Goal: Task Accomplishment & Management: Manage account settings

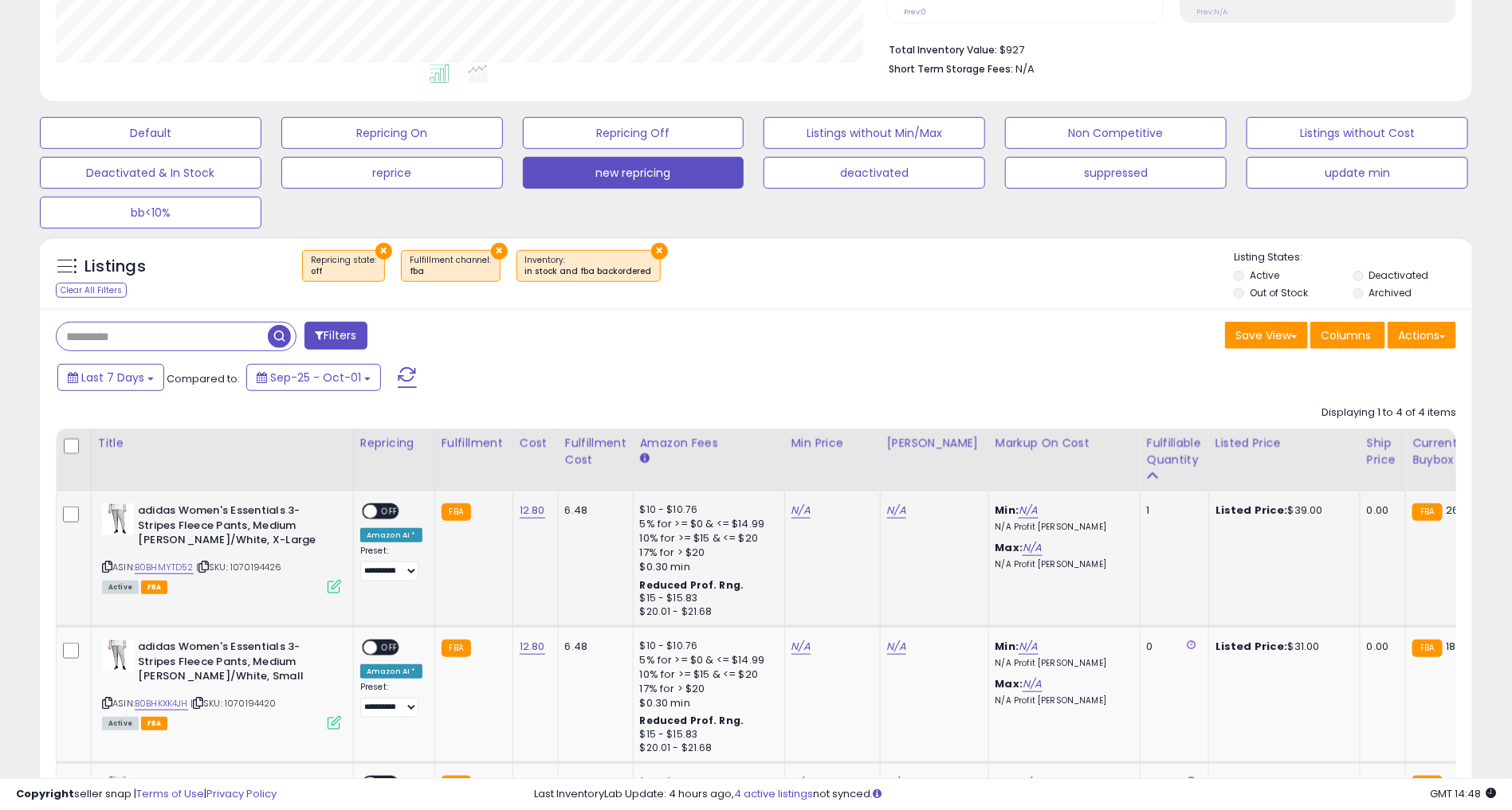
scroll to position [384, 0]
click at [1062, 137] on button "Non Competitive" at bounding box center [1116, 134] width 222 height 32
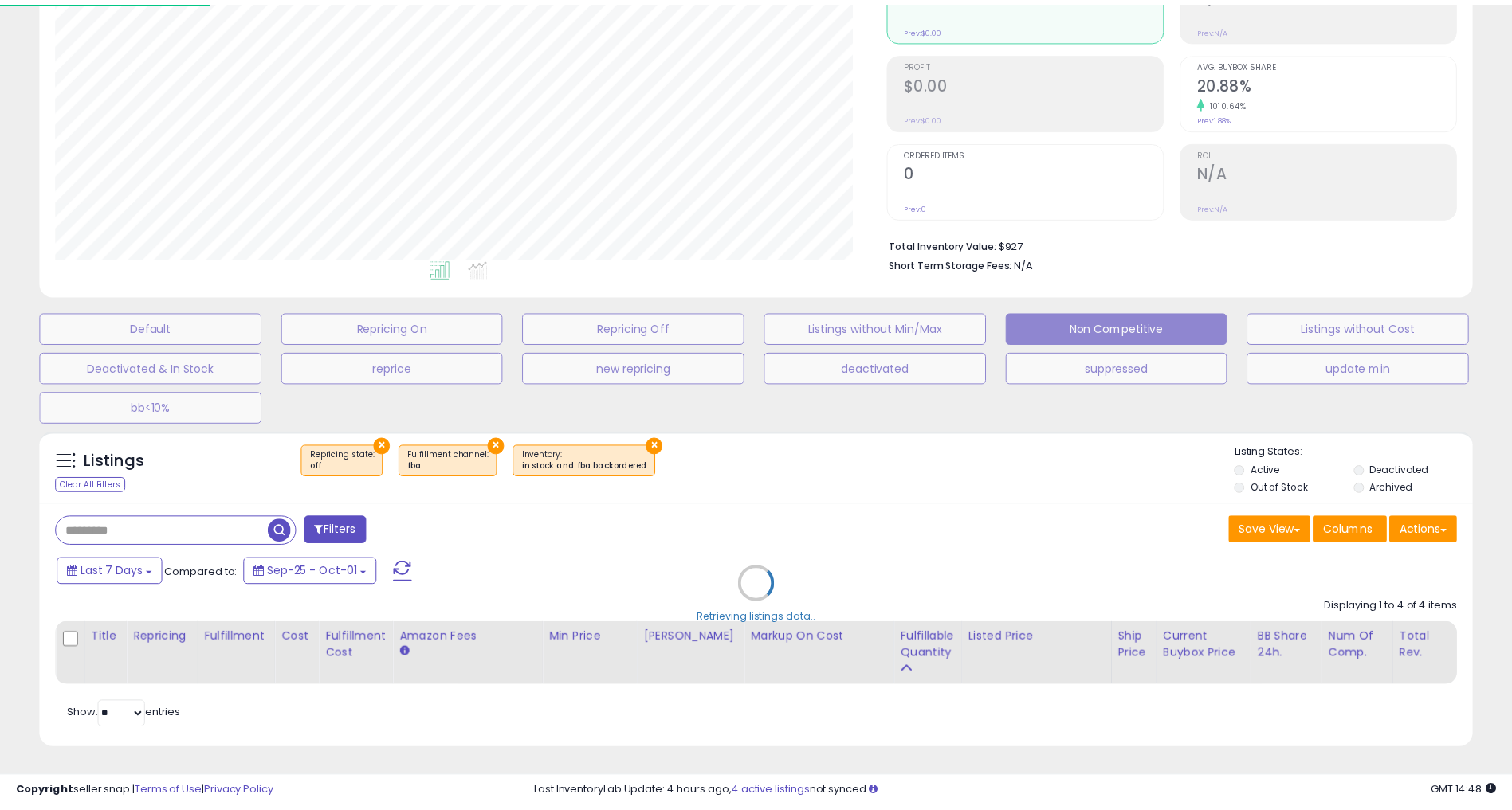
scroll to position [326, 842]
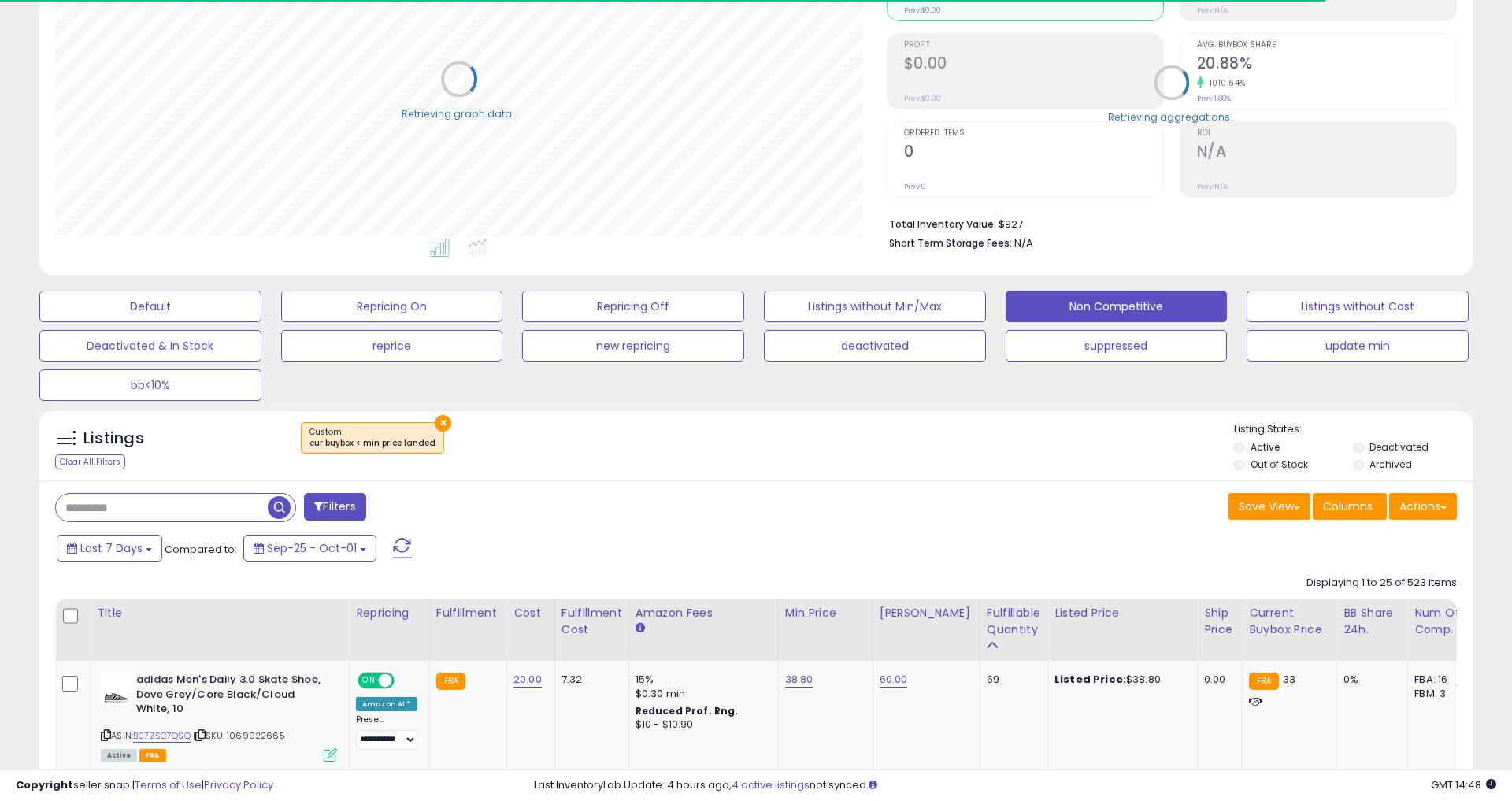
select select "**"
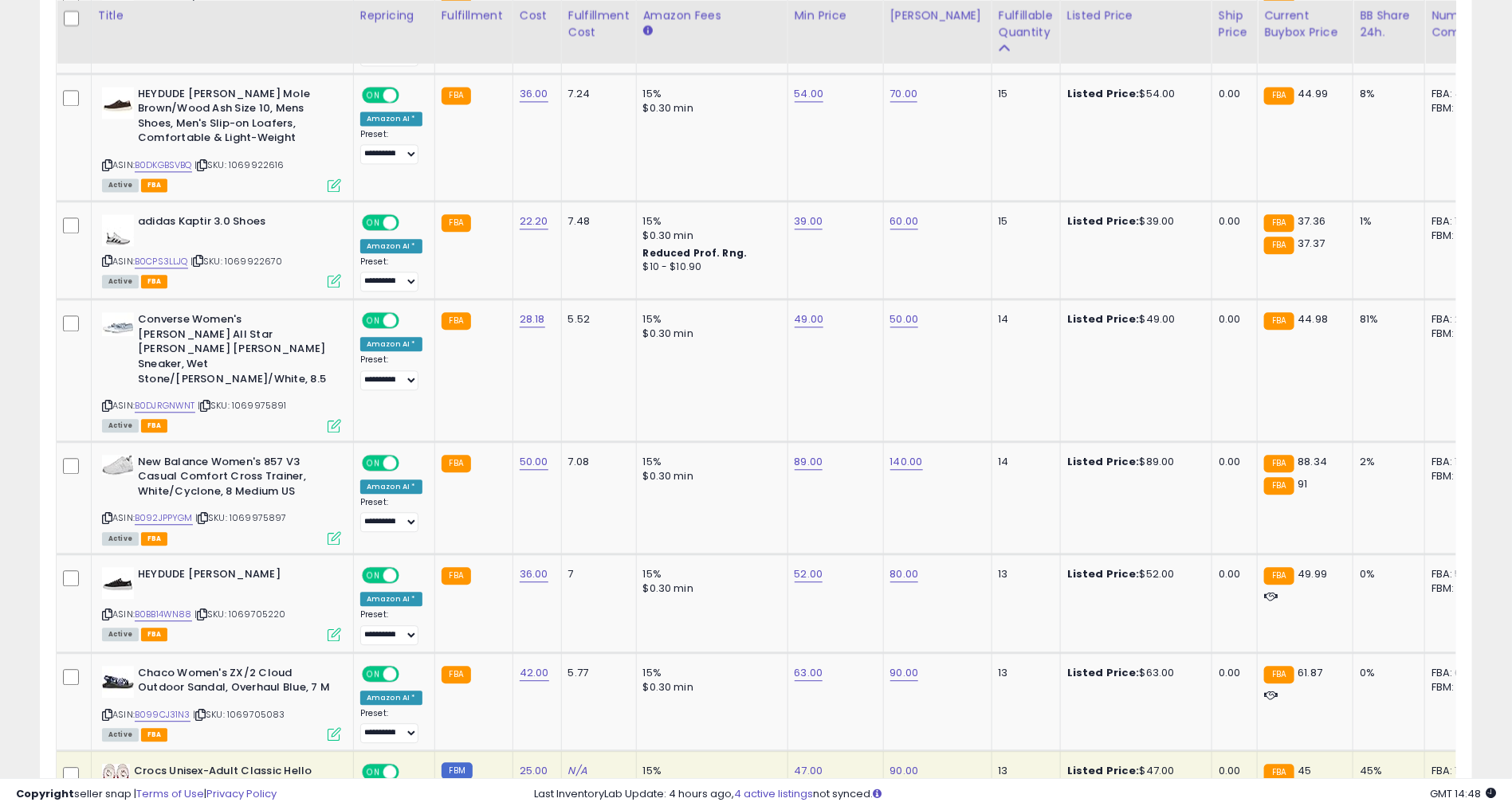
scroll to position [1691, 0]
click at [796, 310] on link "49.00" at bounding box center [809, 319] width 29 height 16
type input "*"
type input "**"
click button "submit" at bounding box center [846, 263] width 27 height 24
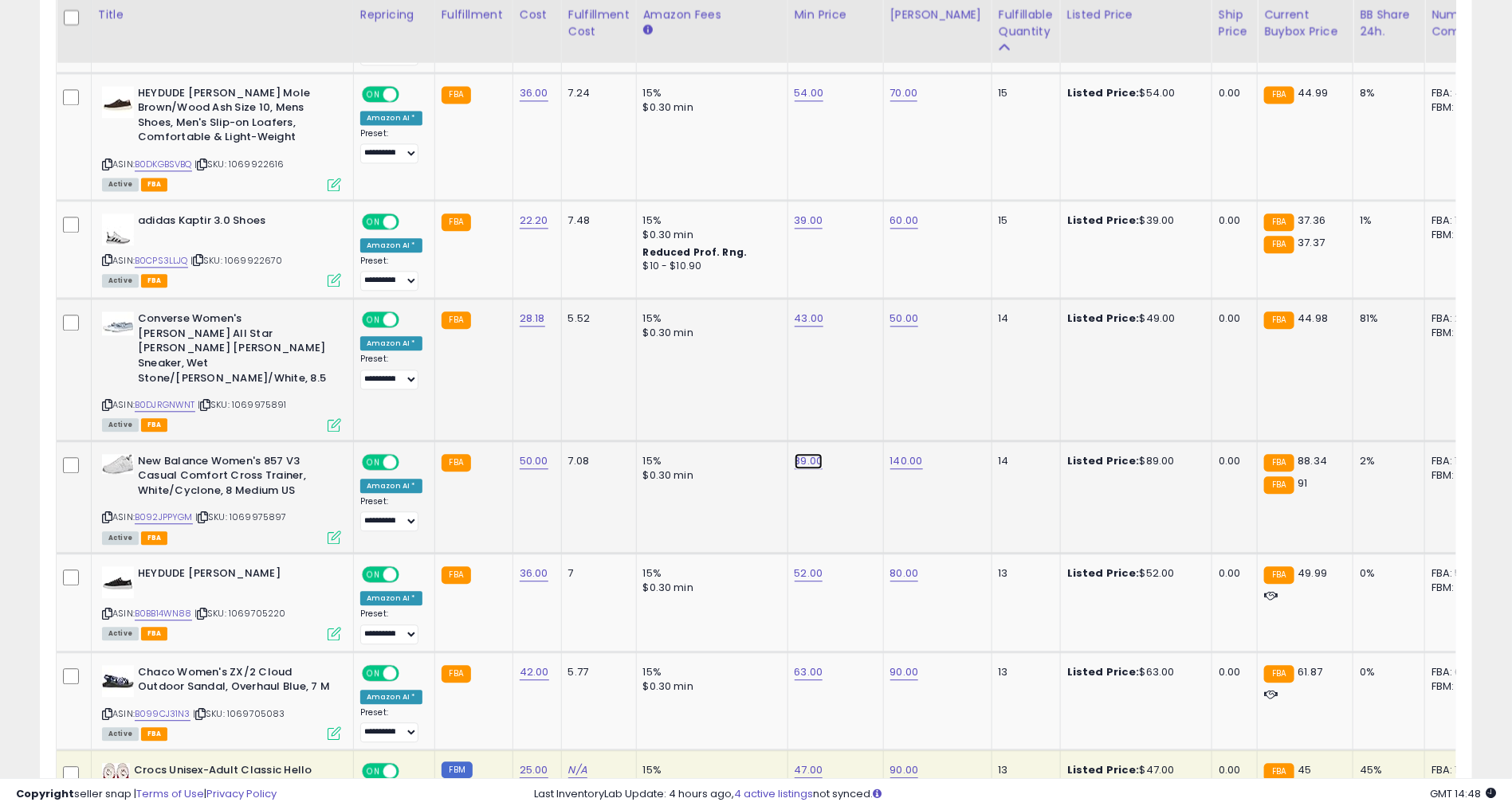
click at [800, 453] on link "89.00" at bounding box center [809, 461] width 29 height 16
type input "*"
type input "**"
click button "submit" at bounding box center [846, 376] width 27 height 24
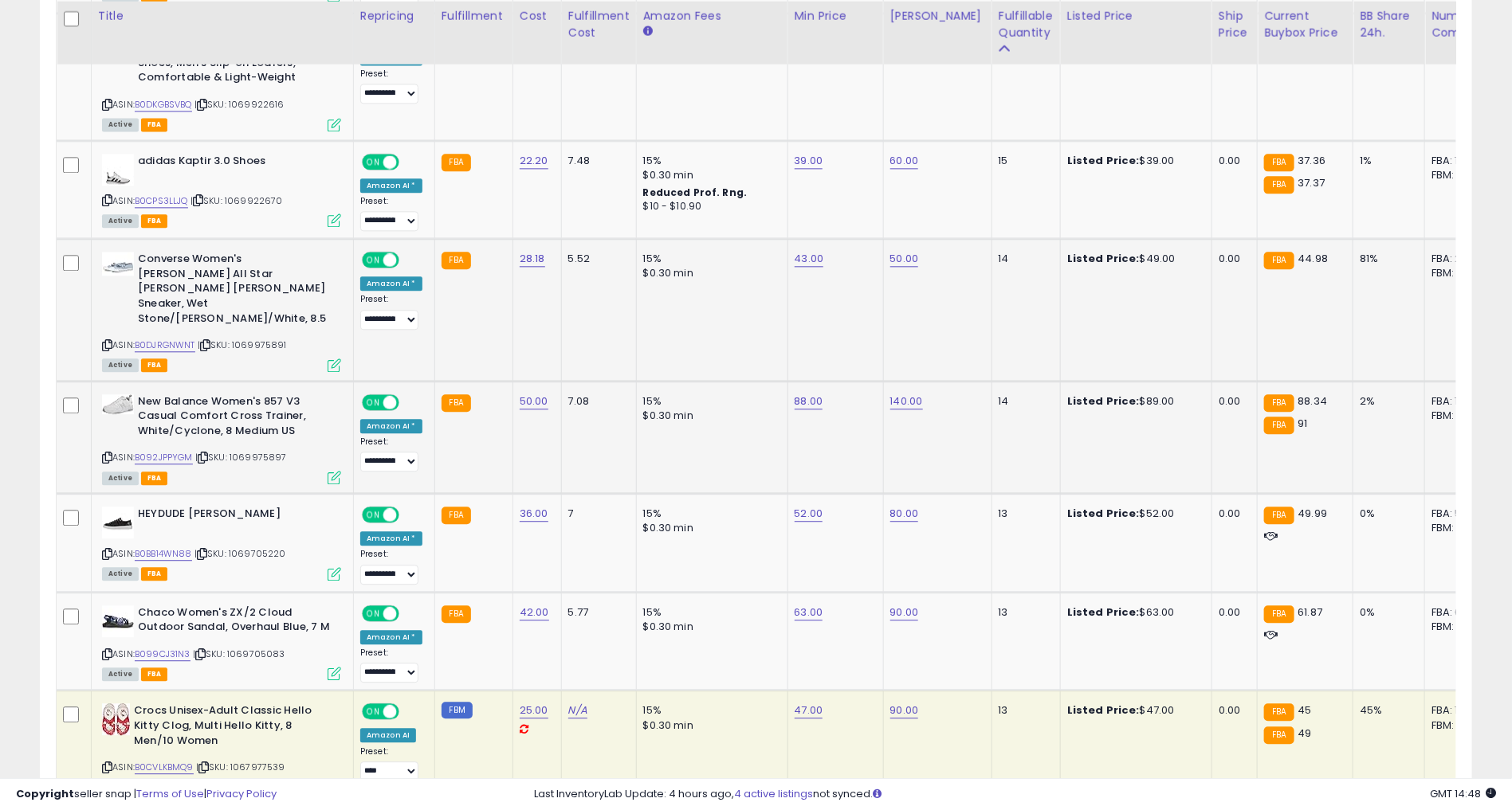
scroll to position [1752, 0]
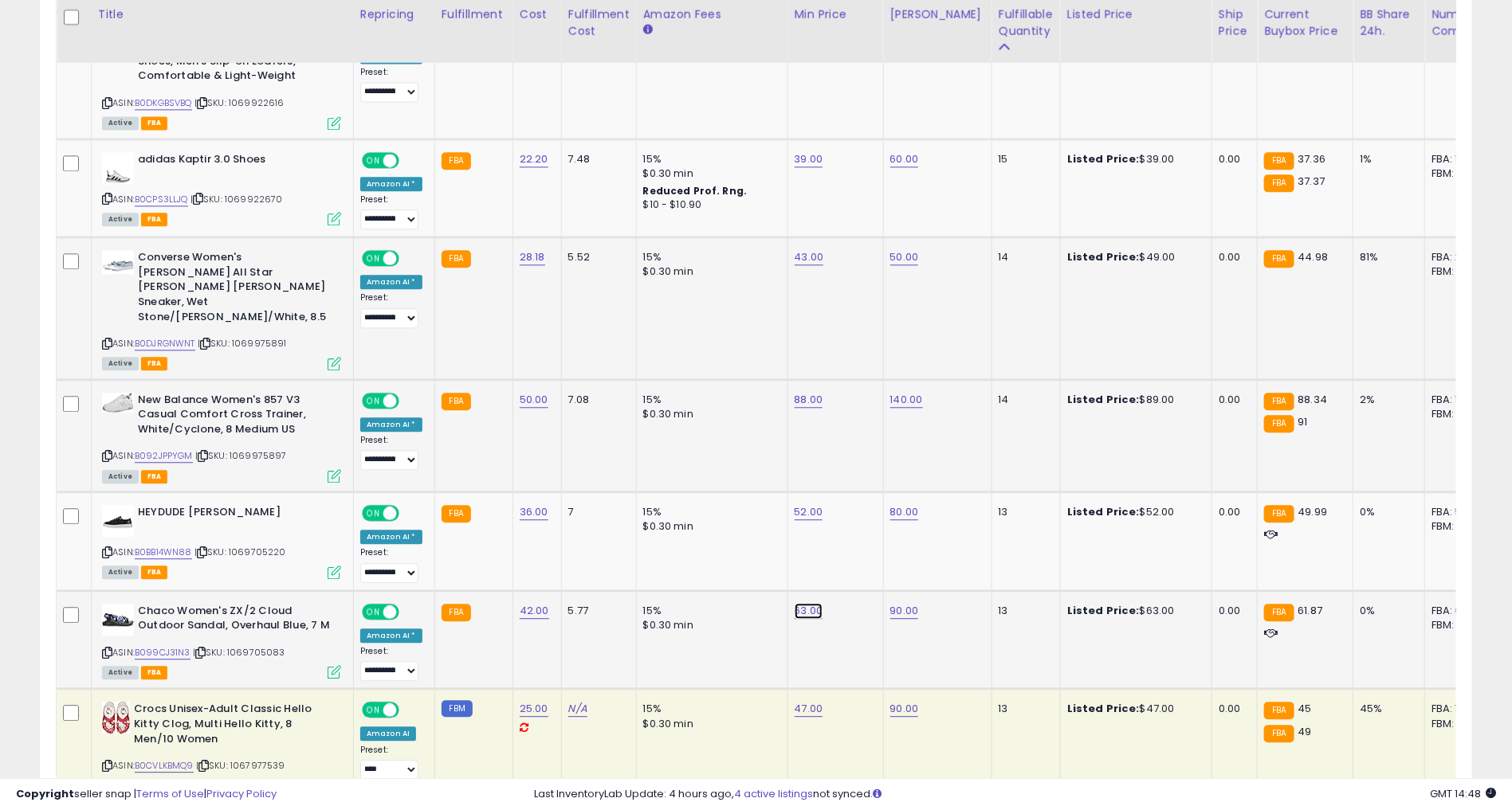
click at [797, 603] on link "63.00" at bounding box center [809, 611] width 29 height 16
type input "*"
type input "**"
click button "submit" at bounding box center [846, 526] width 27 height 24
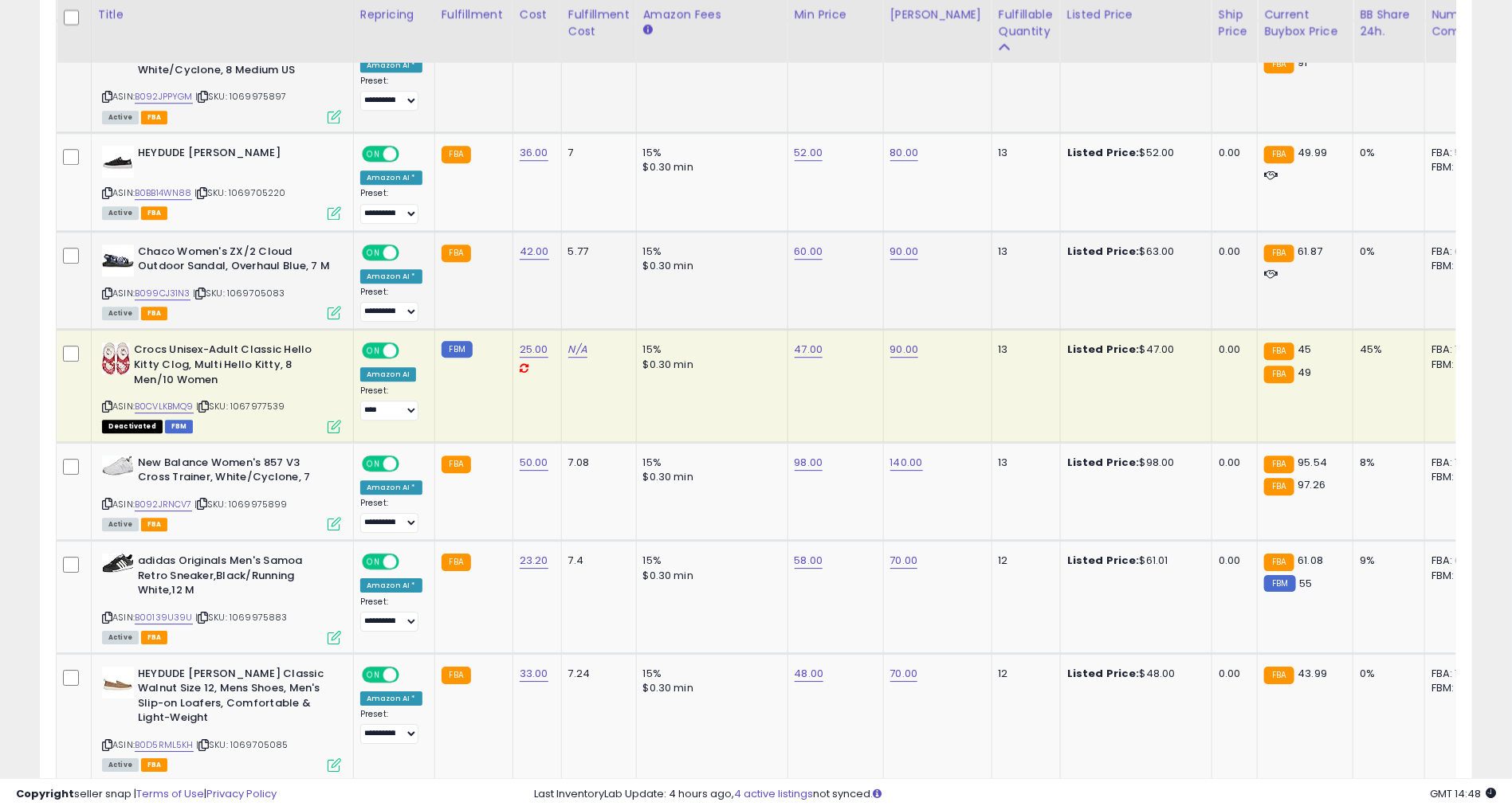
scroll to position [2115, 0]
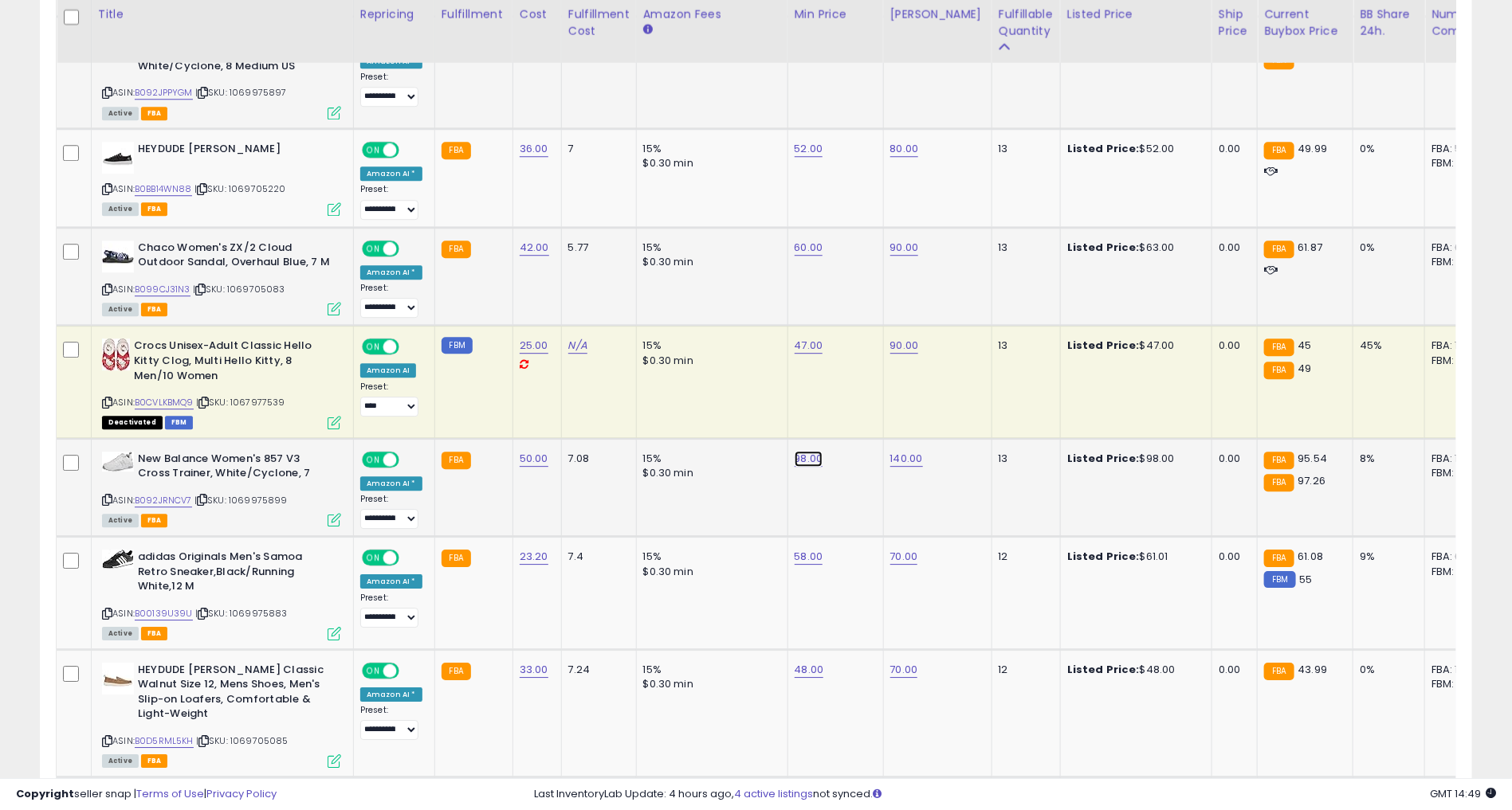
click at [795, 451] on link "98.00" at bounding box center [809, 459] width 29 height 16
type input "*"
type input "**"
click button "submit" at bounding box center [846, 372] width 27 height 24
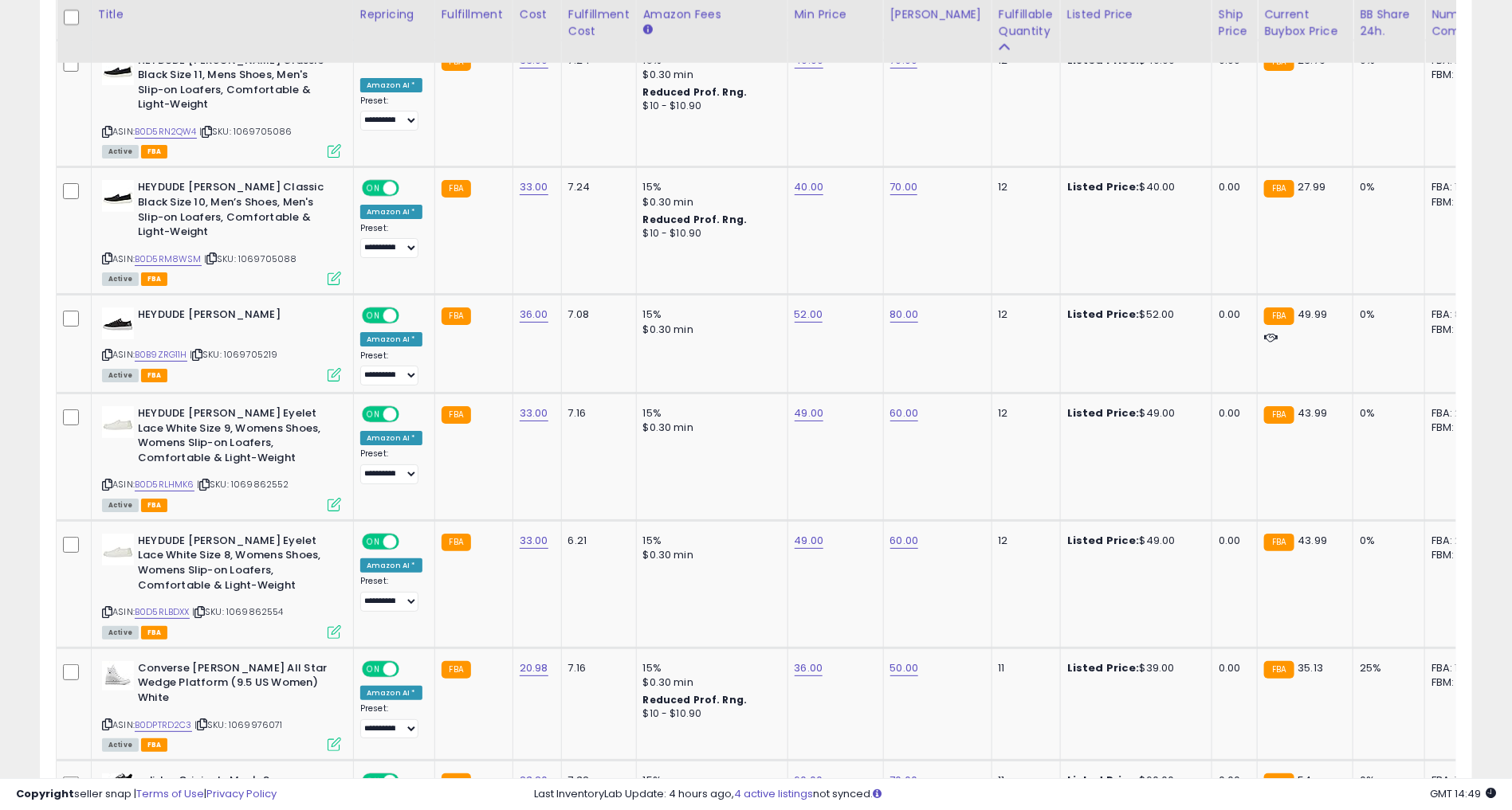
scroll to position [3026, 0]
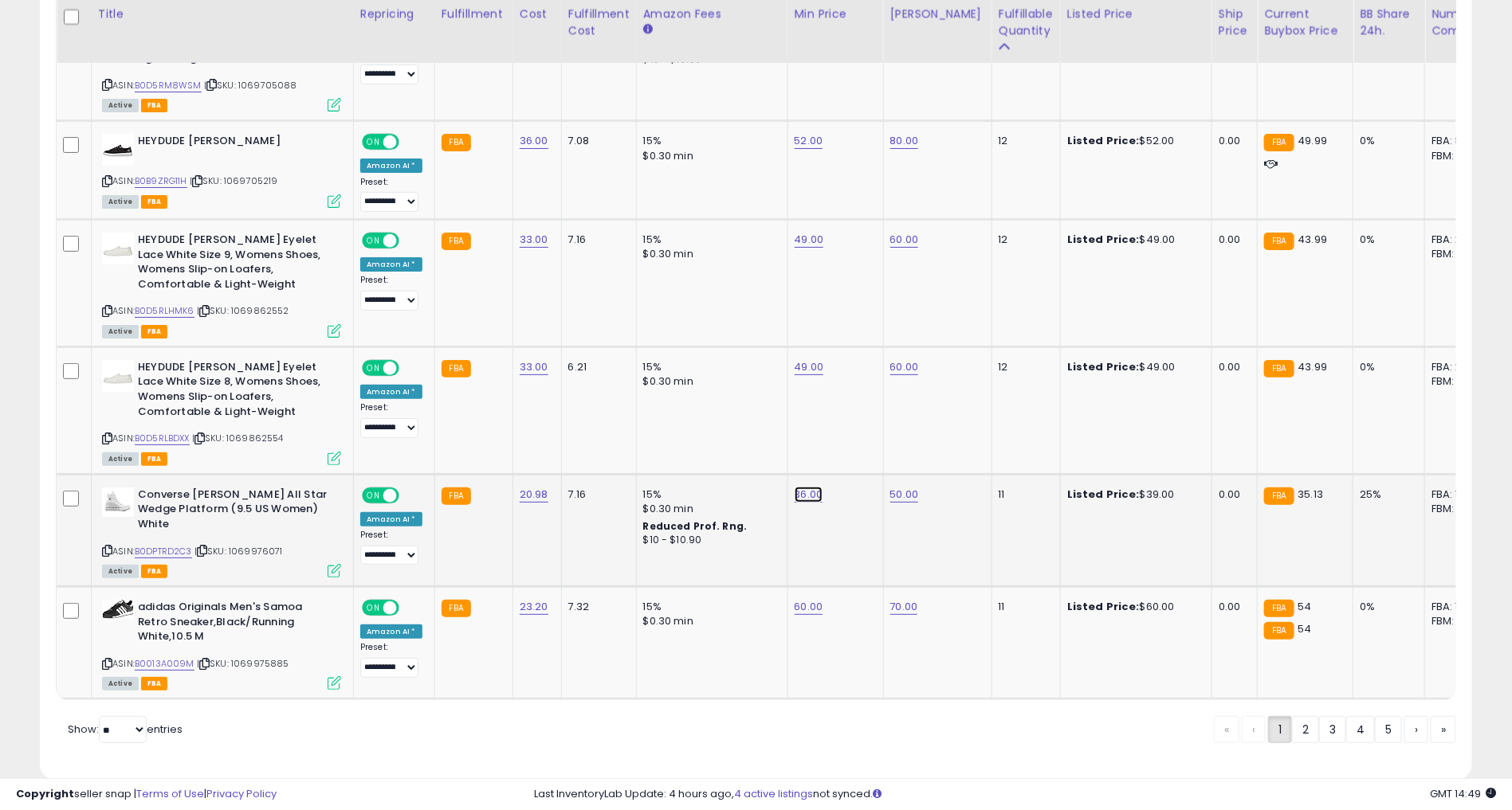
click at [795, 486] on link "36.00" at bounding box center [809, 495] width 29 height 16
type input "*"
type input "**"
click button "submit" at bounding box center [846, 407] width 27 height 24
click at [806, 599] on link "60.00" at bounding box center [809, 607] width 29 height 16
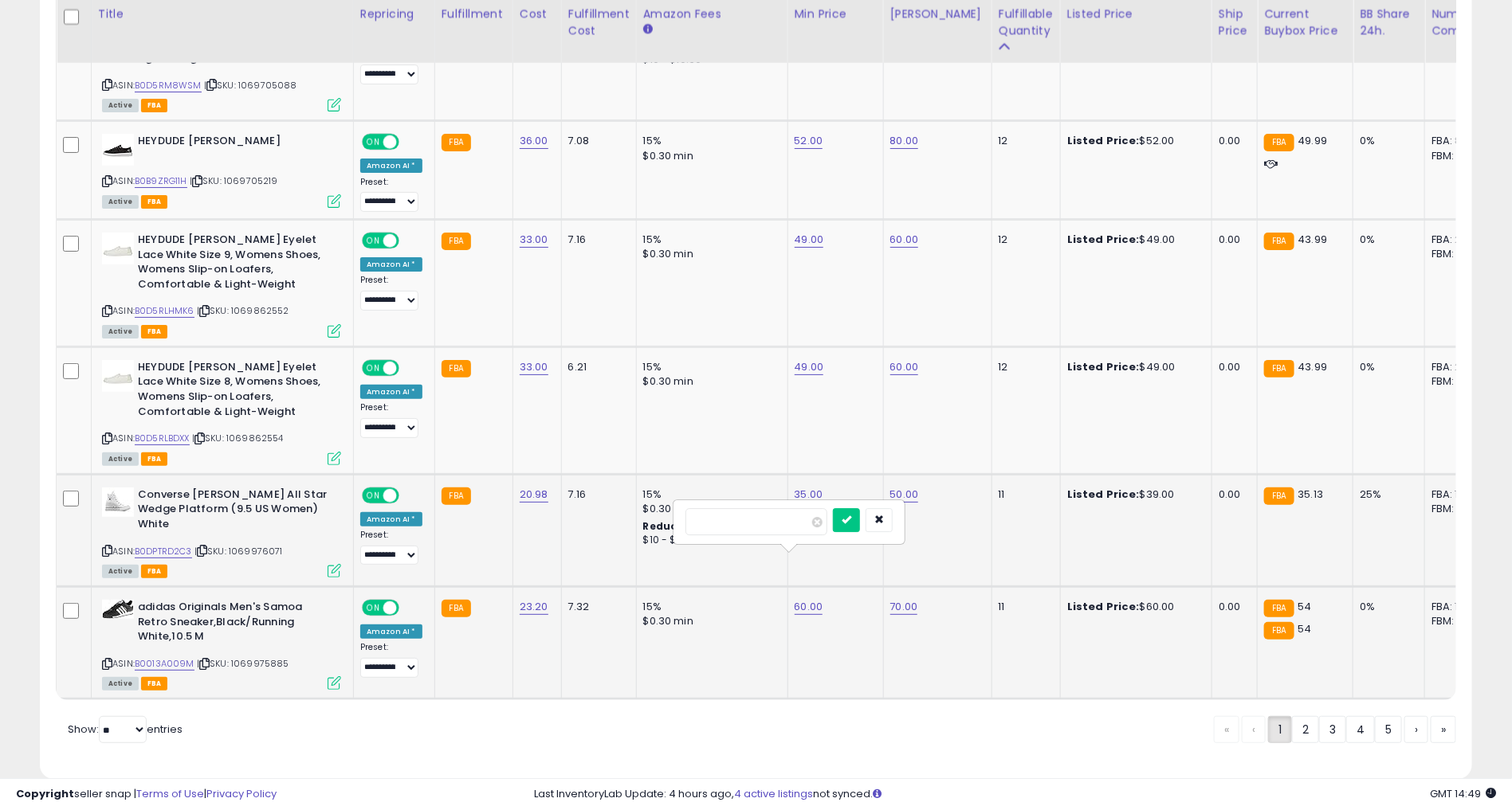
type input "*"
type input "**"
click button "submit" at bounding box center [846, 520] width 27 height 24
click at [125, 716] on select "** **" at bounding box center [122, 729] width 48 height 27
select select "**"
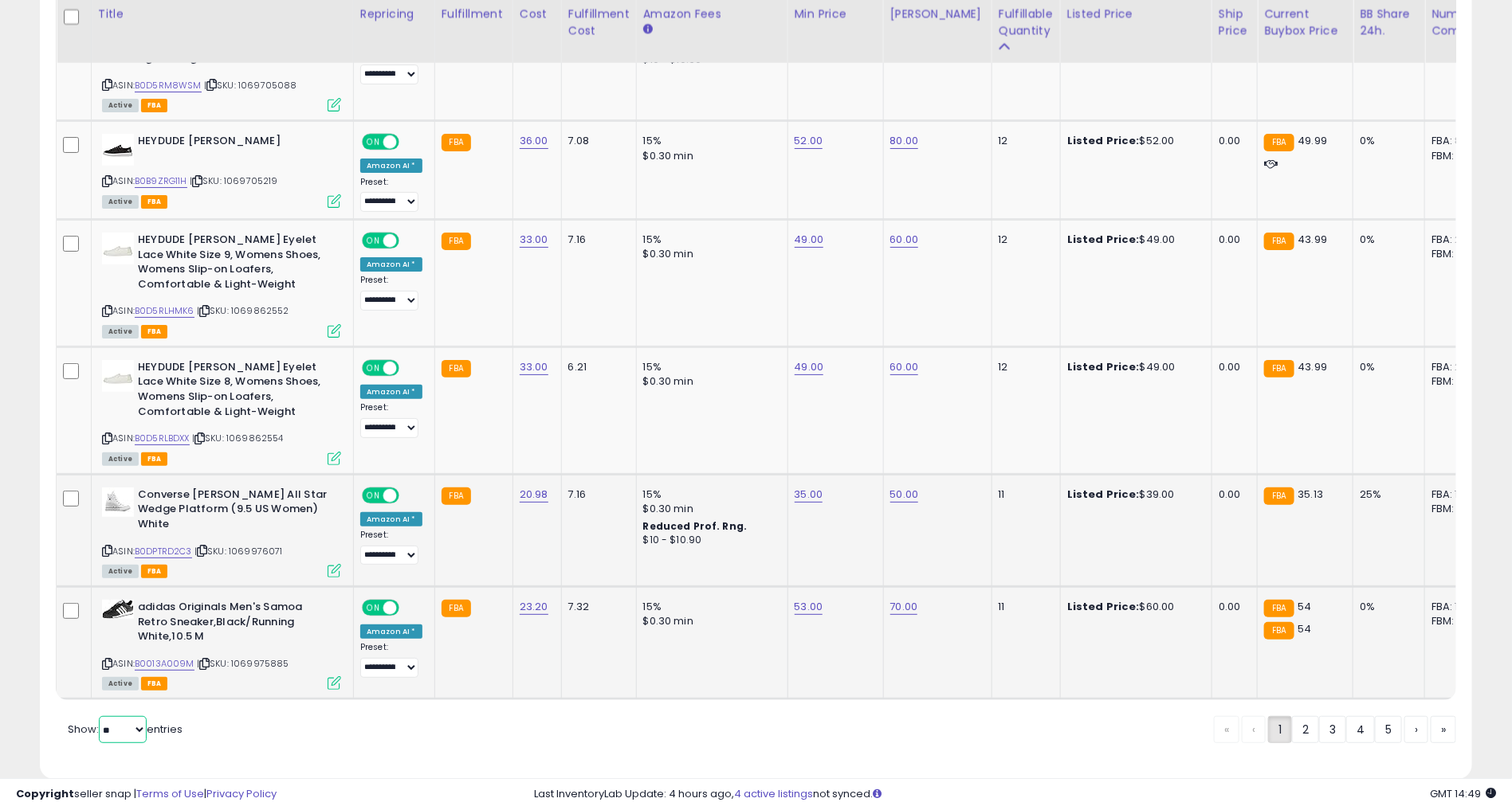
click at [100, 716] on select "** **" at bounding box center [122, 729] width 48 height 27
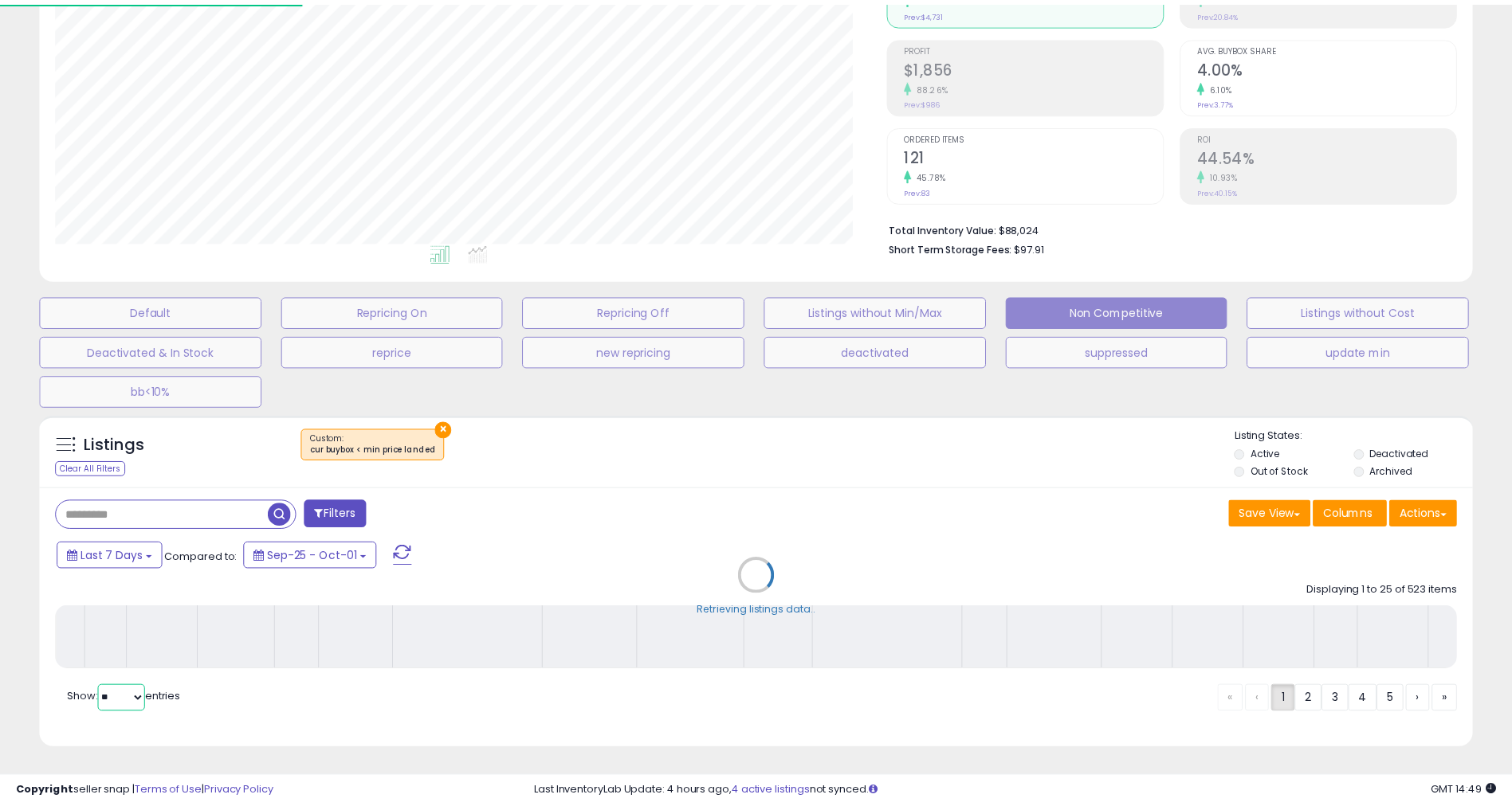
scroll to position [326, 842]
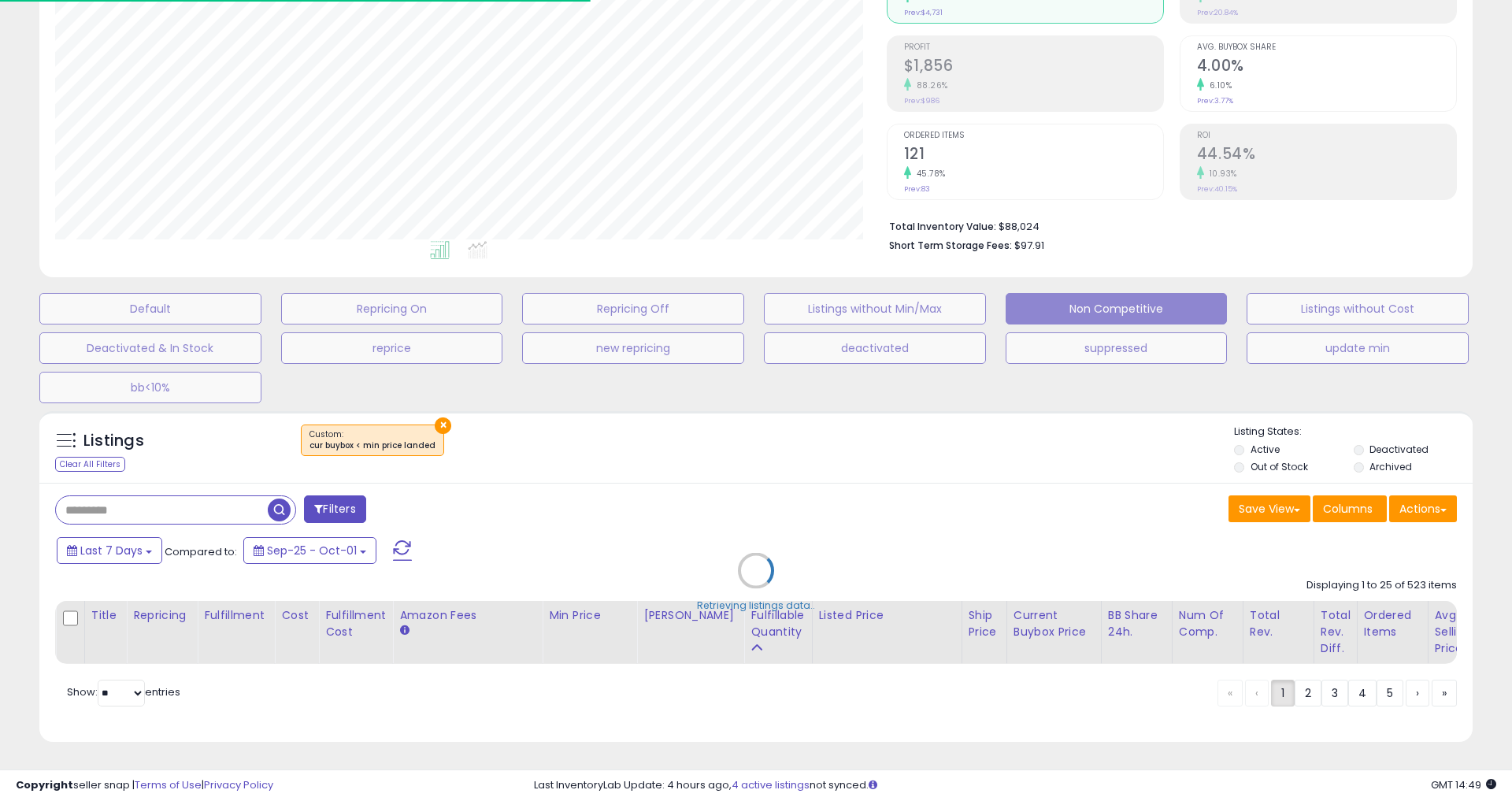
click at [735, 439] on div "Retrieving listings data.." at bounding box center [756, 583] width 1457 height 359
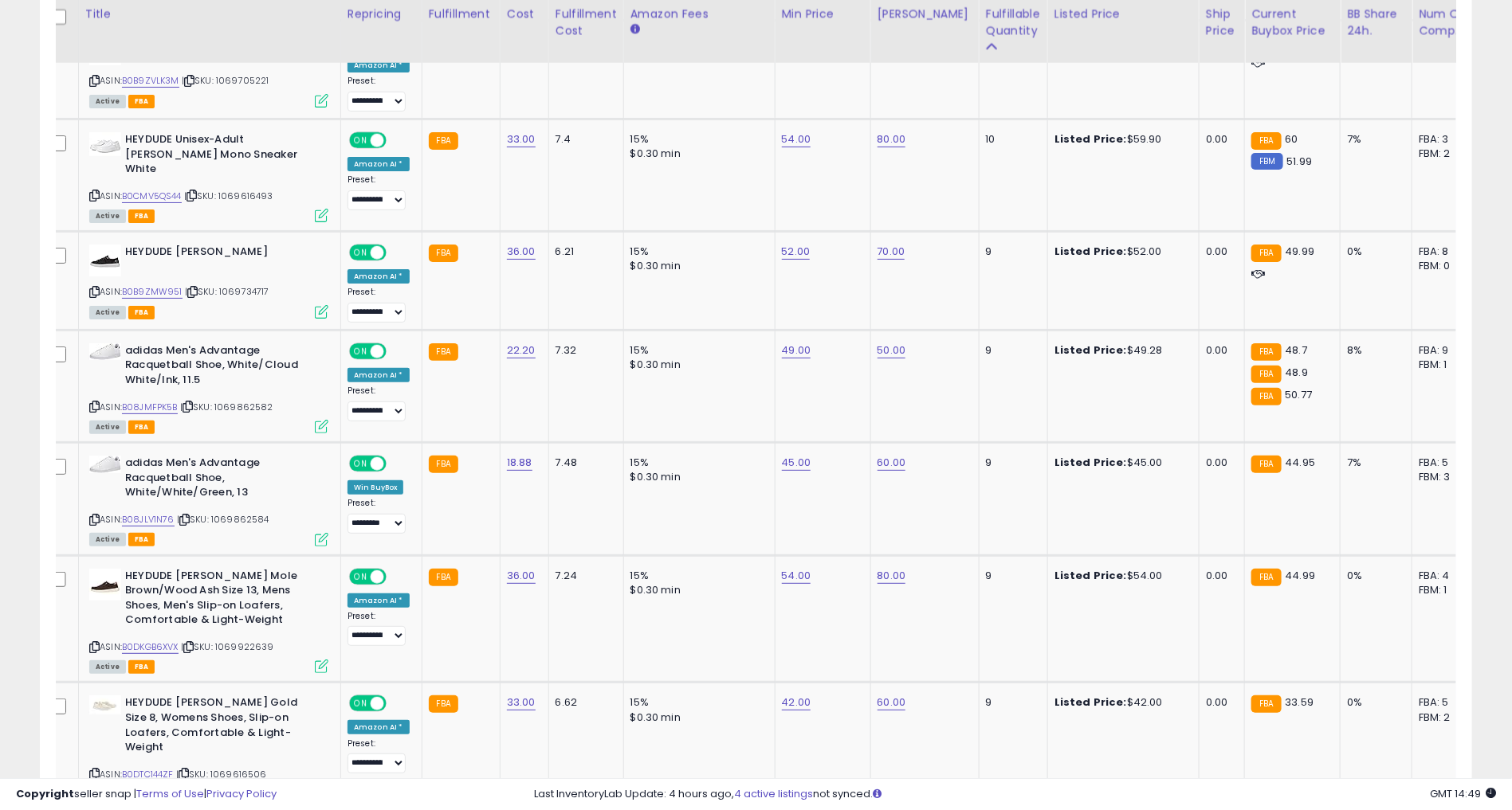
scroll to position [3044, 0]
click at [782, 341] on link "49.00" at bounding box center [796, 350] width 29 height 16
type input "*"
type input "**"
click button "submit" at bounding box center [833, 263] width 27 height 24
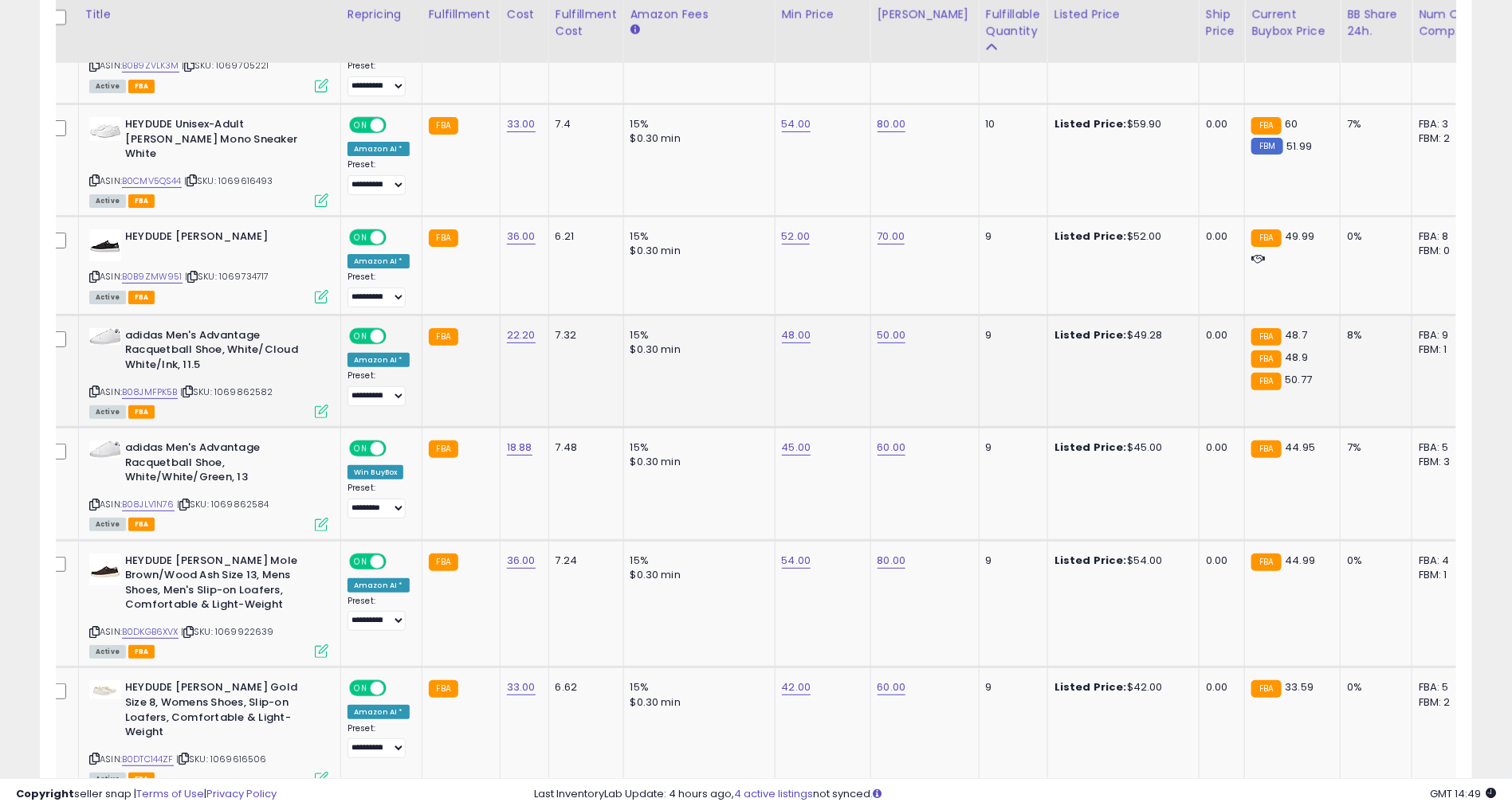
scroll to position [3063, 0]
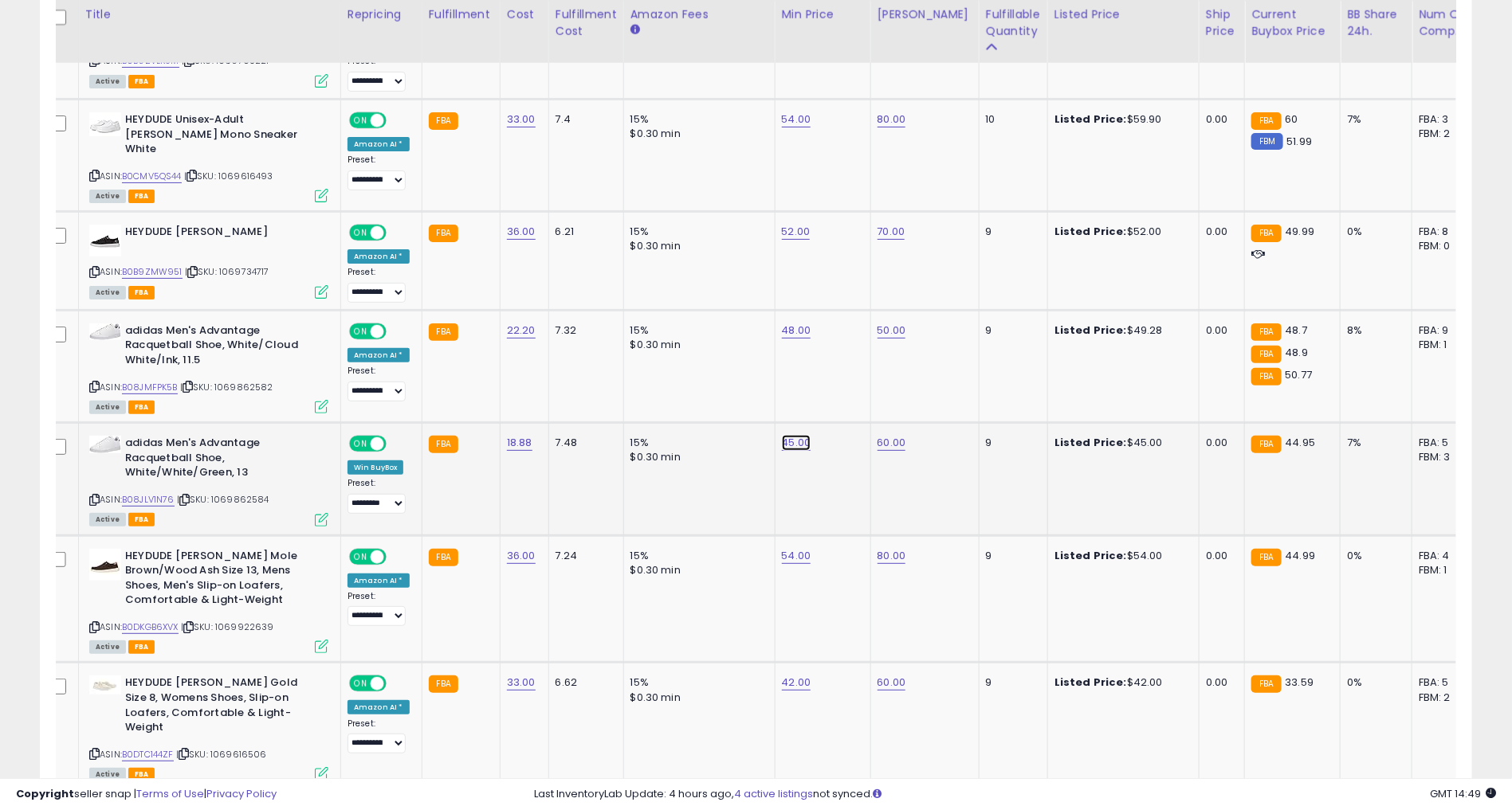
click at [793, 435] on link "45.00" at bounding box center [796, 443] width 29 height 16
type input "*"
click button "submit" at bounding box center [833, 356] width 27 height 24
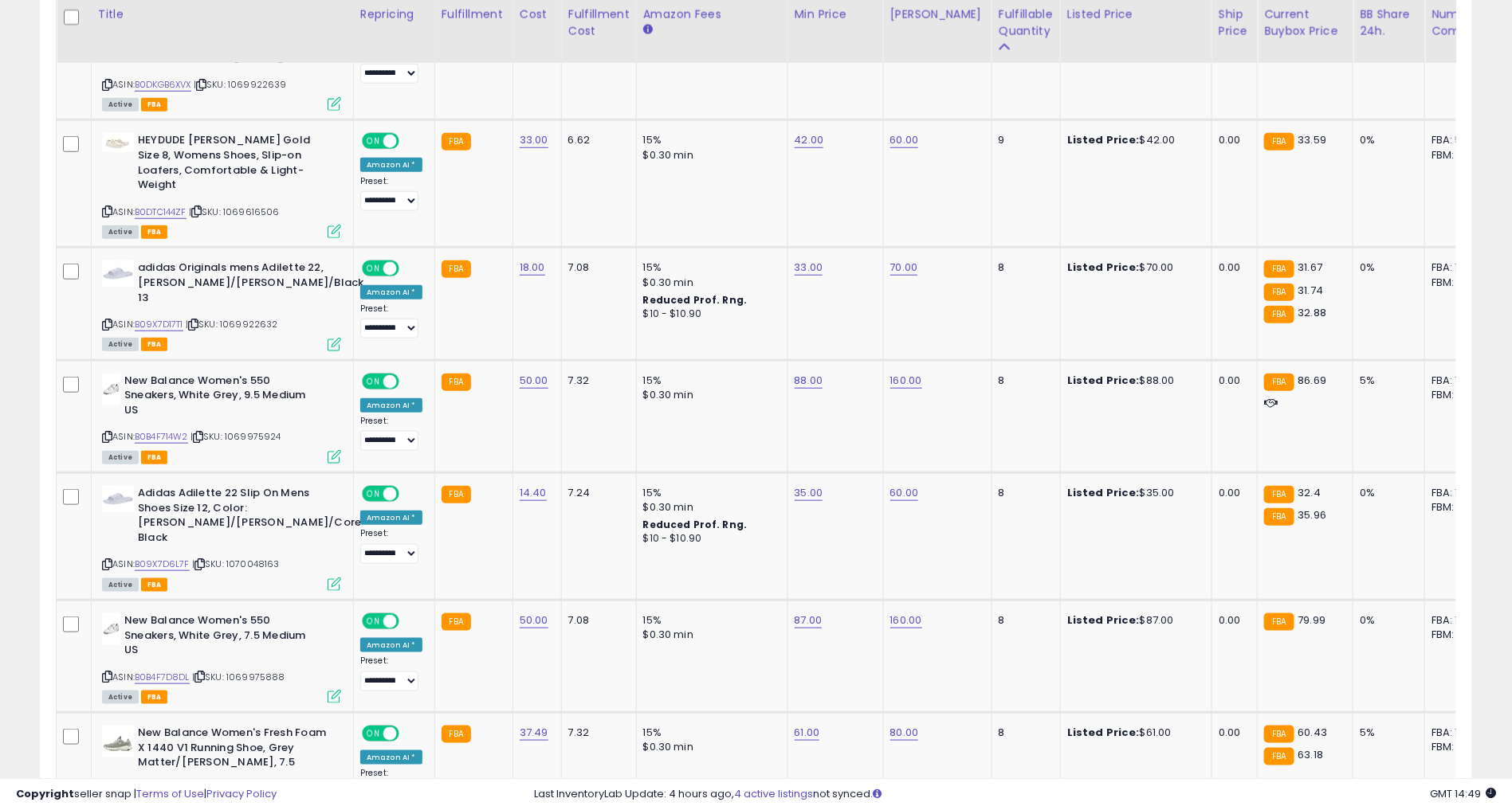
scroll to position [3604, 0]
click at [795, 374] on link "88.00" at bounding box center [809, 382] width 29 height 16
type input "*"
type input "**"
click button "submit" at bounding box center [846, 280] width 27 height 24
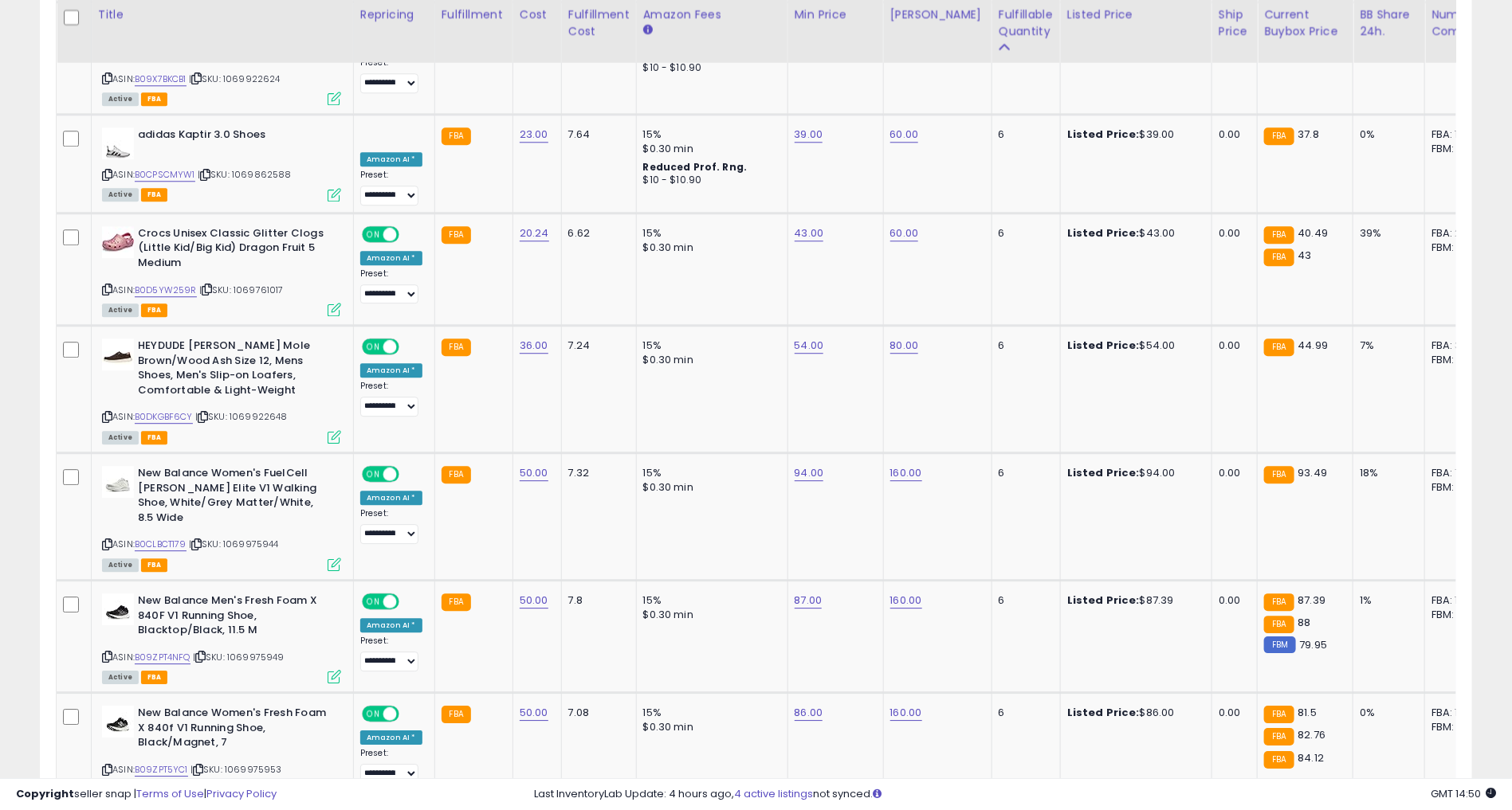
scroll to position [5037, 0]
click at [796, 227] on link "43.00" at bounding box center [809, 235] width 29 height 16
type input "*"
type input "**"
click button "submit" at bounding box center [846, 87] width 27 height 24
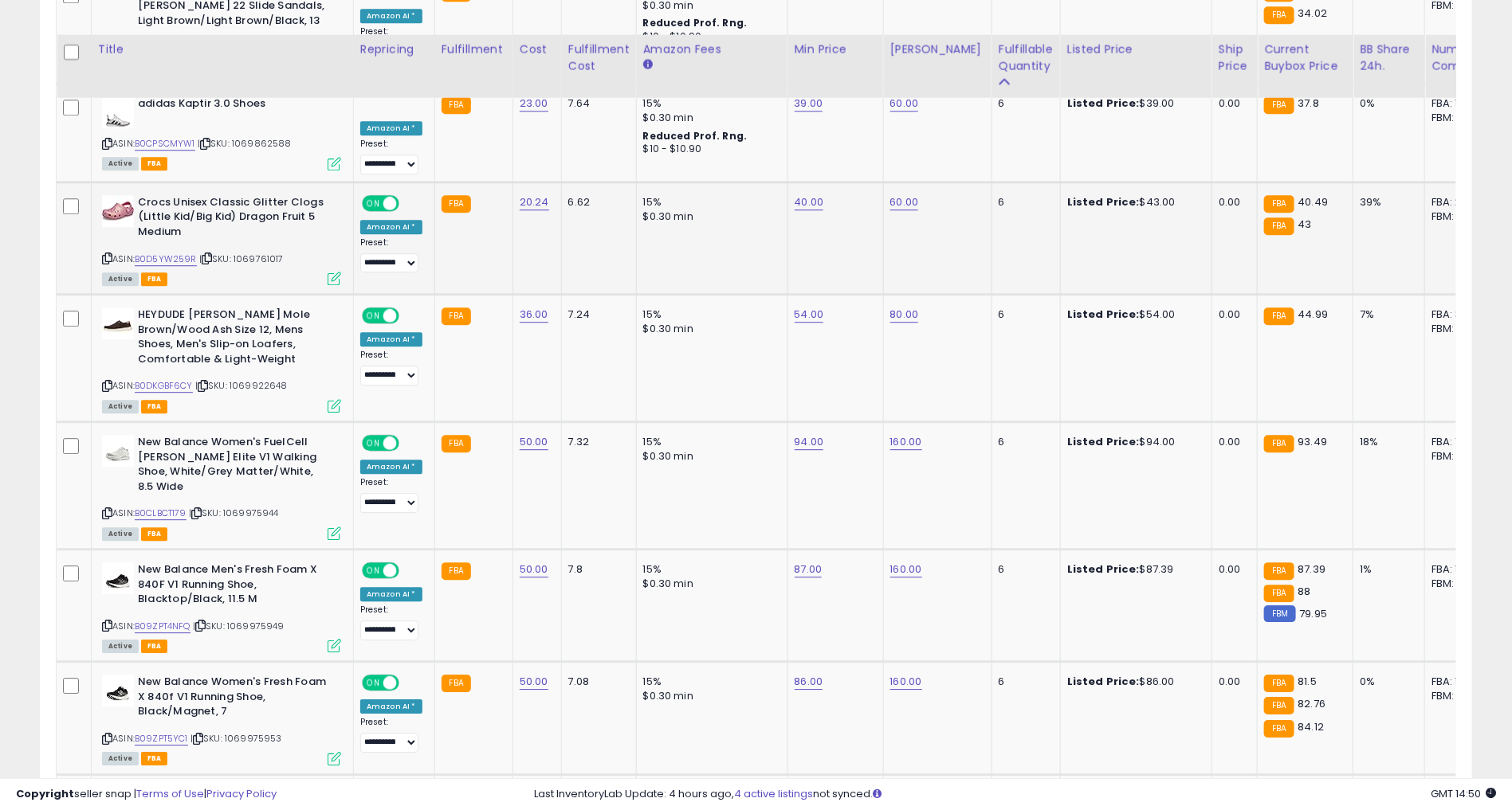
scroll to position [5113, 0]
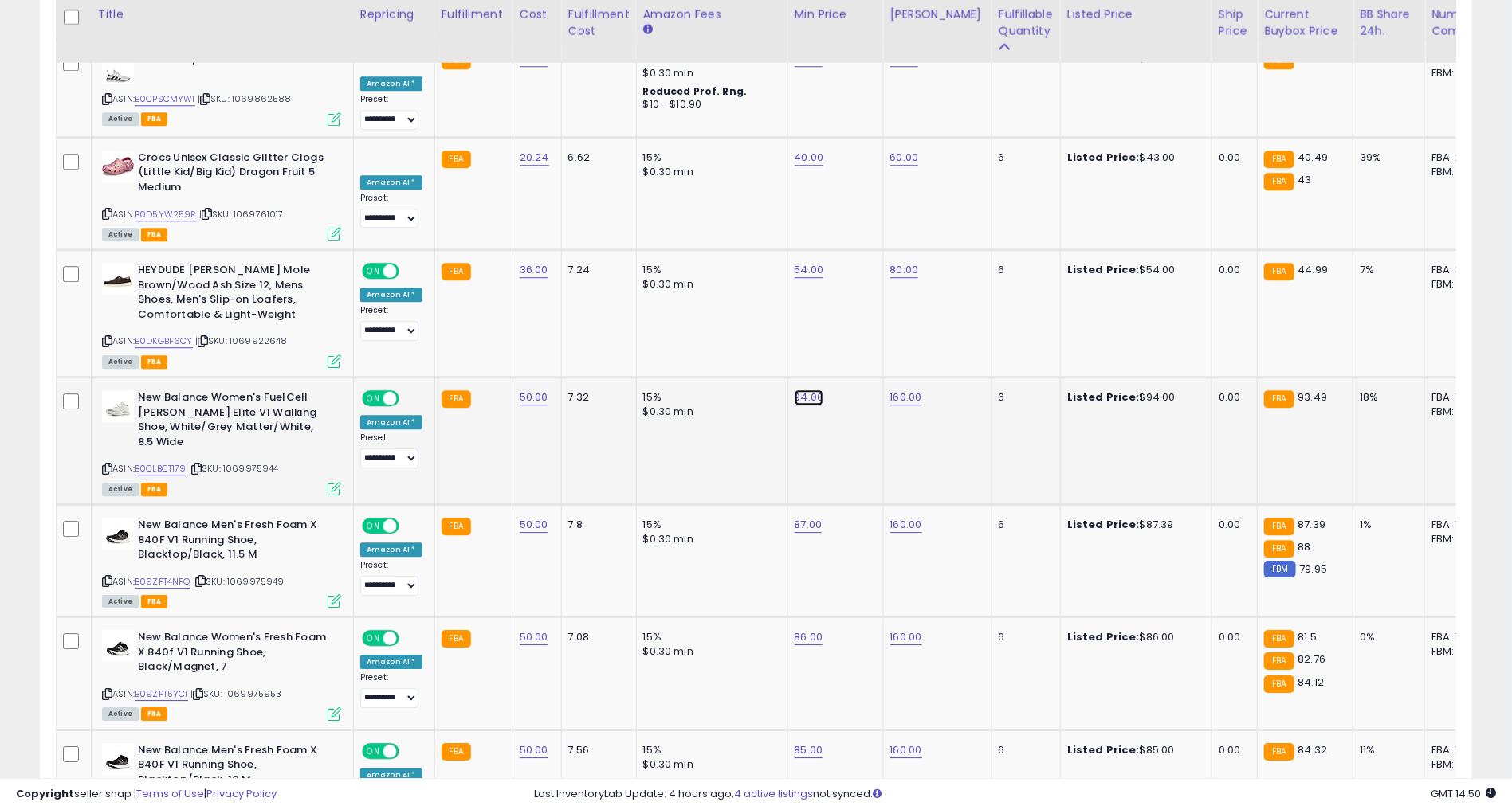
click at [795, 390] on link "94.00" at bounding box center [809, 398] width 29 height 16
type input "*"
type input "**"
click button "submit" at bounding box center [846, 250] width 27 height 24
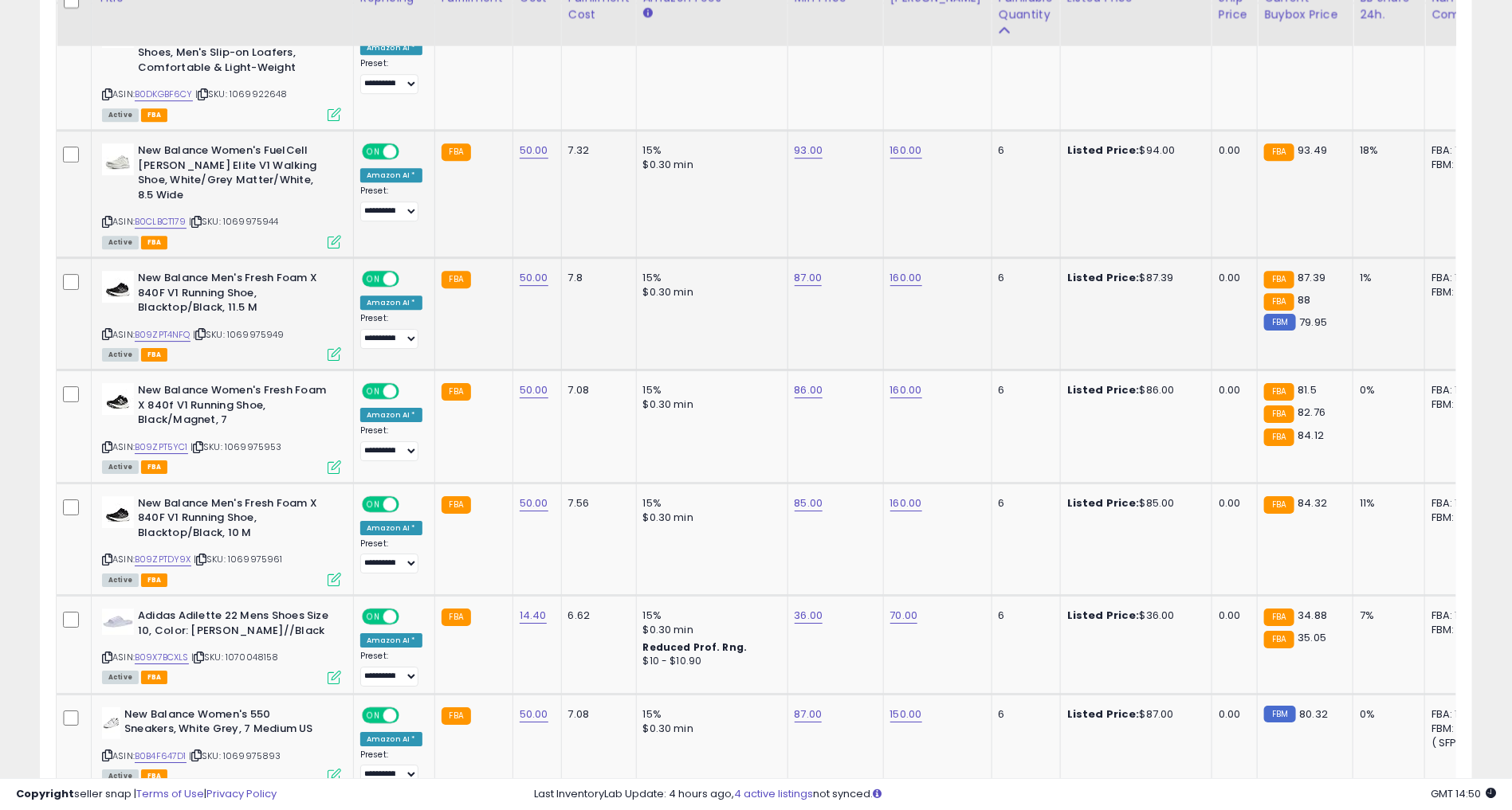
scroll to position [5362, 0]
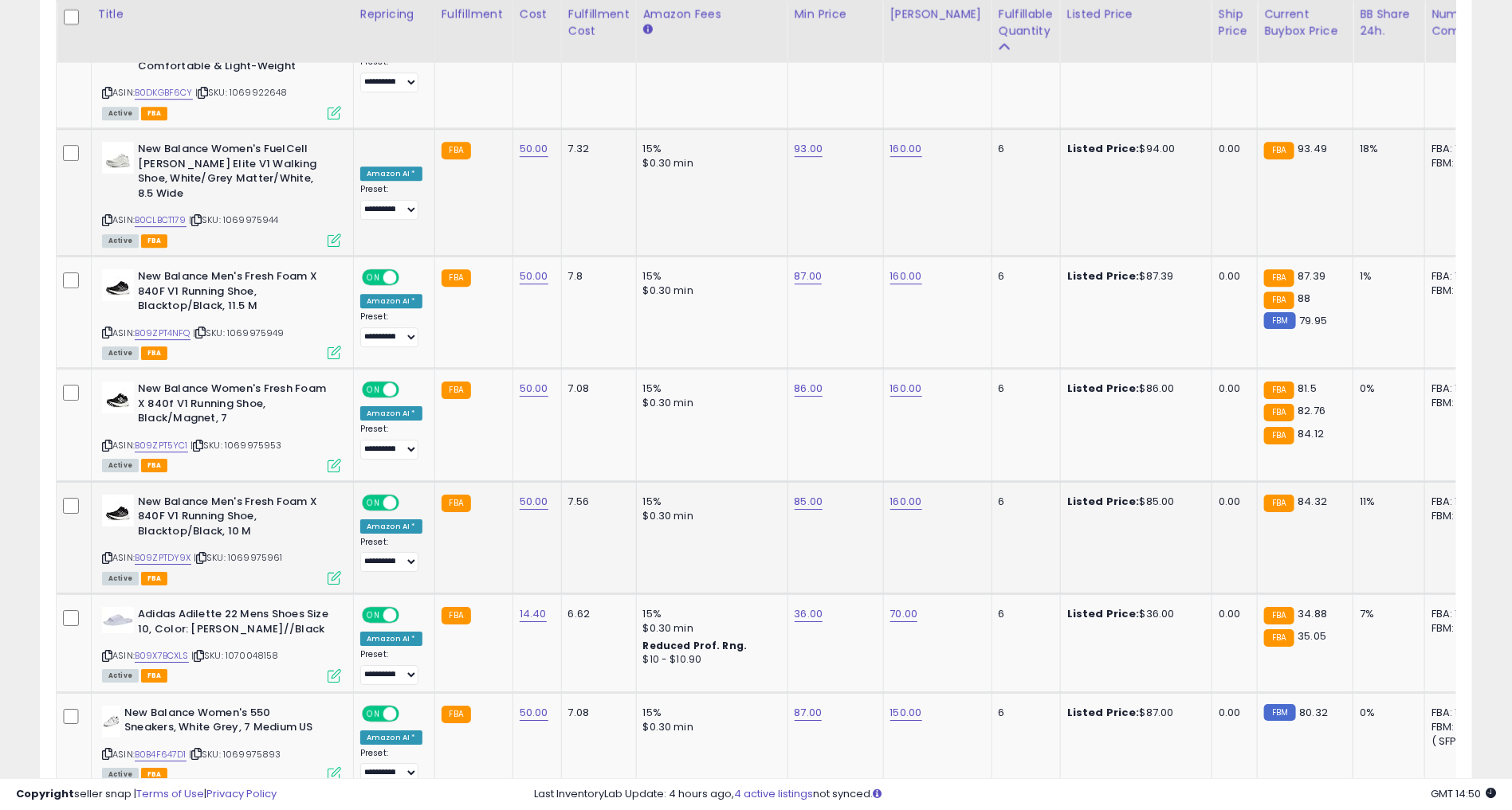
drag, startPoint x: 743, startPoint y: 376, endPoint x: 696, endPoint y: 385, distance: 47.9
click at [696, 495] on div "15%" at bounding box center [709, 502] width 132 height 15
click at [795, 494] on link "85.00" at bounding box center [809, 502] width 29 height 16
type input "*"
type input "**"
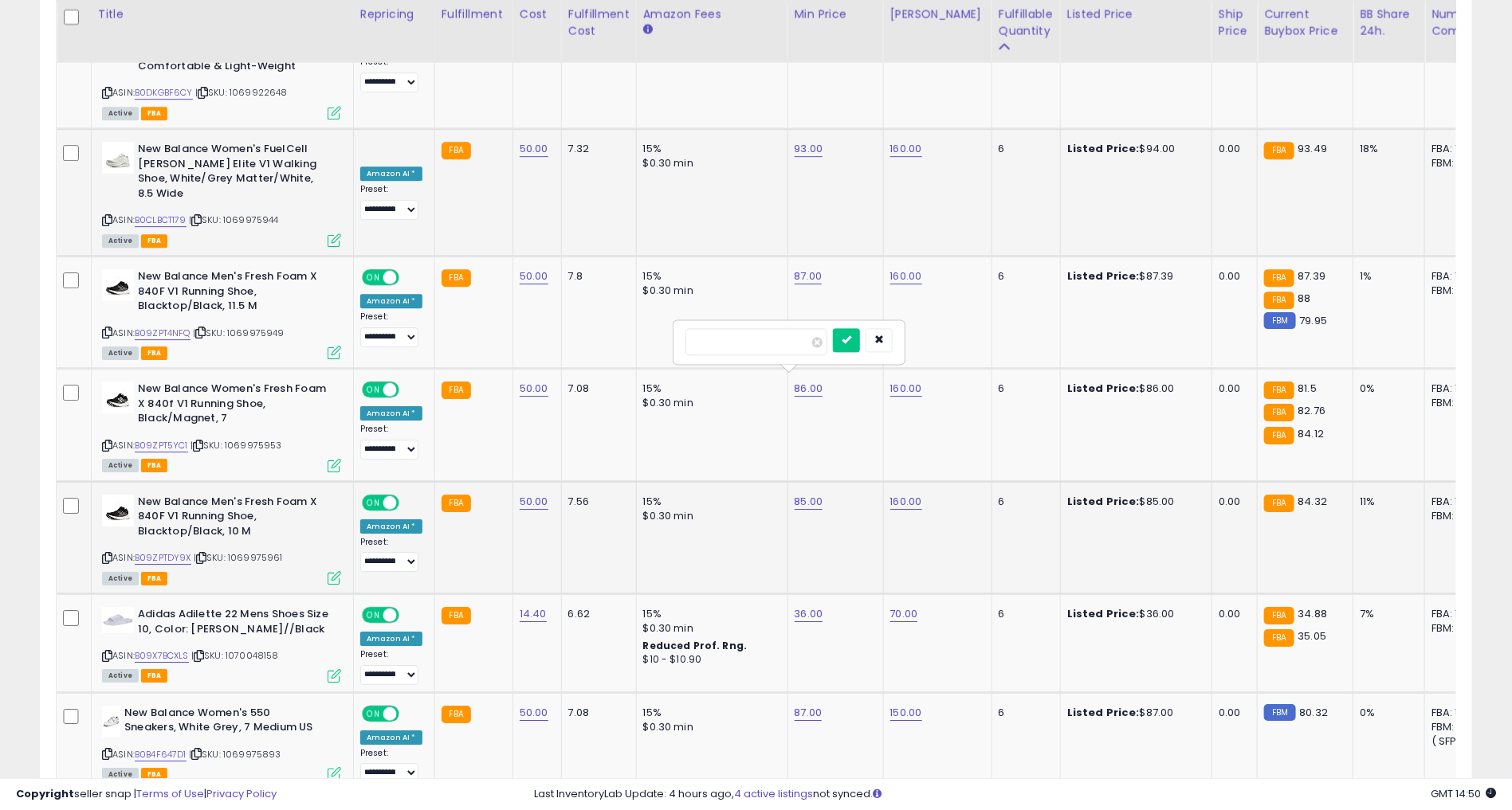
click button "submit" at bounding box center [846, 340] width 27 height 24
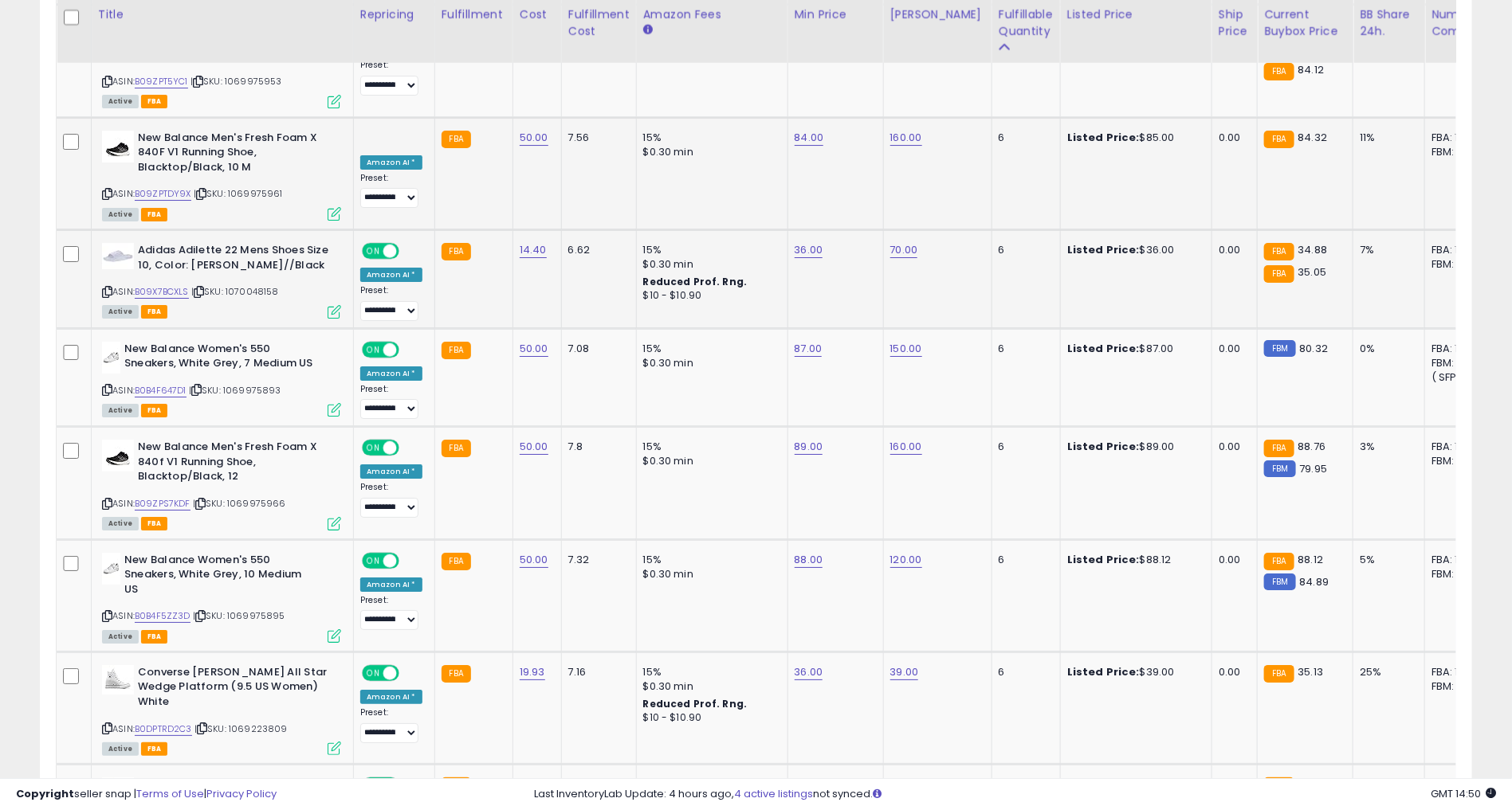
scroll to position [5728, 0]
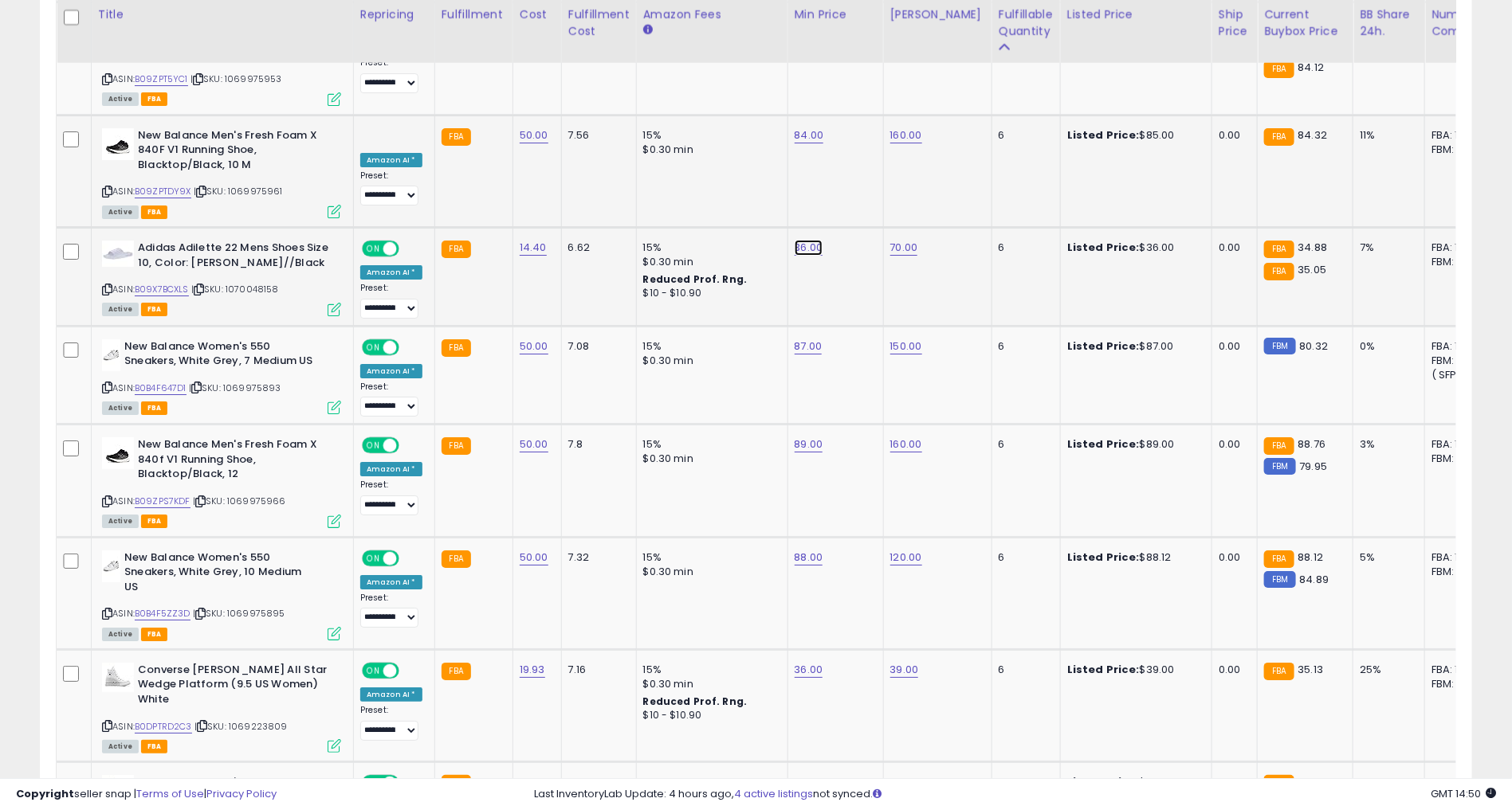
click at [801, 240] on link "36.00" at bounding box center [809, 248] width 29 height 16
type input "*"
type input "**"
click button "submit" at bounding box center [846, 86] width 27 height 24
click at [796, 240] on link "35.00" at bounding box center [809, 248] width 29 height 16
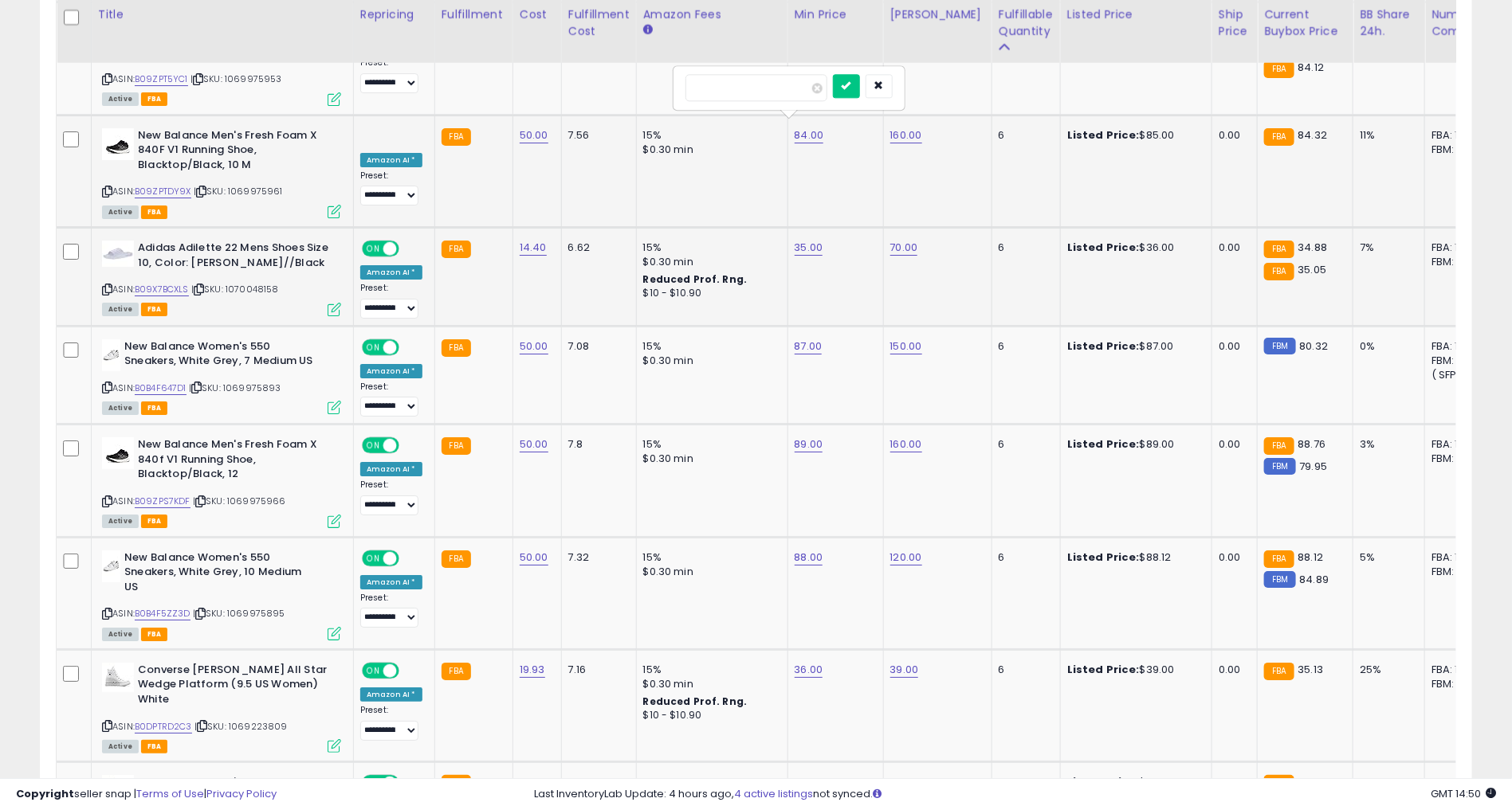
type input "*"
type input "**"
click button "submit" at bounding box center [846, 86] width 27 height 24
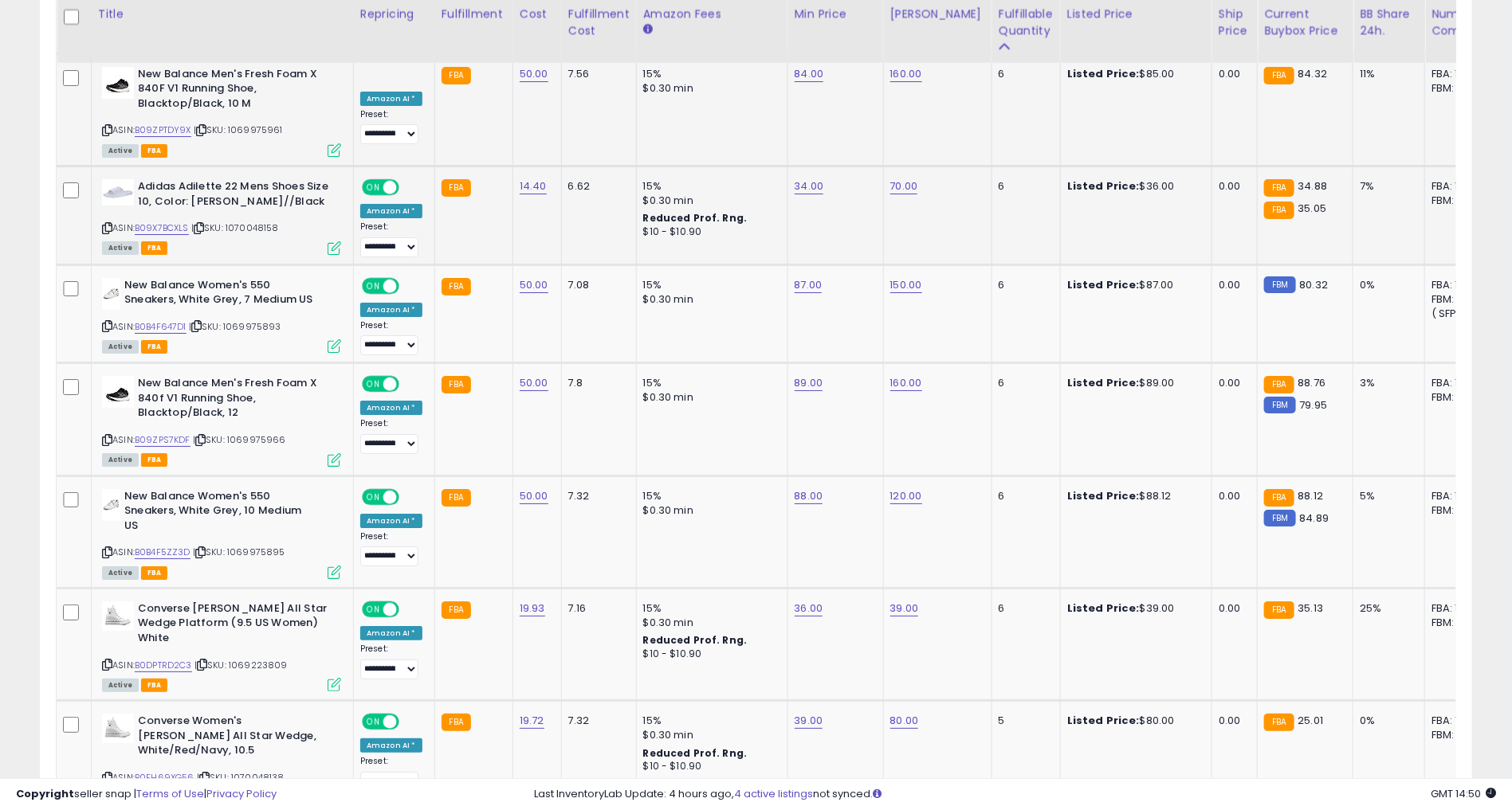
scroll to position [5798, 0]
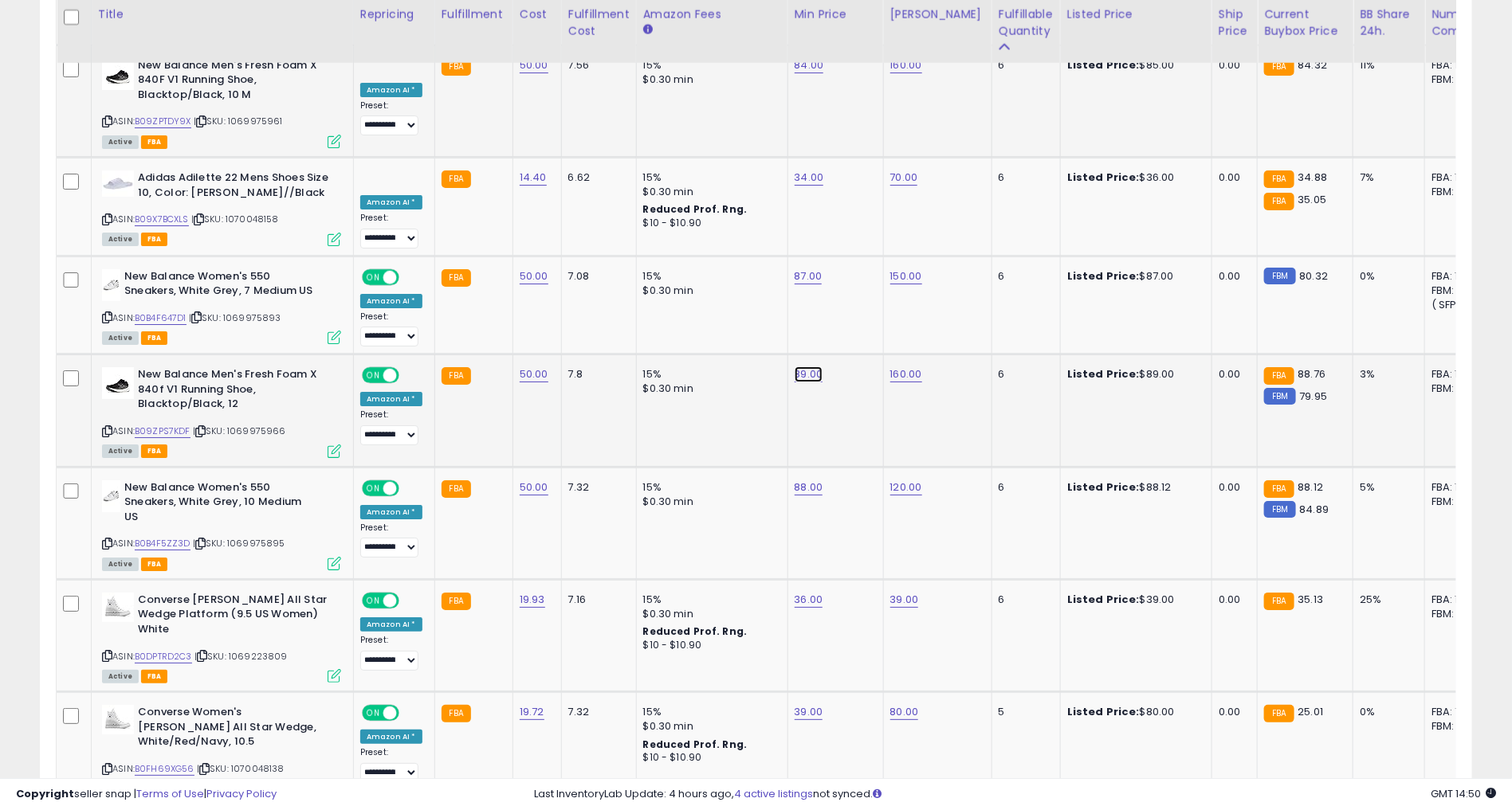
click at [795, 367] on link "89.00" at bounding box center [809, 375] width 29 height 16
type input "*"
type input "**"
click button "submit" at bounding box center [846, 211] width 27 height 24
click at [799, 592] on link "36.00" at bounding box center [809, 600] width 29 height 16
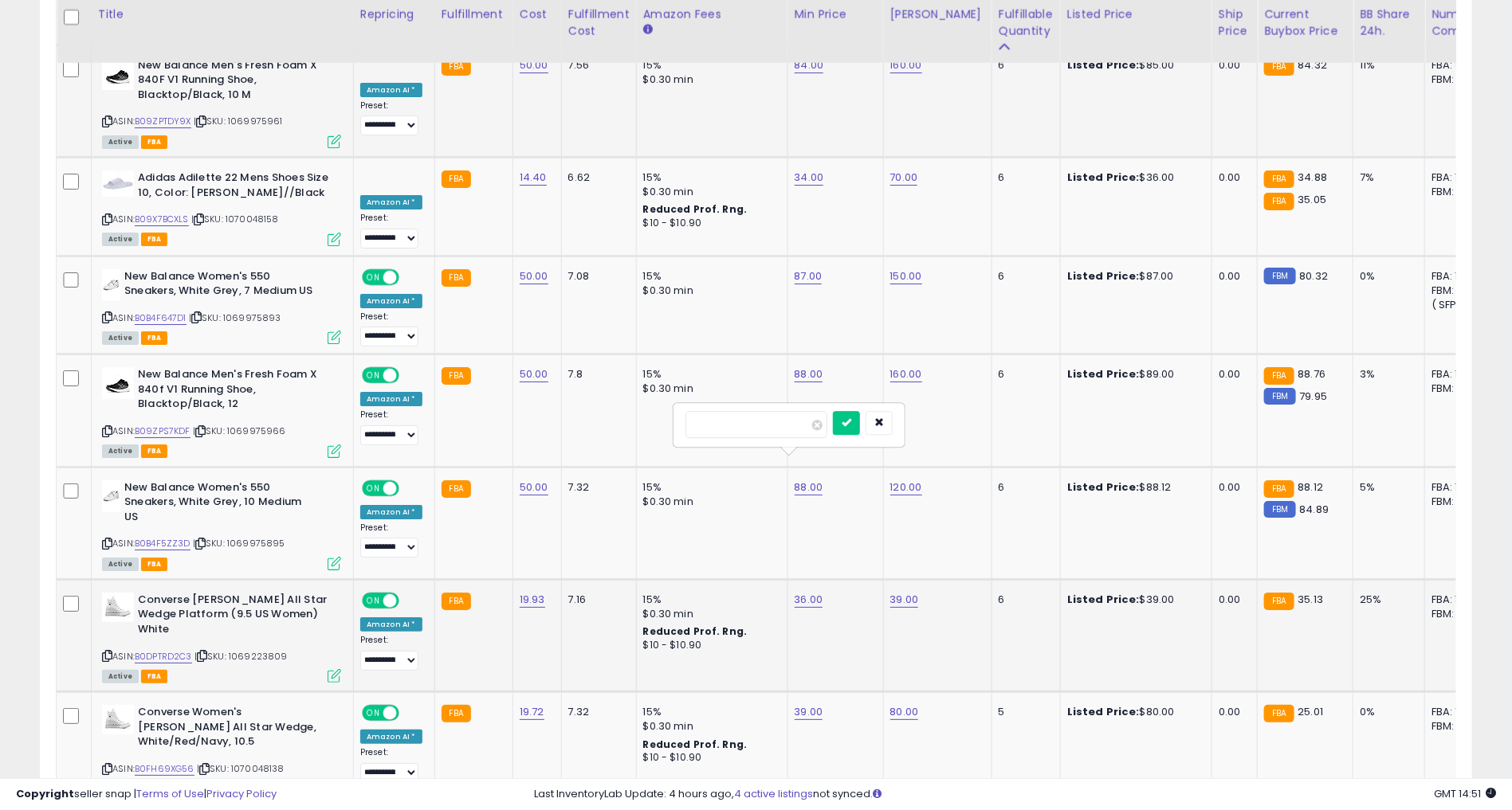
type input "*"
type input "**"
click button "submit" at bounding box center [846, 423] width 27 height 24
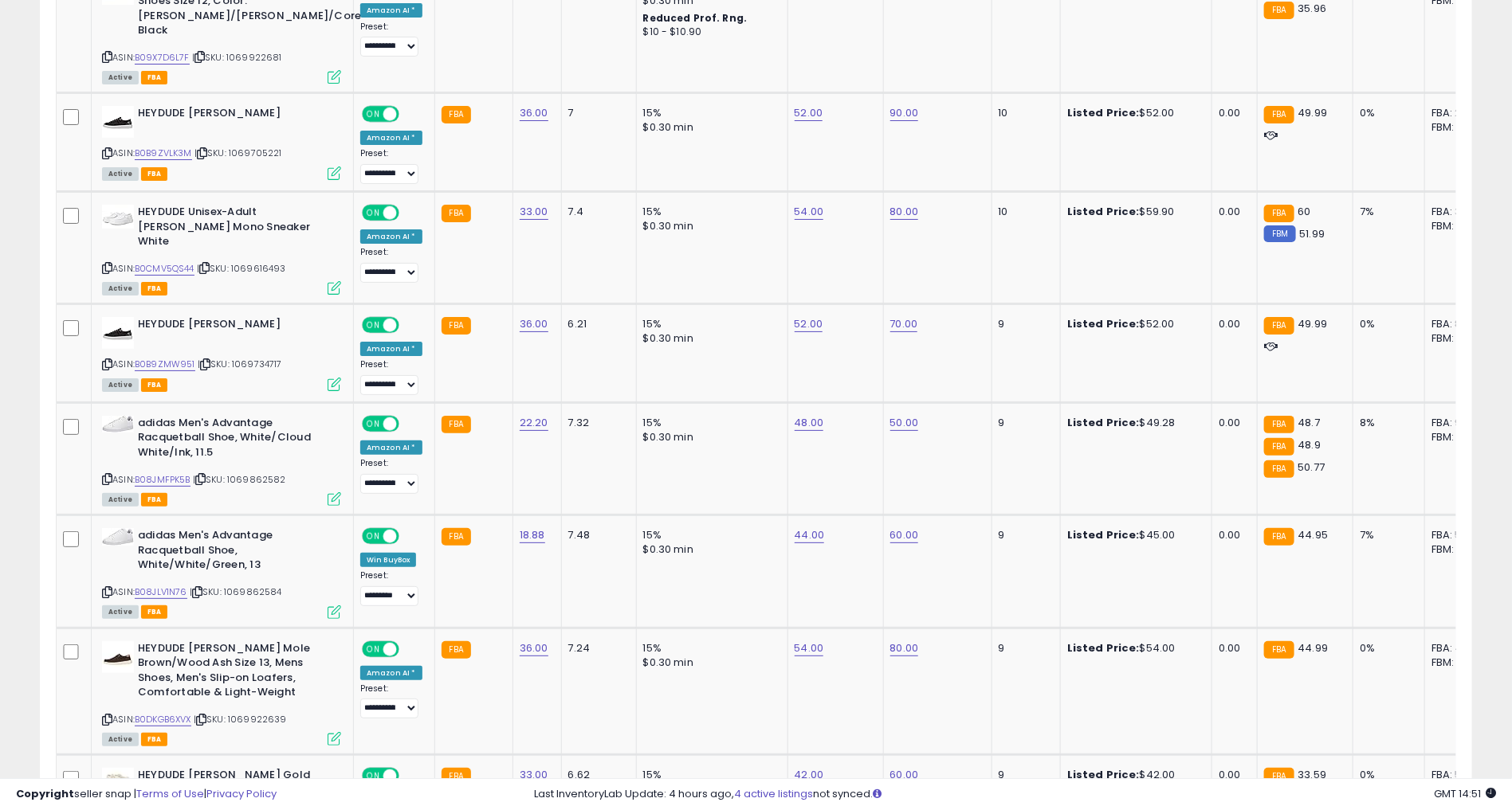
scroll to position [2357, 0]
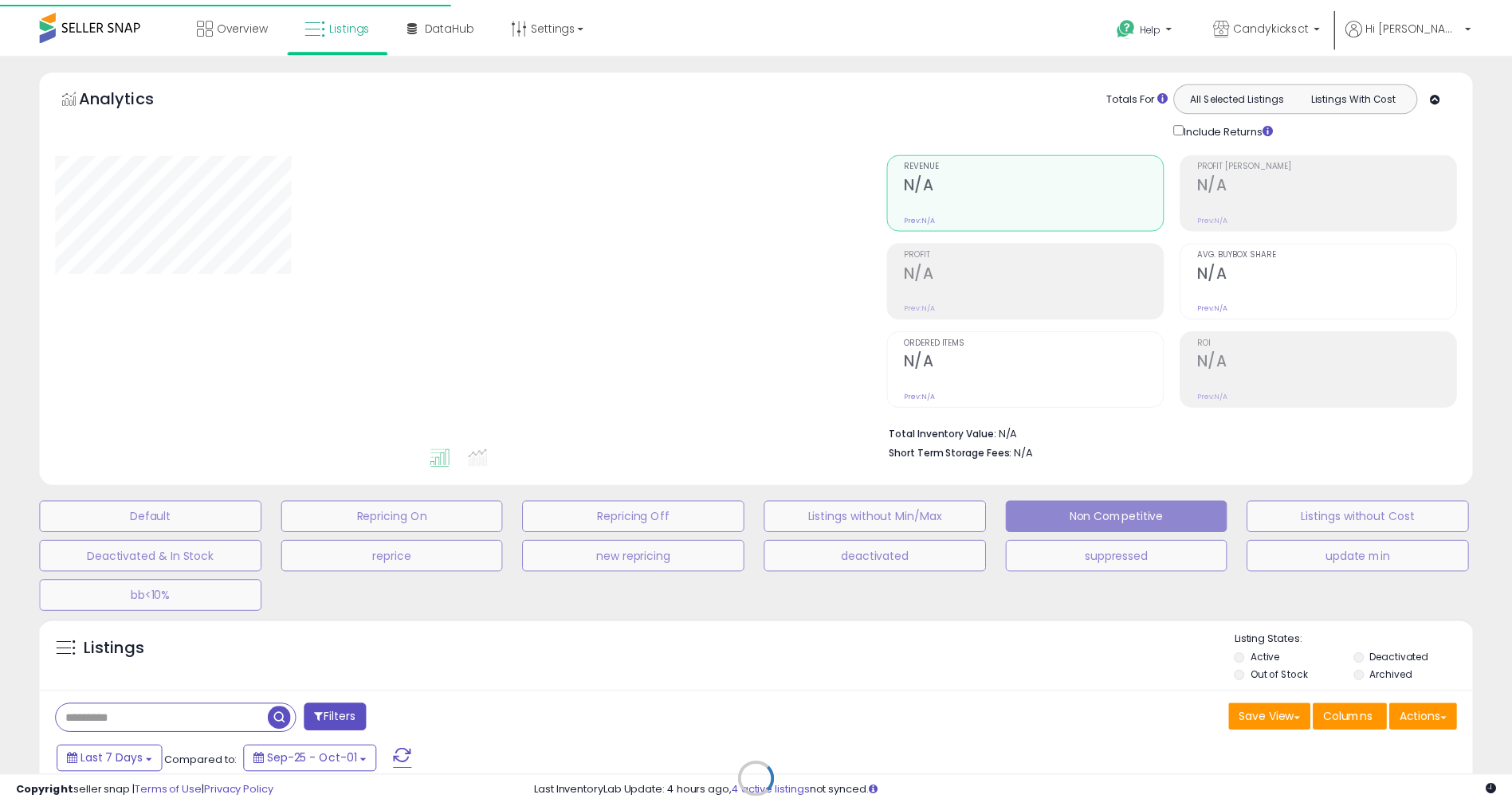
scroll to position [225, 0]
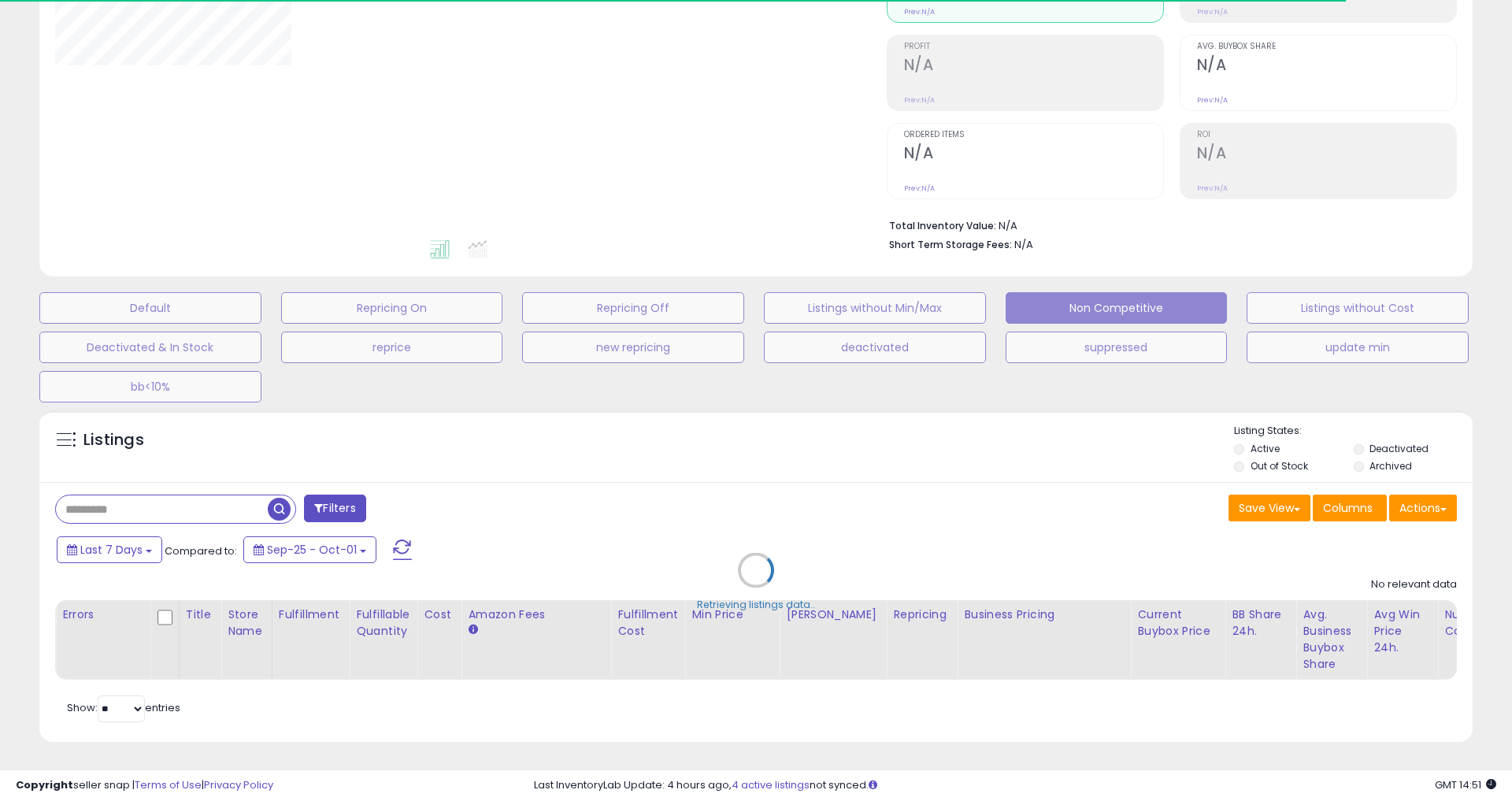
select select "**"
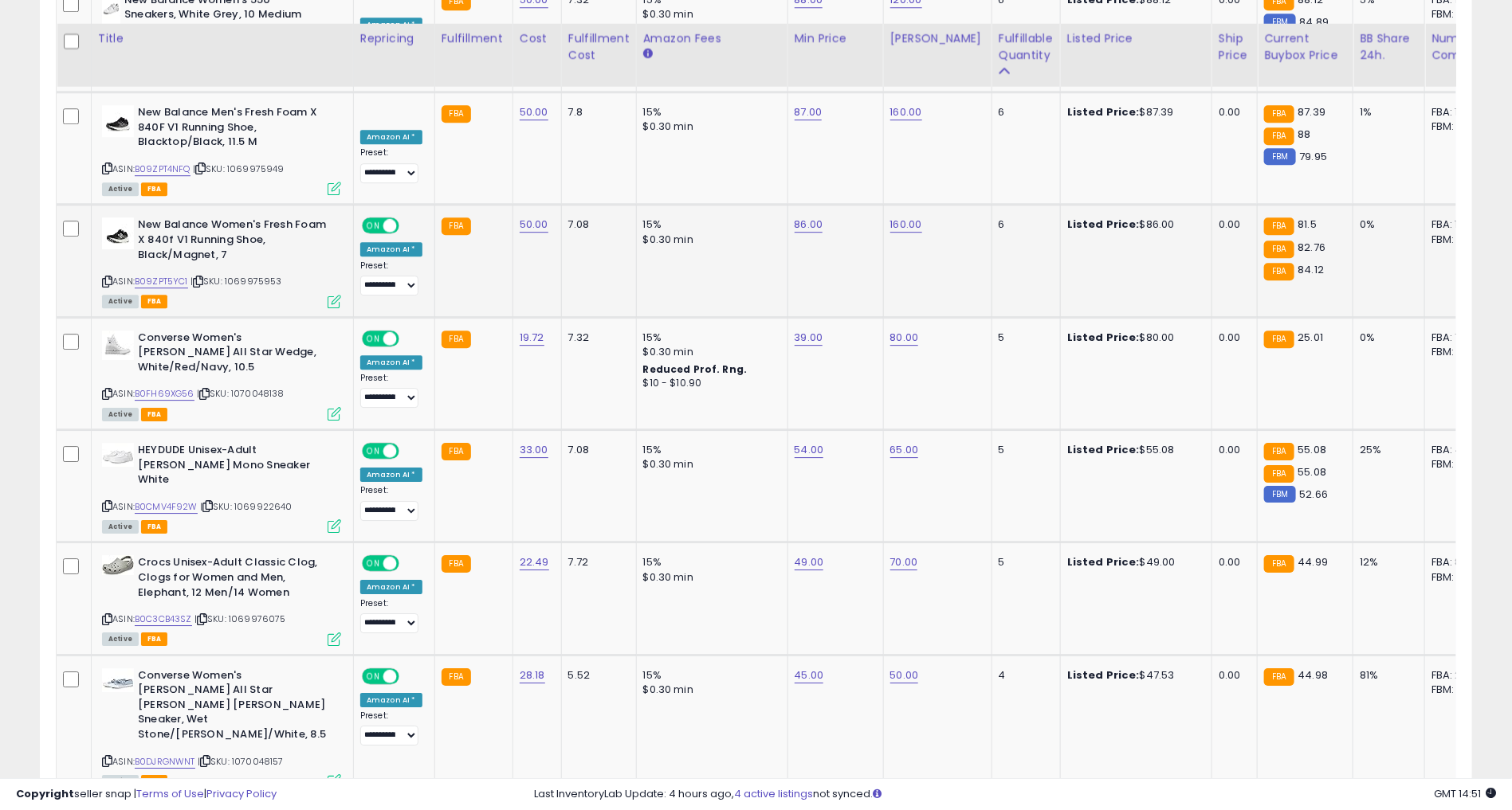
scroll to position [5298, 0]
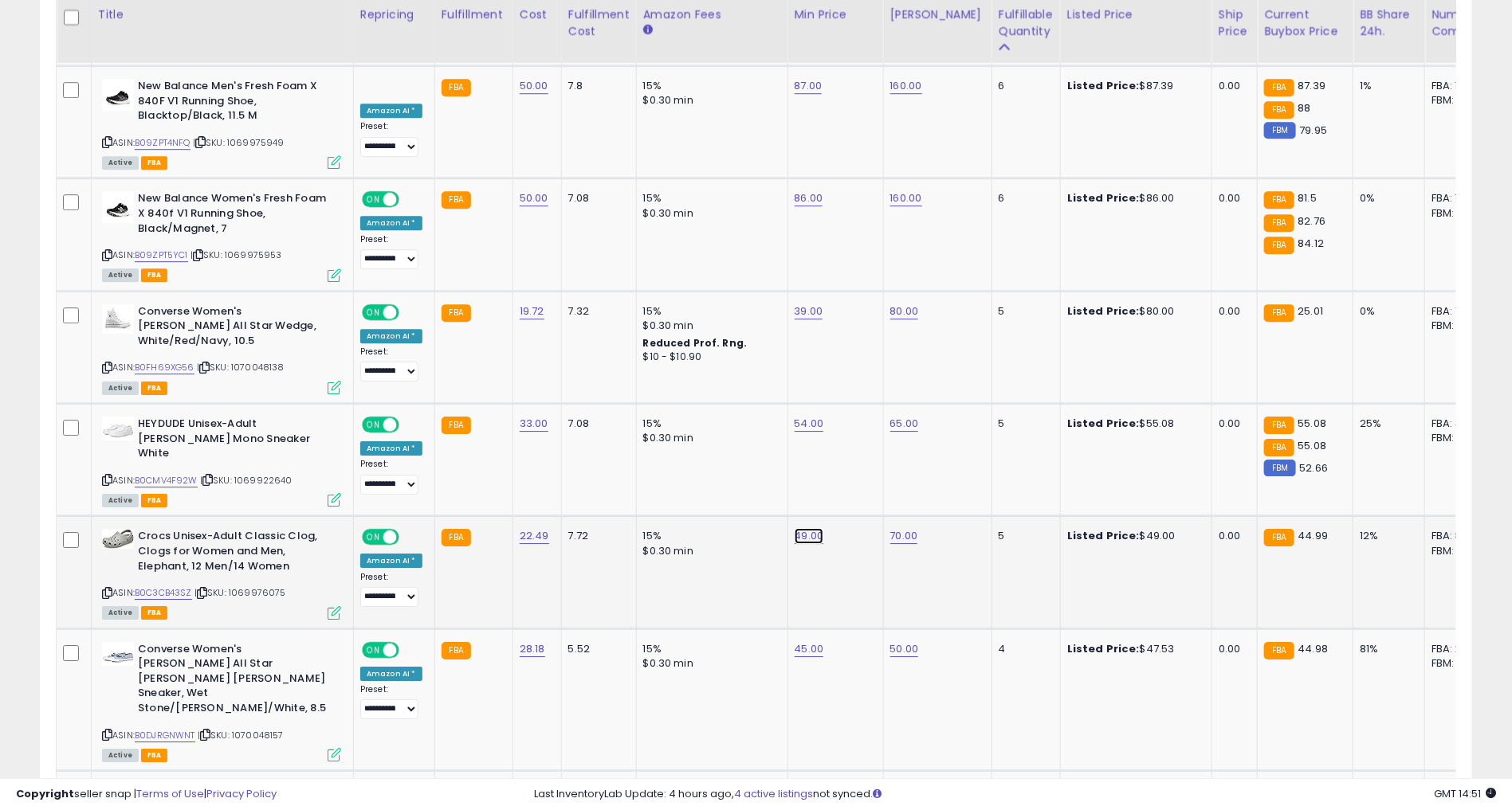
click at [800, 528] on link "49.00" at bounding box center [809, 536] width 29 height 16
type input "*"
type input "**"
click button "submit" at bounding box center [846, 346] width 27 height 24
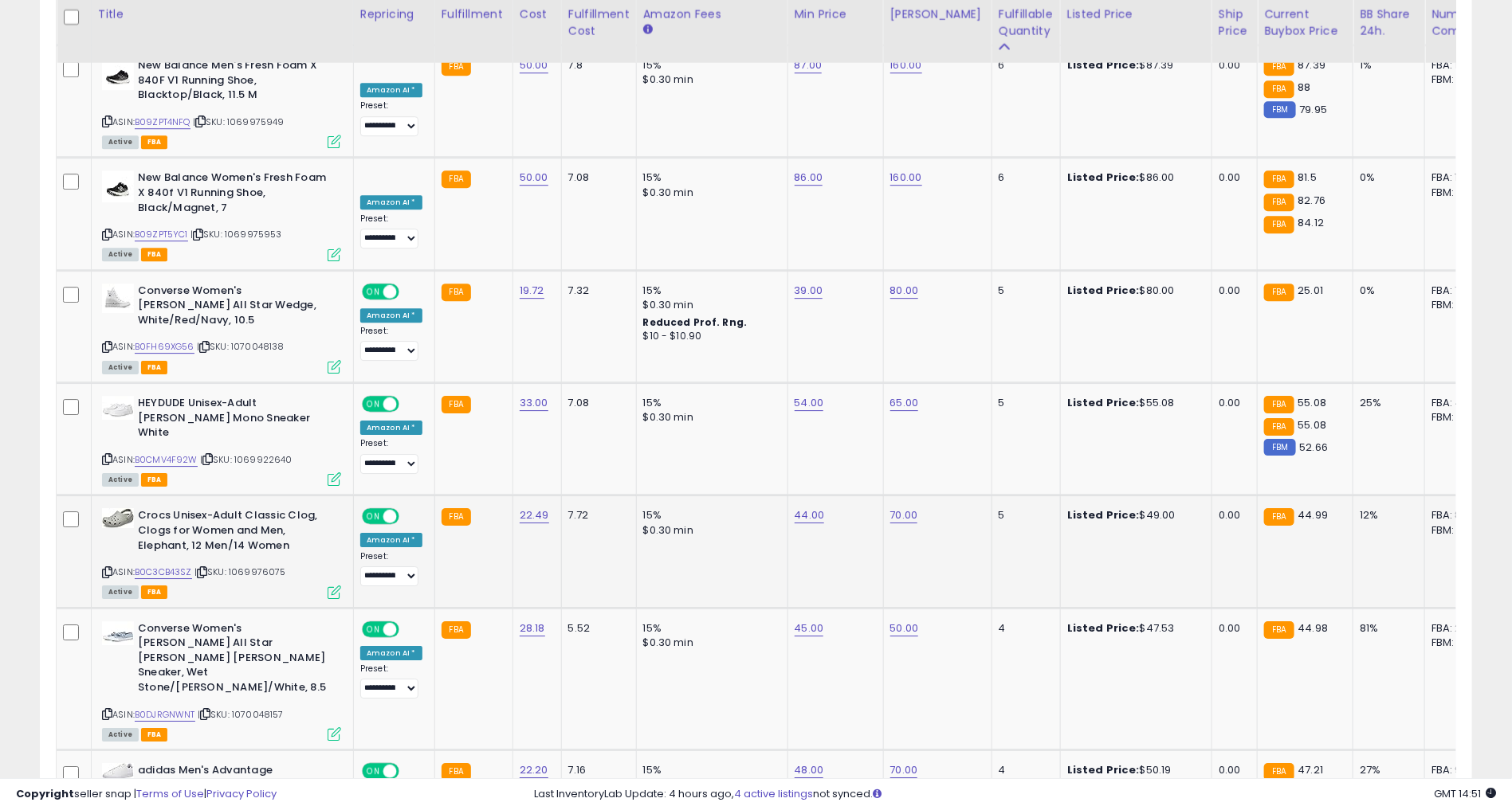
scroll to position [5326, 0]
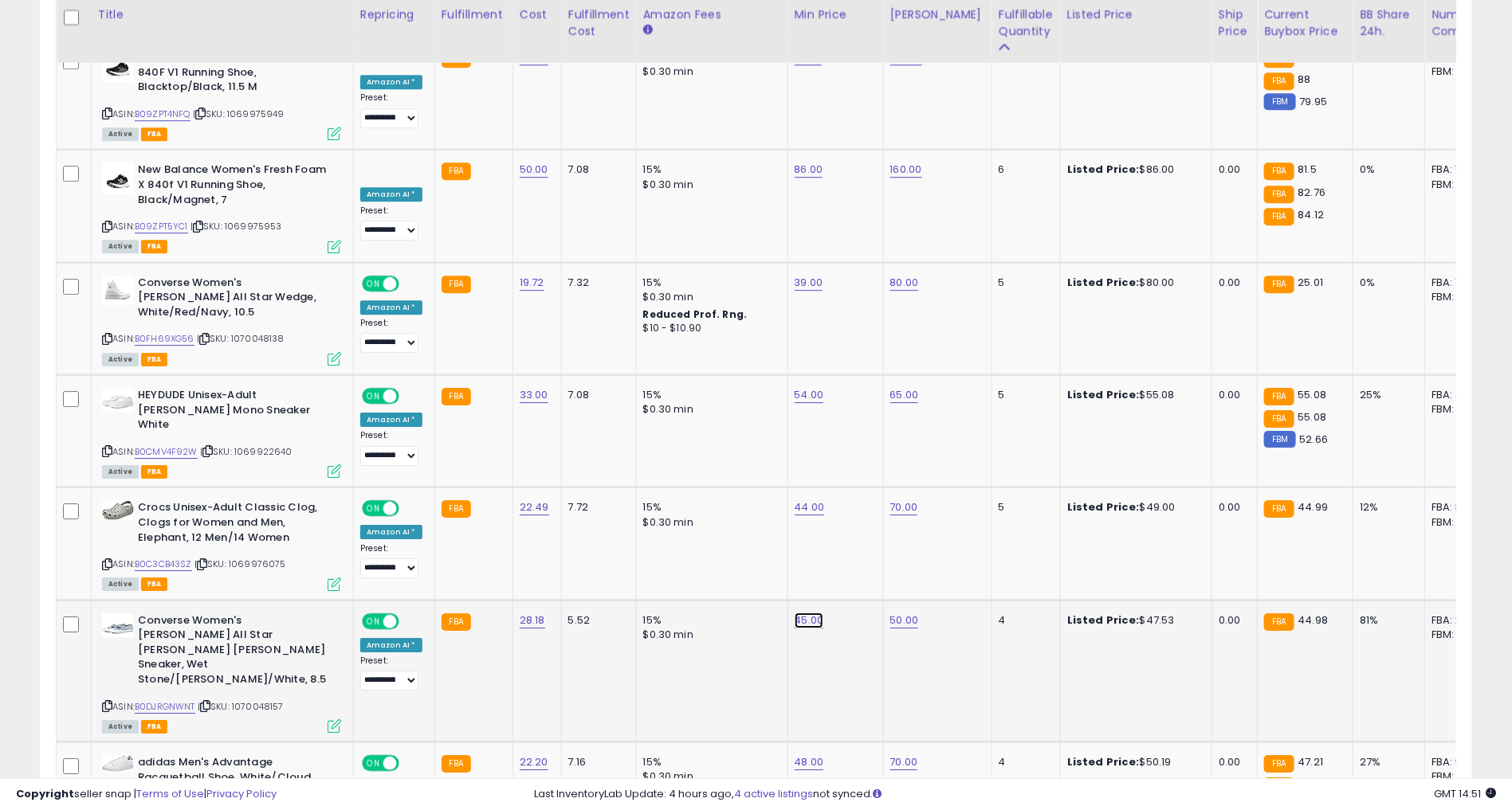
click at [795, 613] on link "45.00" at bounding box center [809, 621] width 29 height 16
type input "*"
click button "submit" at bounding box center [846, 429] width 27 height 24
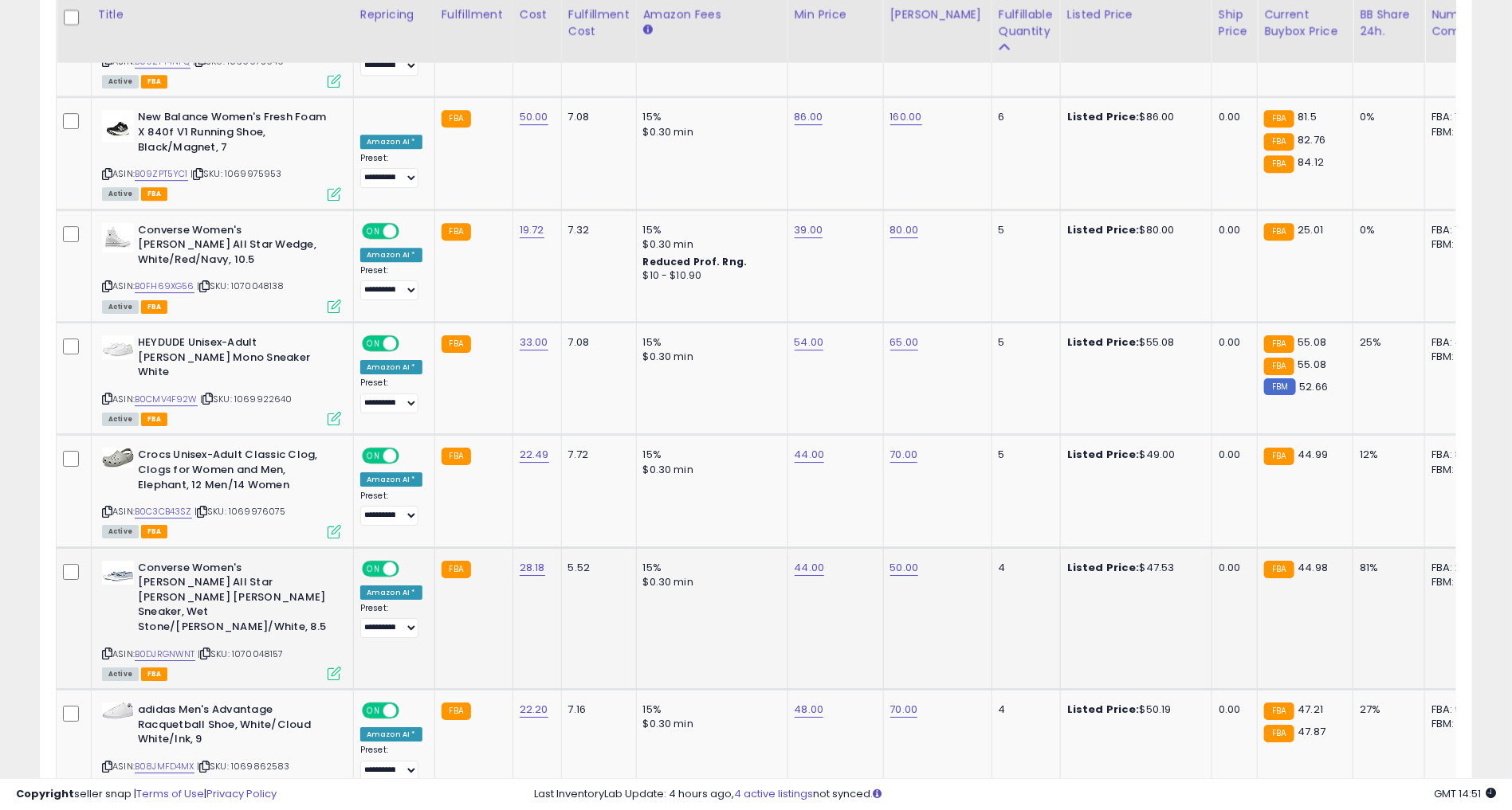
scroll to position [5404, 0]
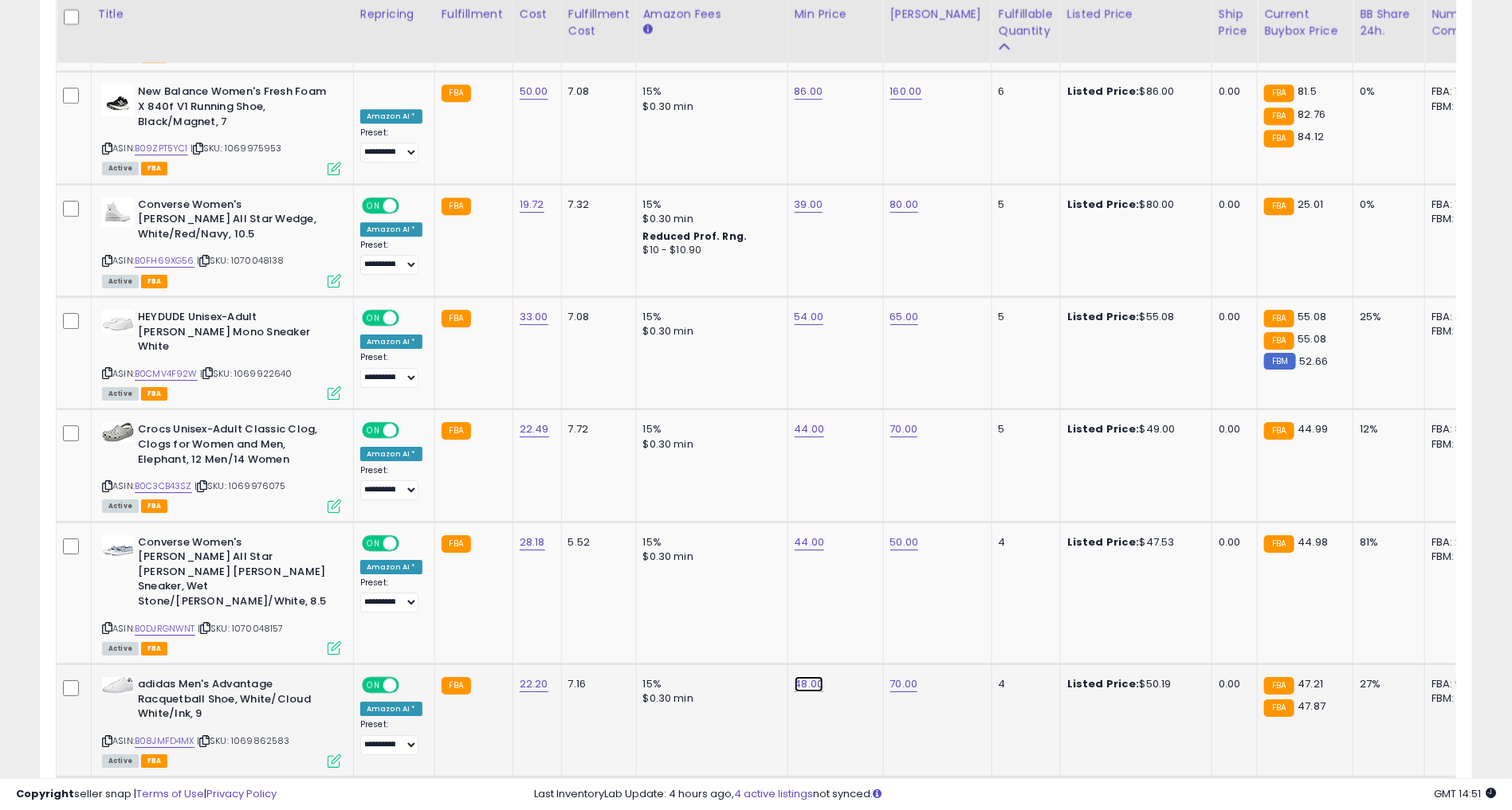
click at [797, 676] on link "48.00" at bounding box center [809, 685] width 29 height 16
type input "*"
type input "**"
click button "submit" at bounding box center [846, 464] width 27 height 24
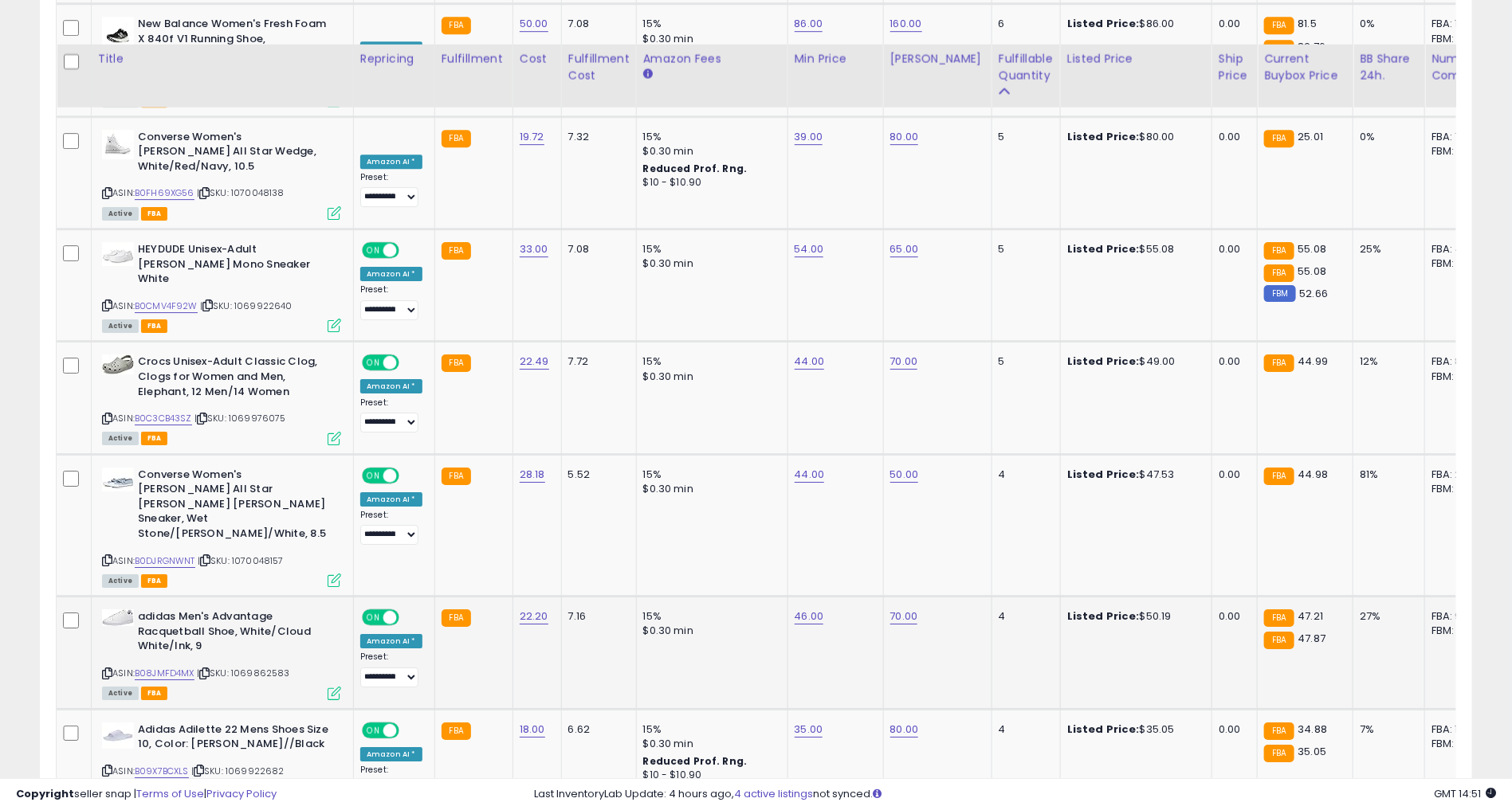
scroll to position [5537, 0]
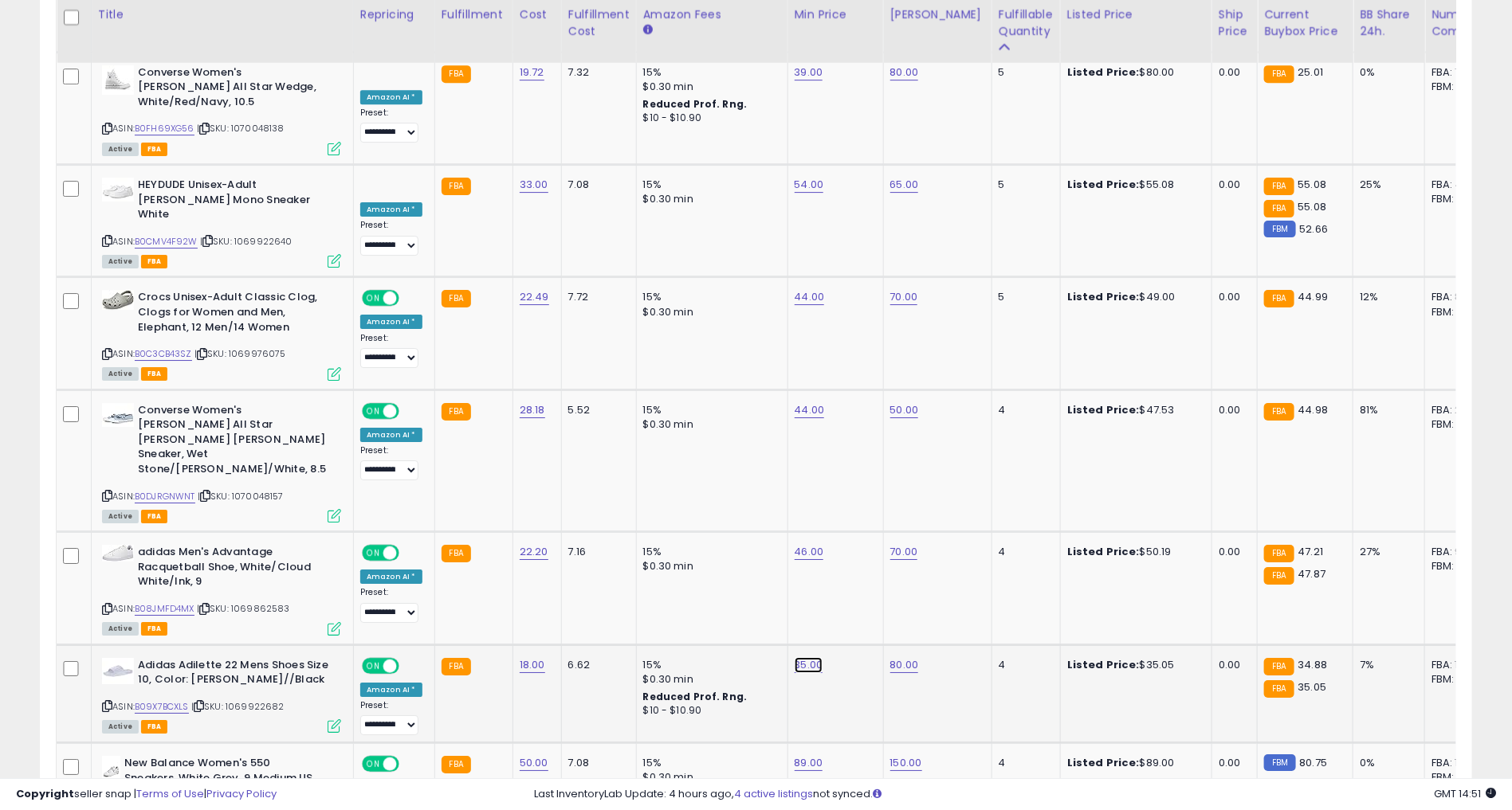
click at [796, 658] on link "35.00" at bounding box center [809, 666] width 29 height 16
click at [893, 434] on button "button" at bounding box center [879, 444] width 27 height 24
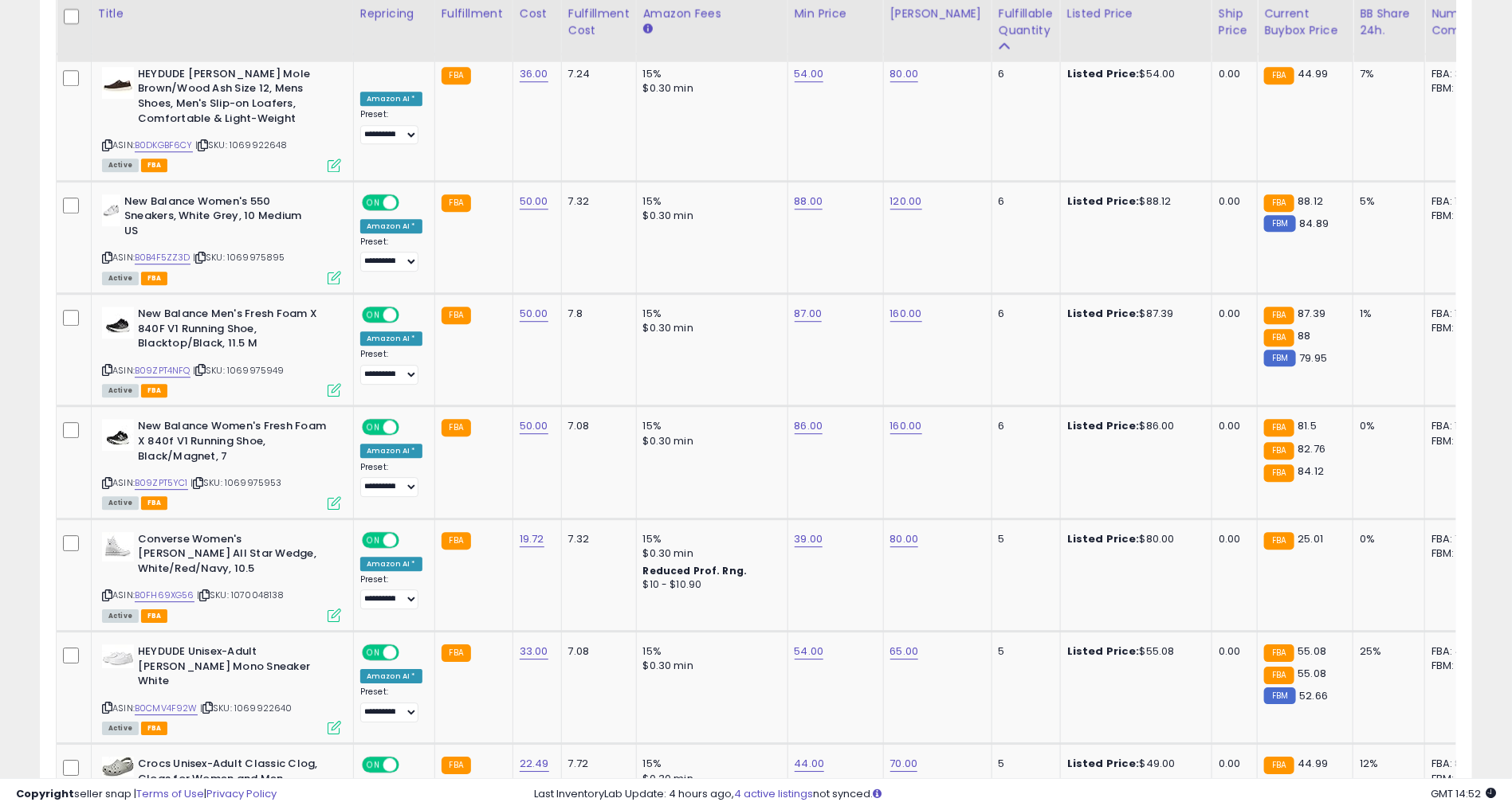
scroll to position [5069, 0]
click at [798, 419] on link "86.00" at bounding box center [809, 427] width 29 height 16
type input "*"
type input "**"
click button "submit" at bounding box center [846, 266] width 27 height 24
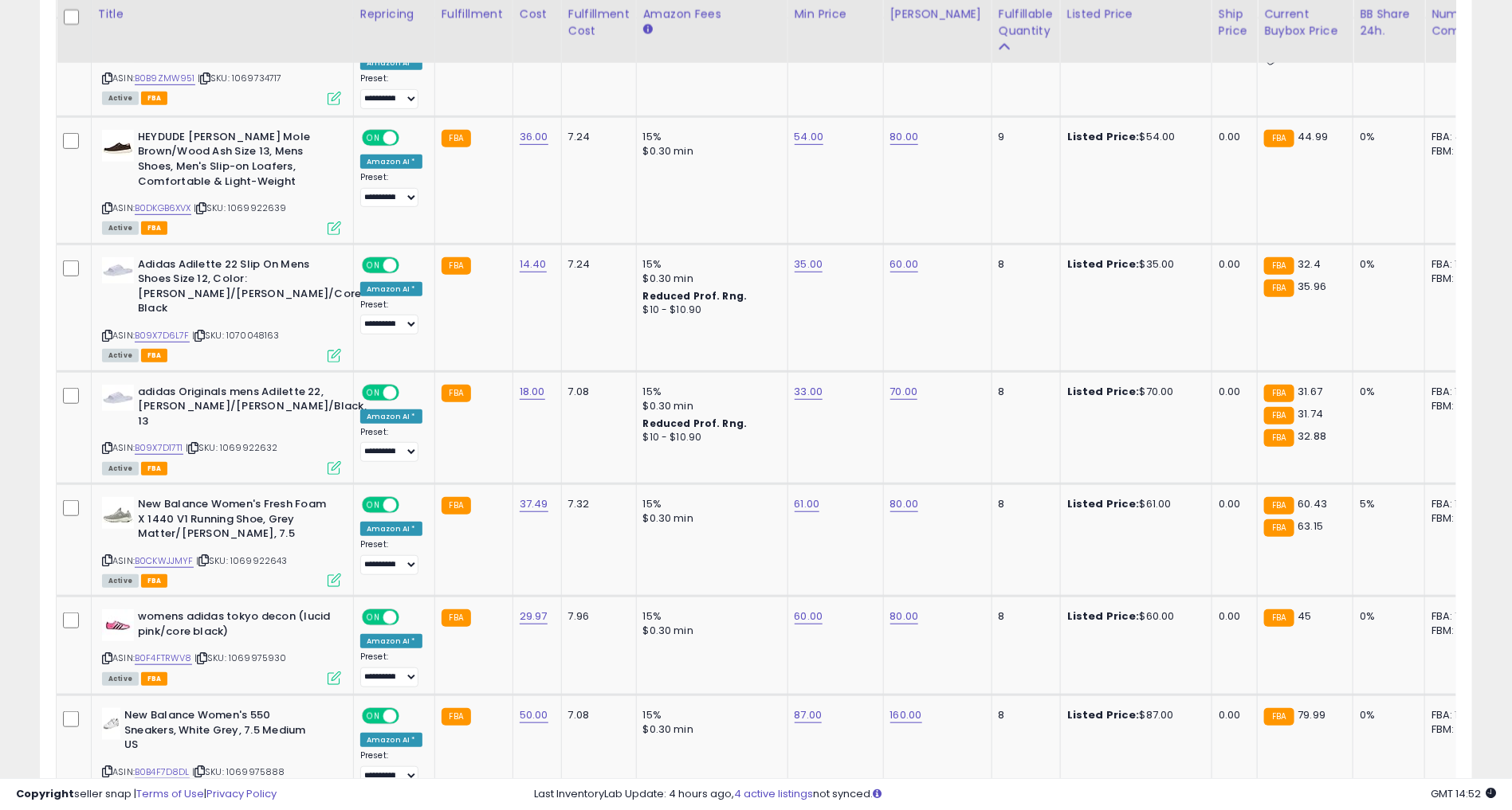
scroll to position [3383, 0]
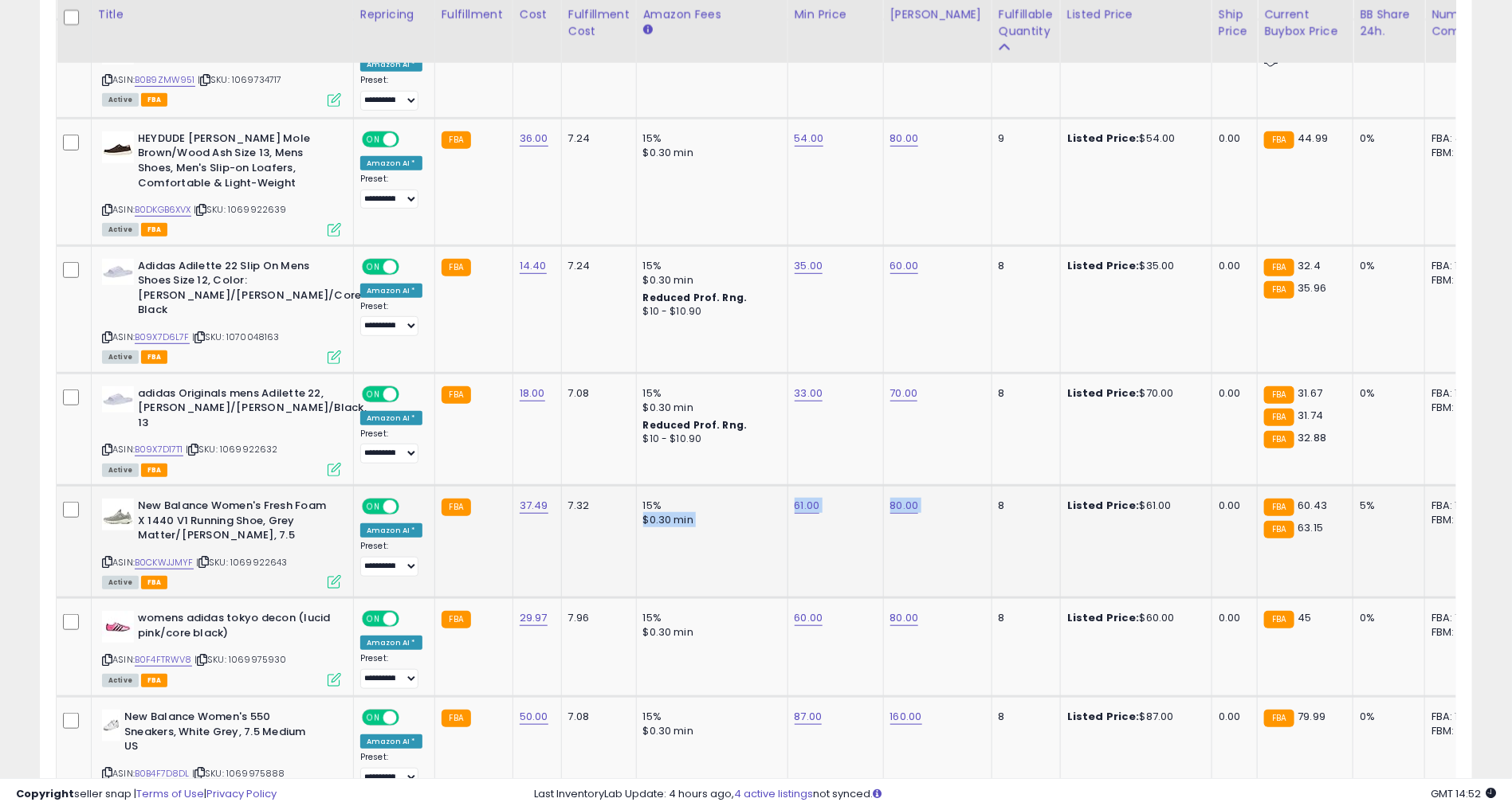
drag, startPoint x: 721, startPoint y: 412, endPoint x: 963, endPoint y: 472, distance: 249.3
click at [973, 485] on tr "**********" at bounding box center [1209, 541] width 2305 height 112
click at [753, 499] on div "15%" at bounding box center [709, 506] width 132 height 15
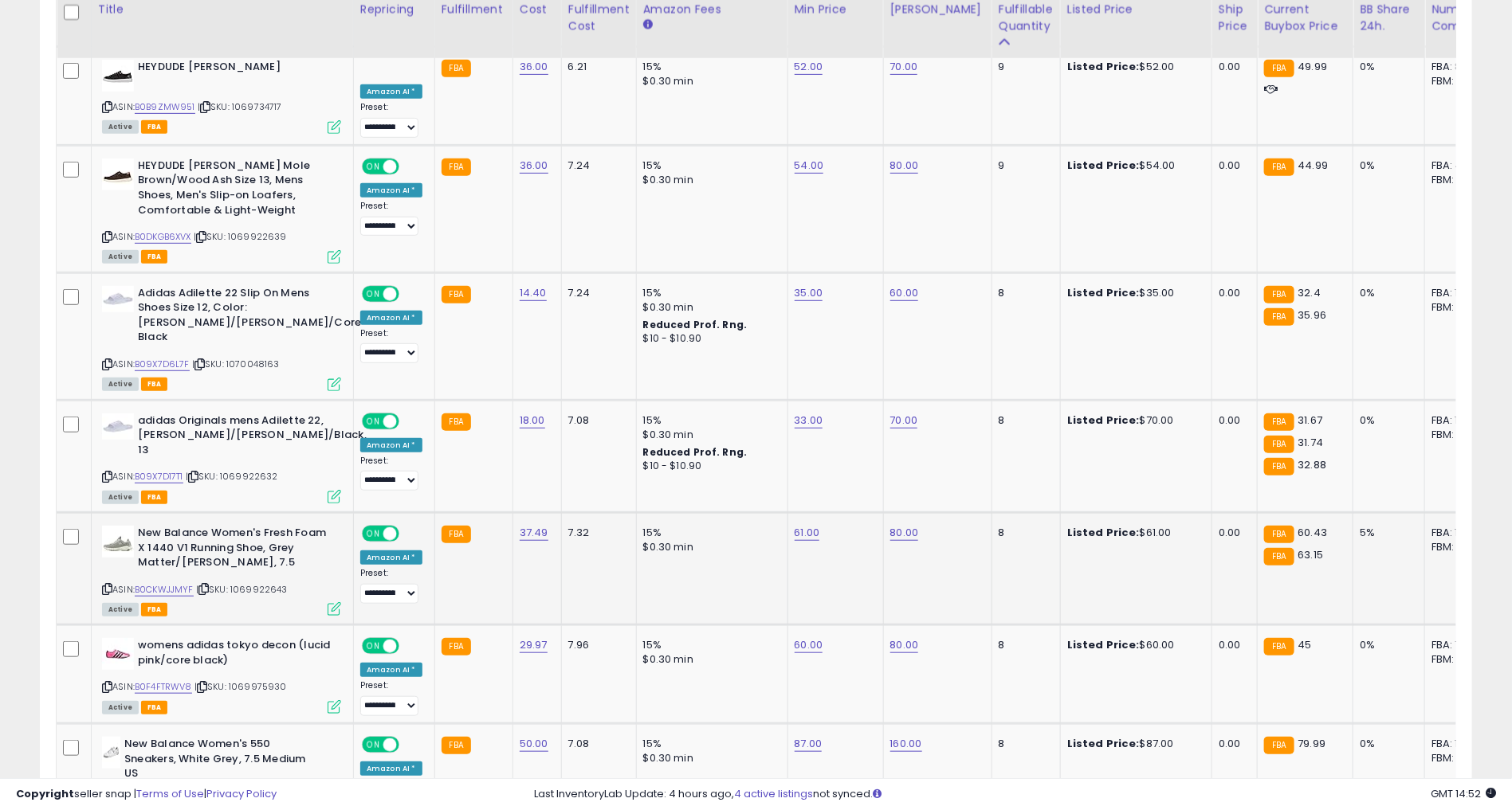
scroll to position [3347, 0]
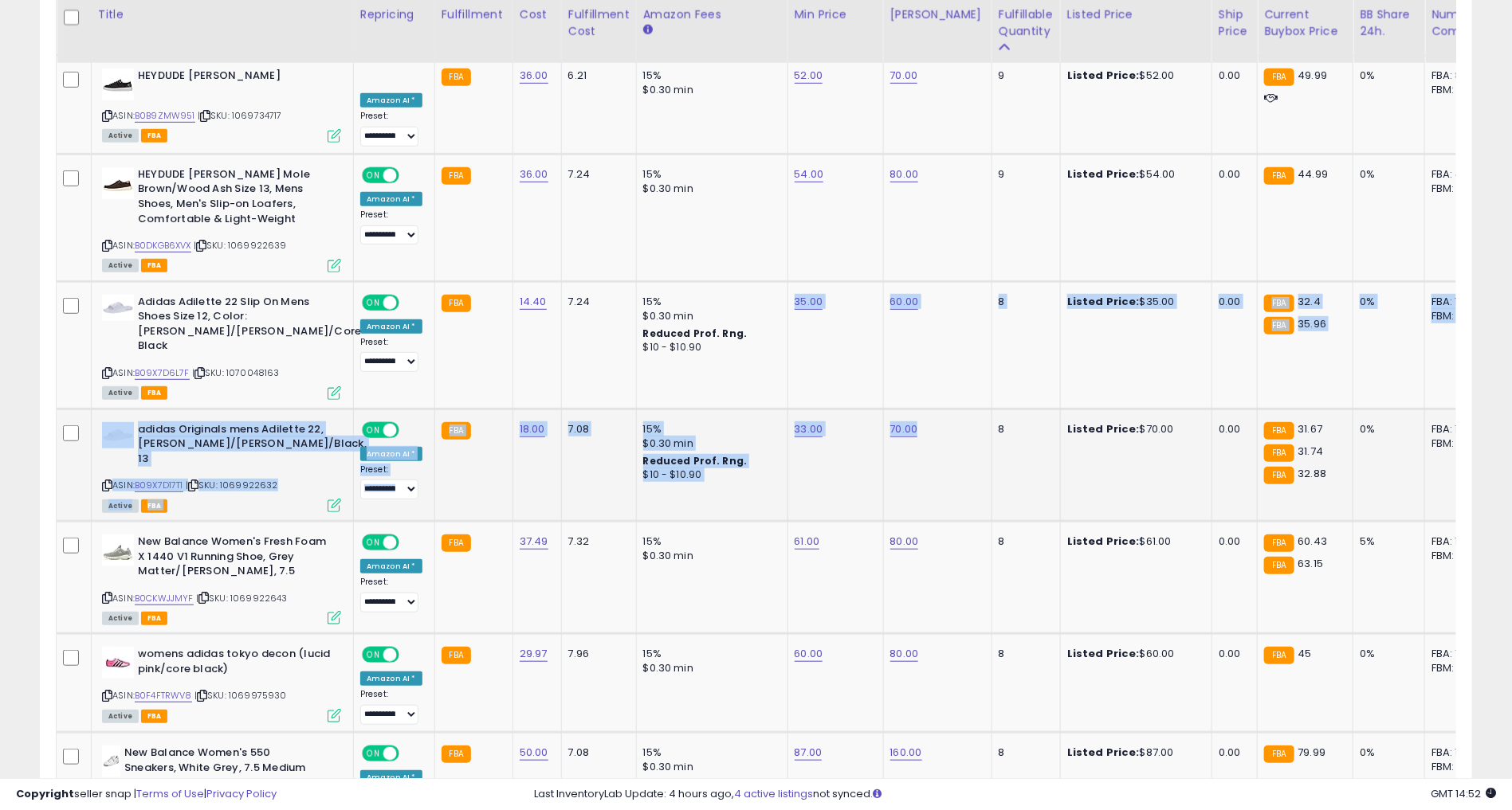
drag, startPoint x: 717, startPoint y: 331, endPoint x: 950, endPoint y: 381, distance: 238.3
click at [950, 381] on tbody "**********" at bounding box center [1209, 386] width 2305 height 5713
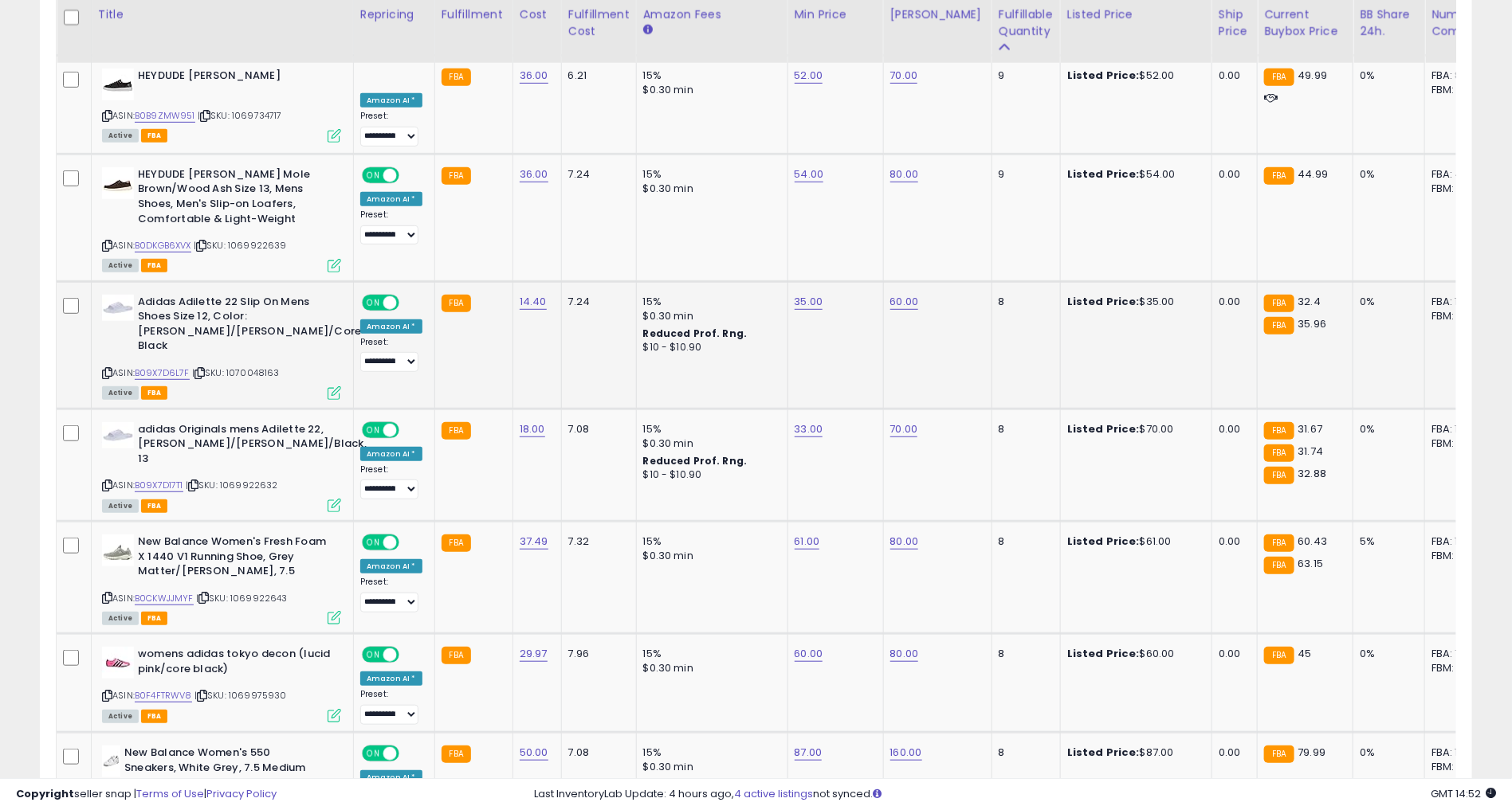
click at [732, 309] on div "$0.30 min" at bounding box center [709, 316] width 132 height 15
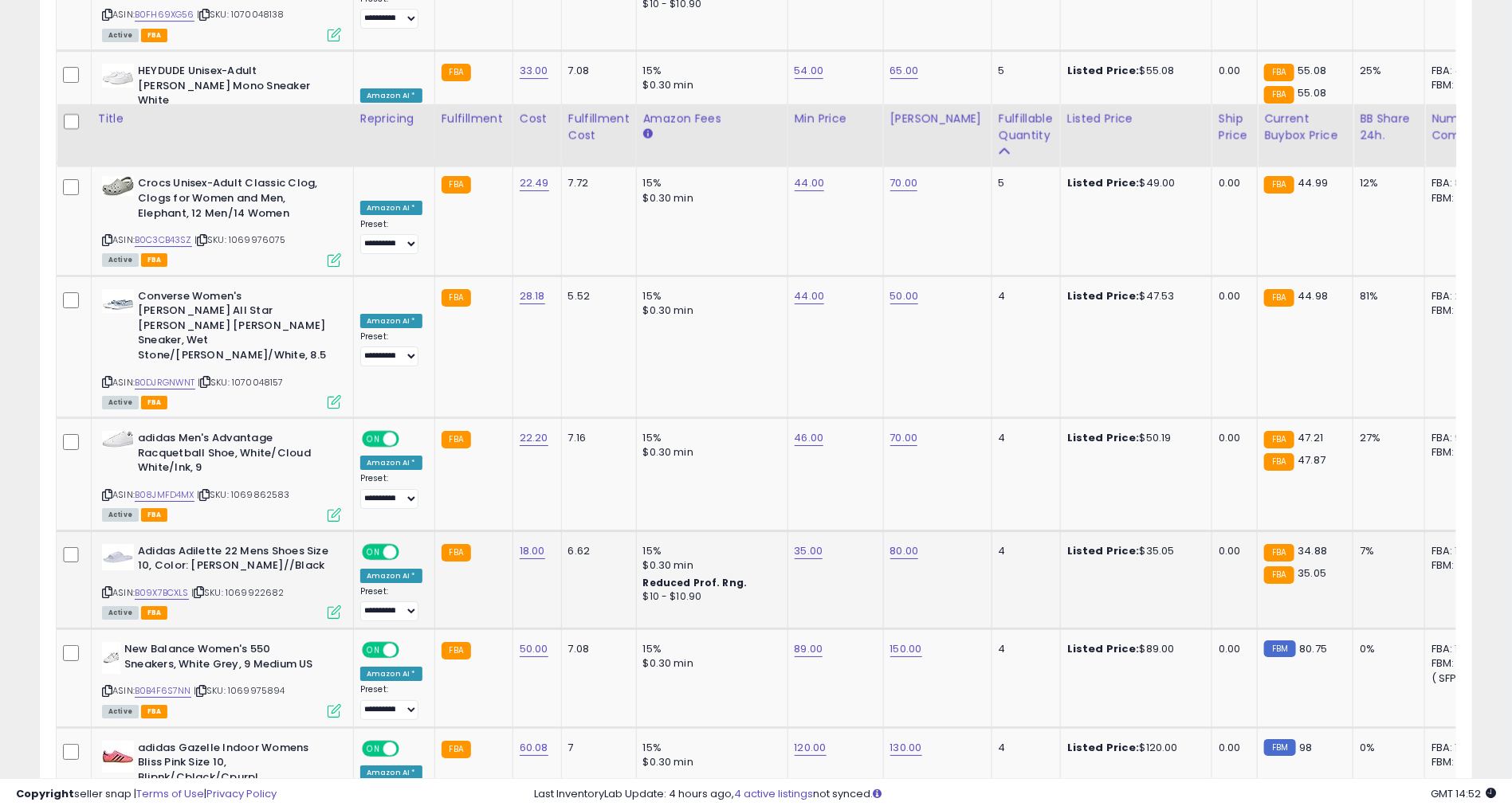
scroll to position [5756, 0]
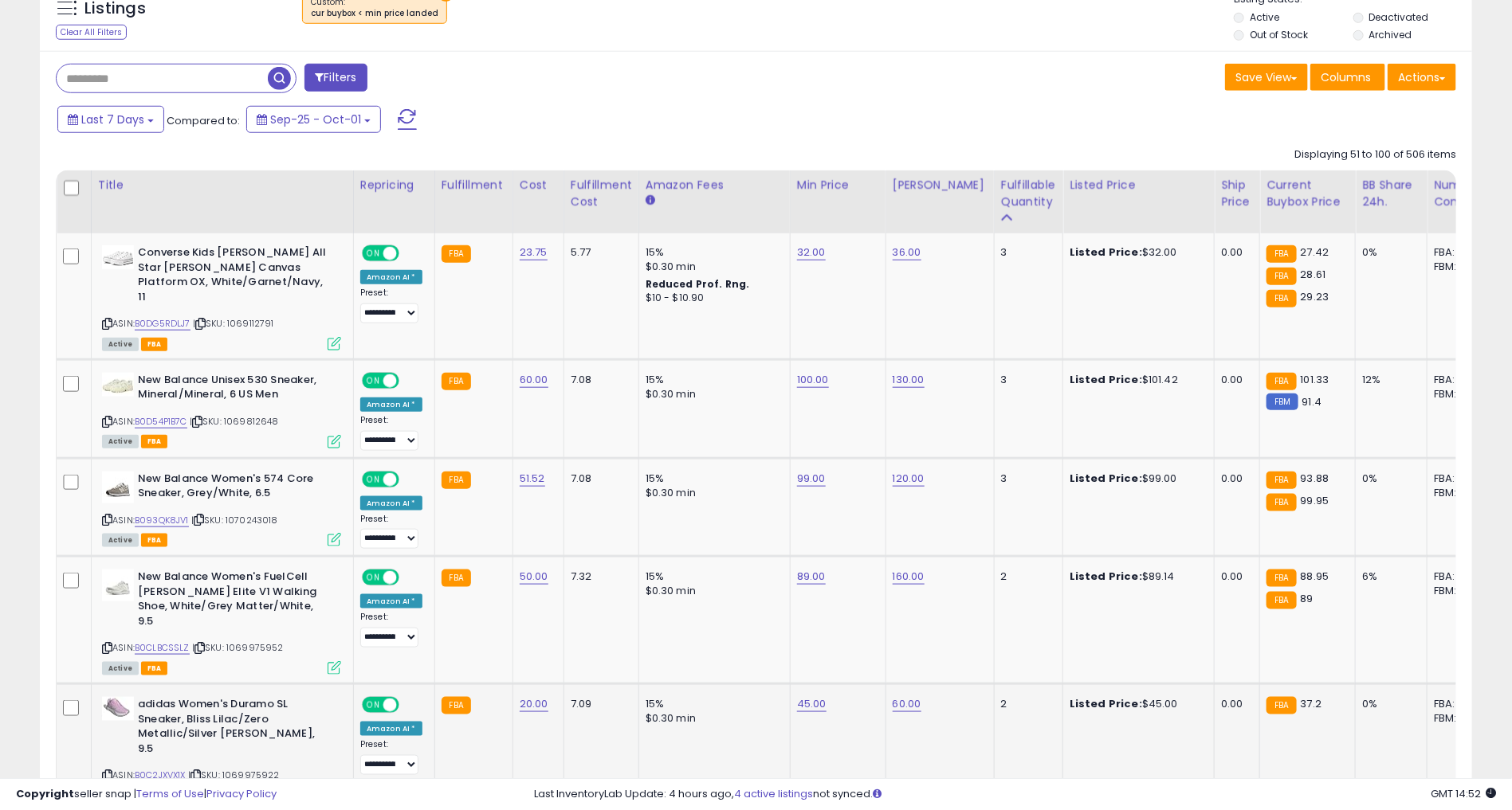
scroll to position [663, 0]
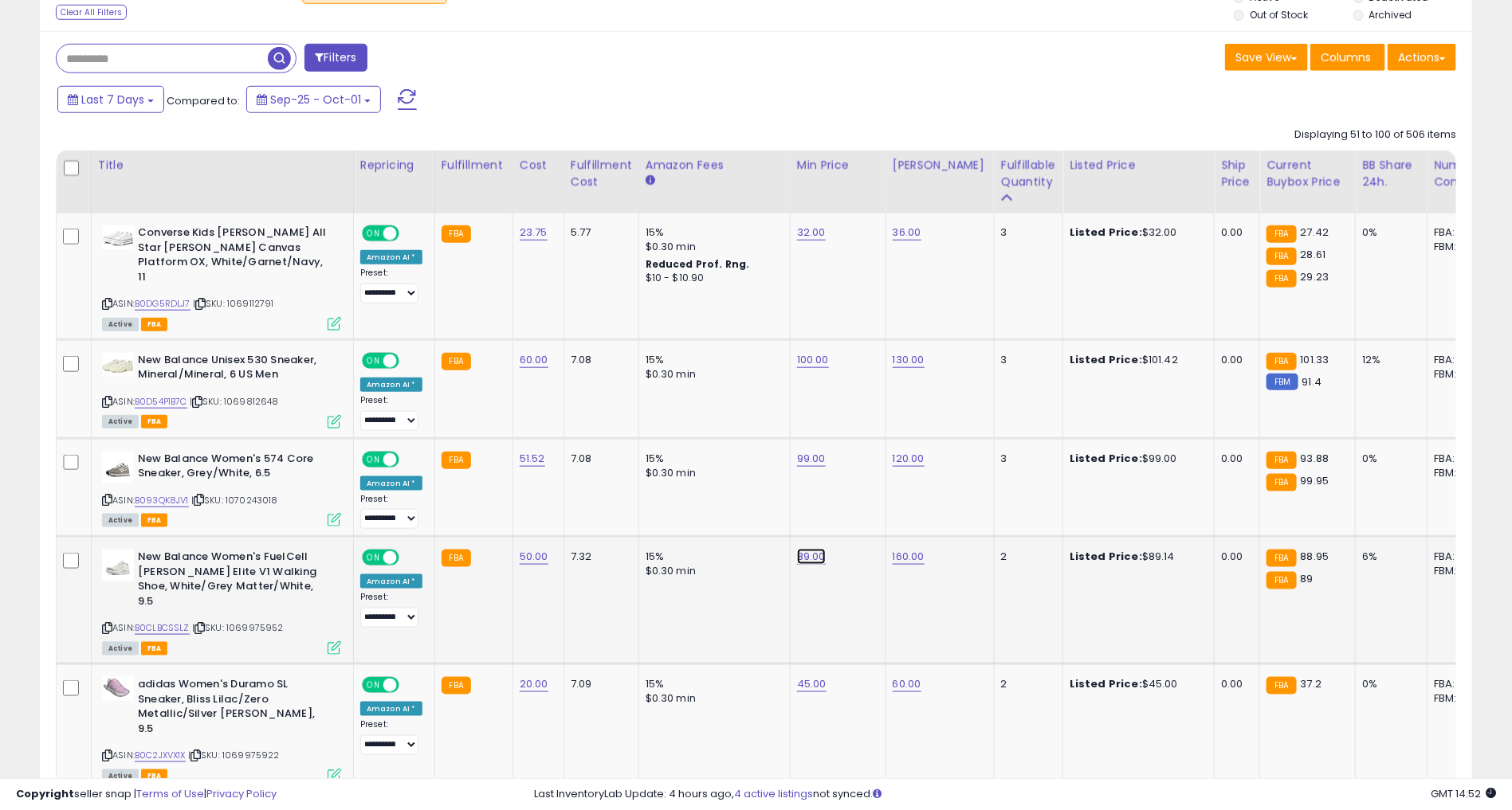
click at [804, 549] on link "89.00" at bounding box center [811, 557] width 29 height 16
type input "*"
type input "**"
click button "submit" at bounding box center [849, 502] width 27 height 24
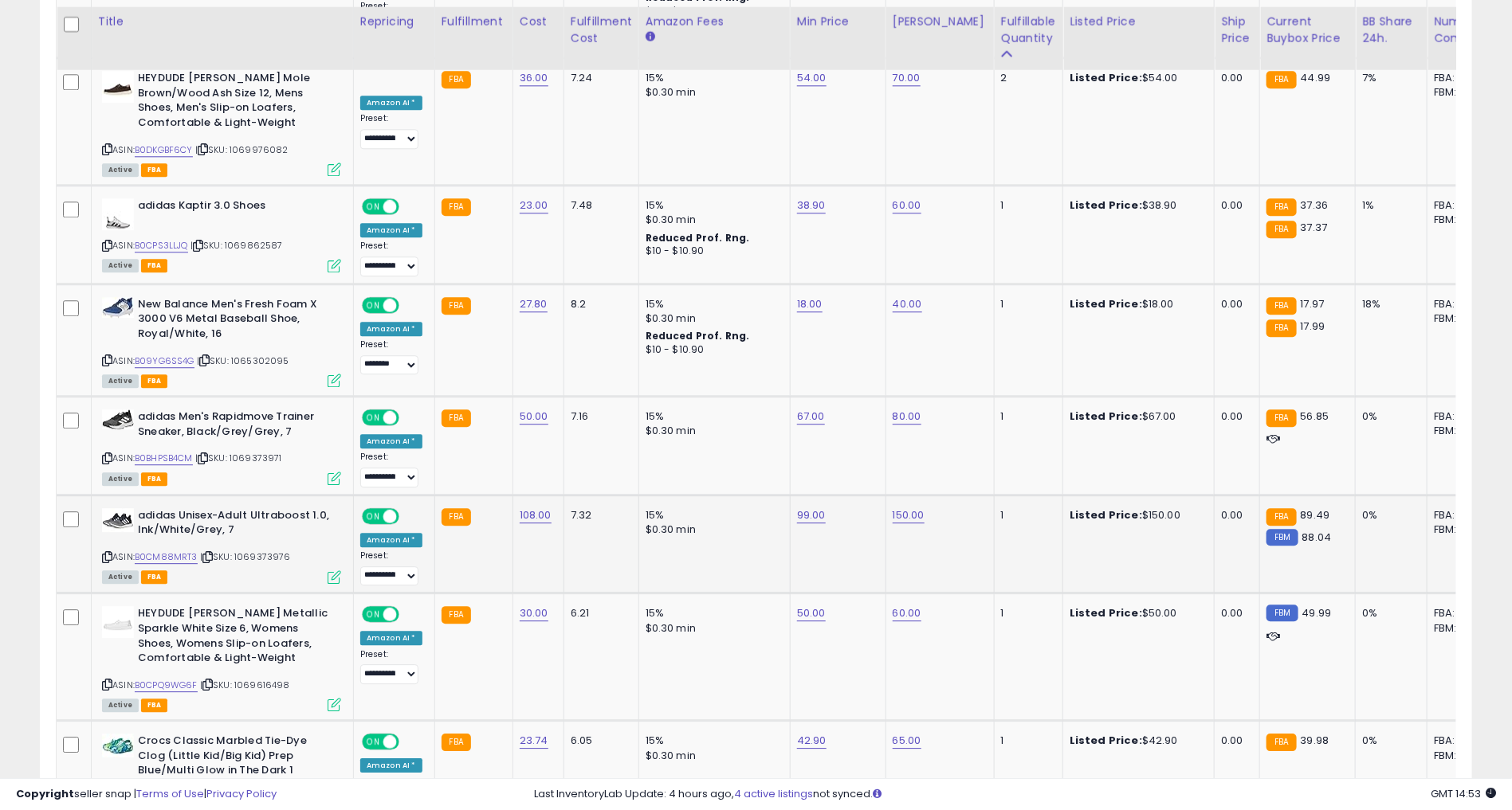
scroll to position [1941, 0]
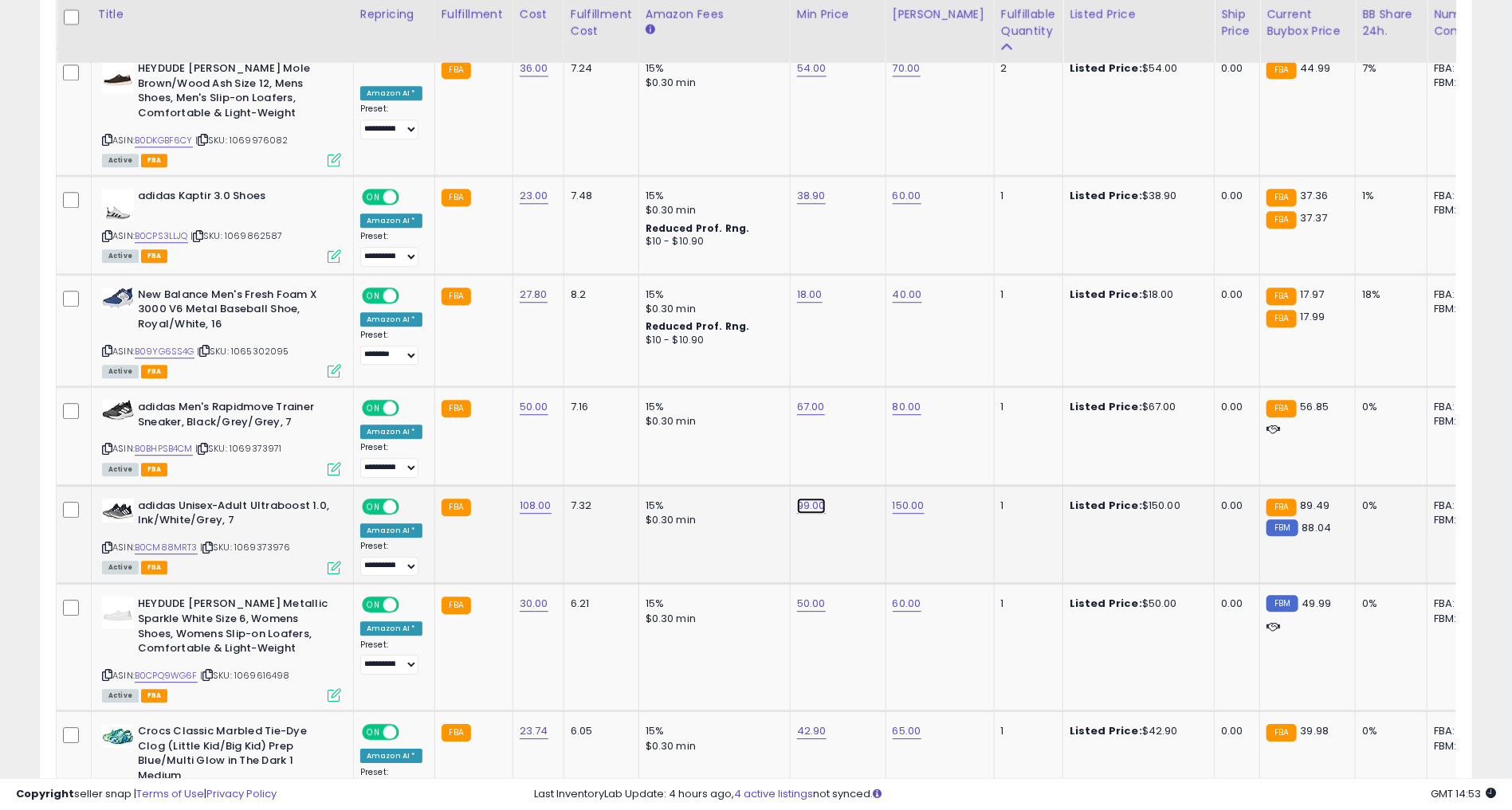
click at [797, 498] on link "99.00" at bounding box center [811, 506] width 29 height 16
type input "*"
type input "**"
click button "submit" at bounding box center [849, 405] width 27 height 24
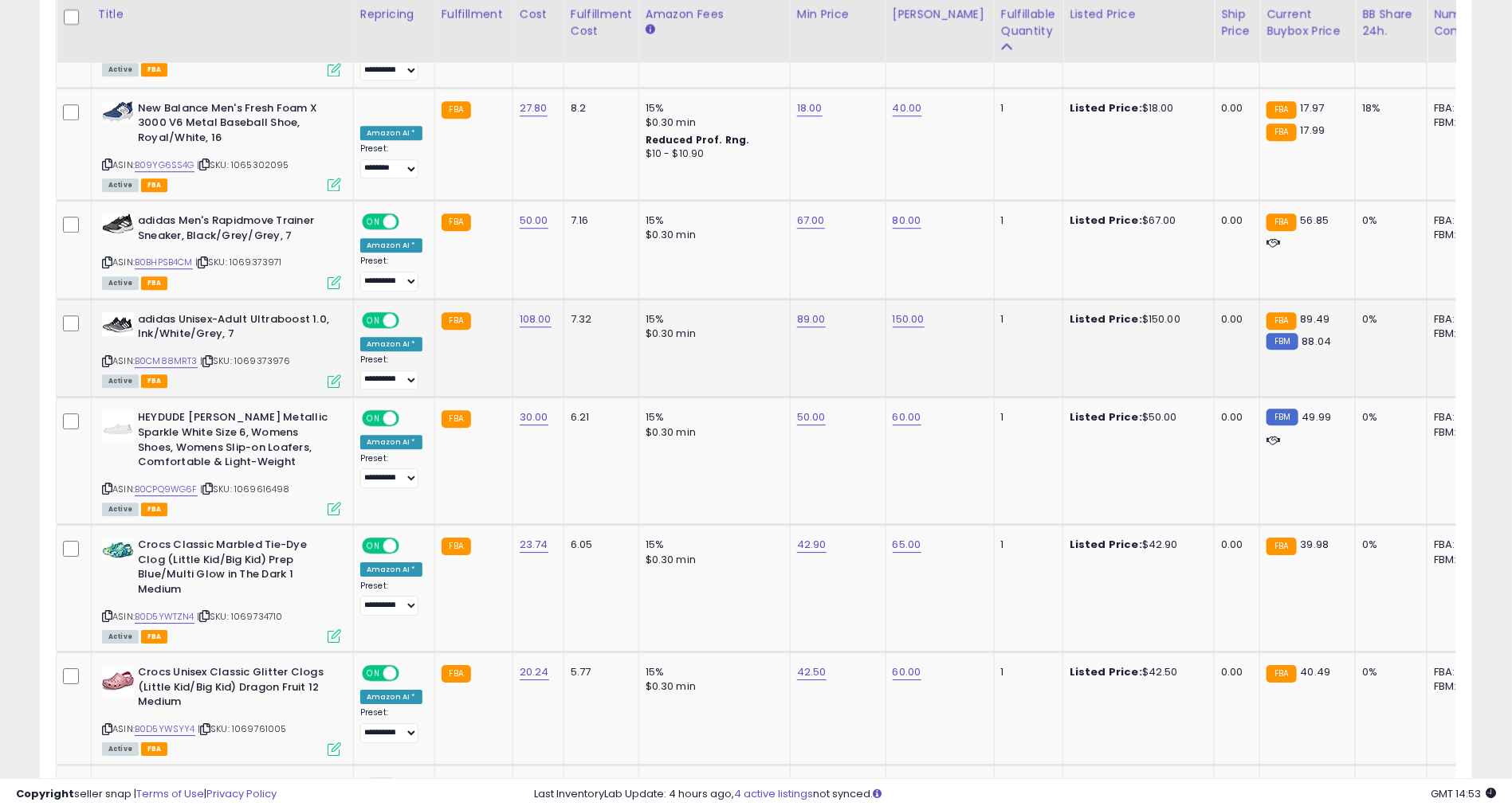
scroll to position [2126, 0]
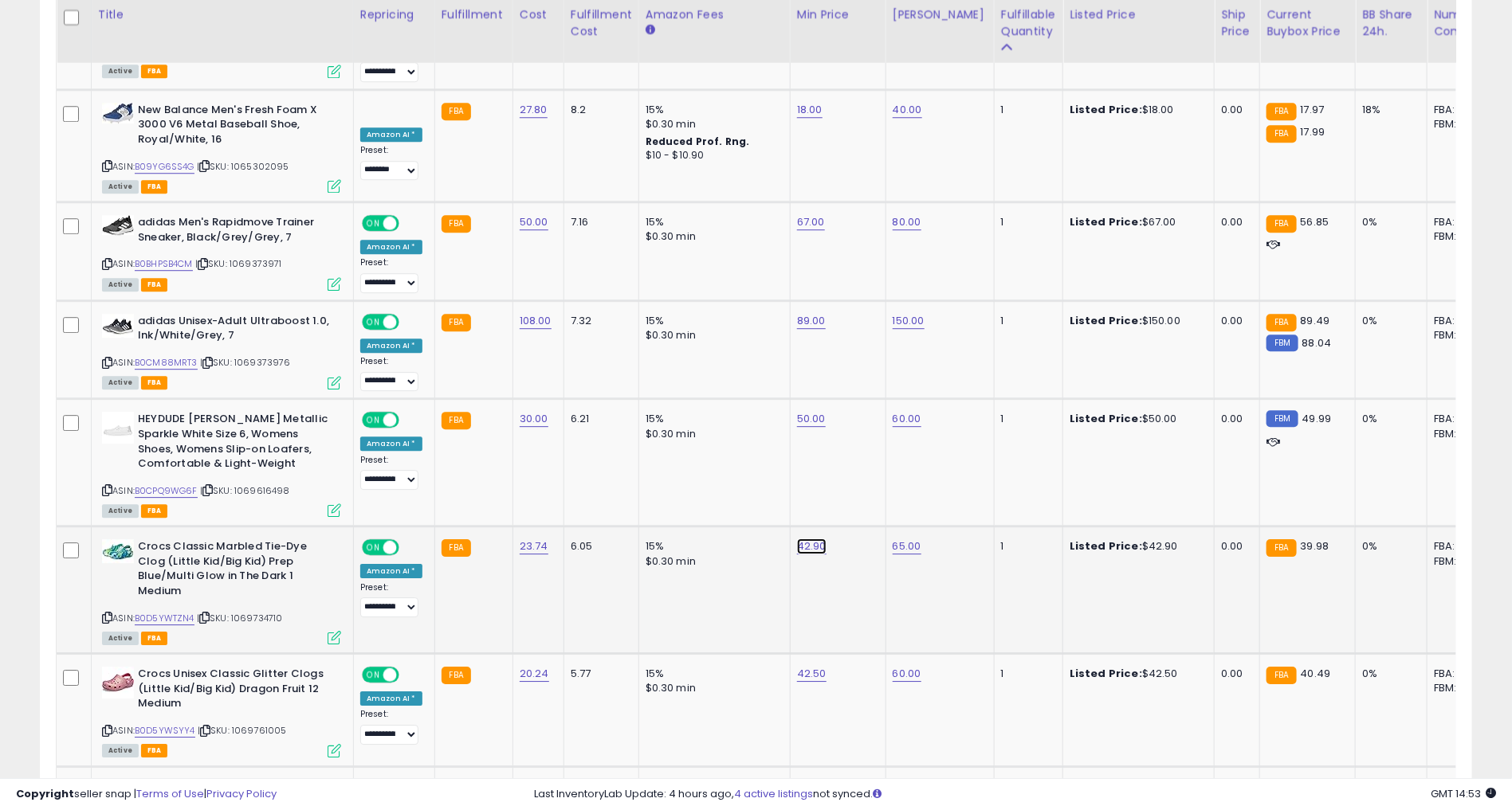
click at [806, 539] on link "42.90" at bounding box center [812, 547] width 29 height 16
type input "*"
click at [887, 450] on icon "button" at bounding box center [883, 446] width 10 height 10
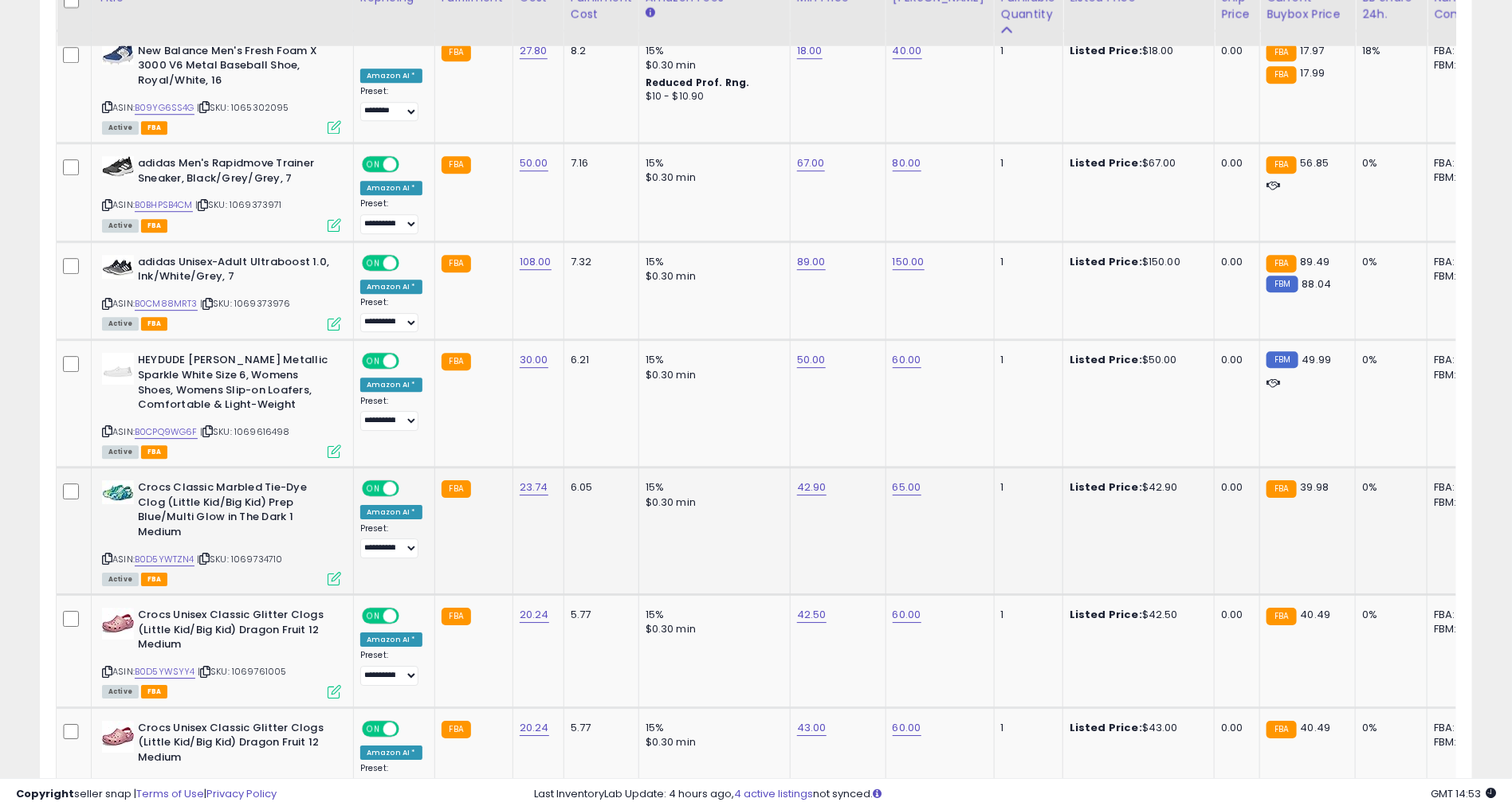
scroll to position [2192, 0]
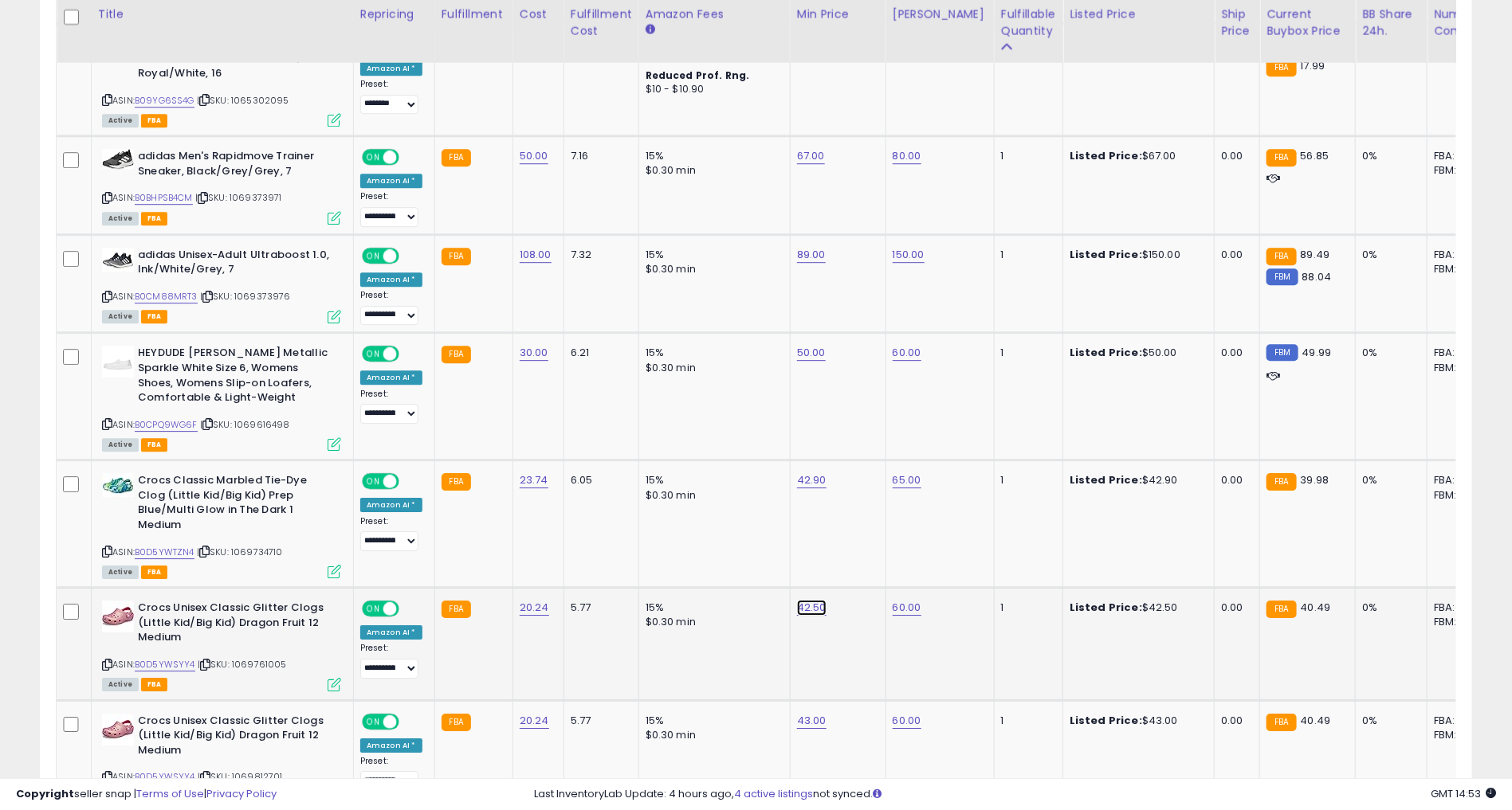
click at [806, 600] on link "42.50" at bounding box center [812, 608] width 29 height 16
type input "*"
type input "**"
click button "submit" at bounding box center [849, 507] width 27 height 24
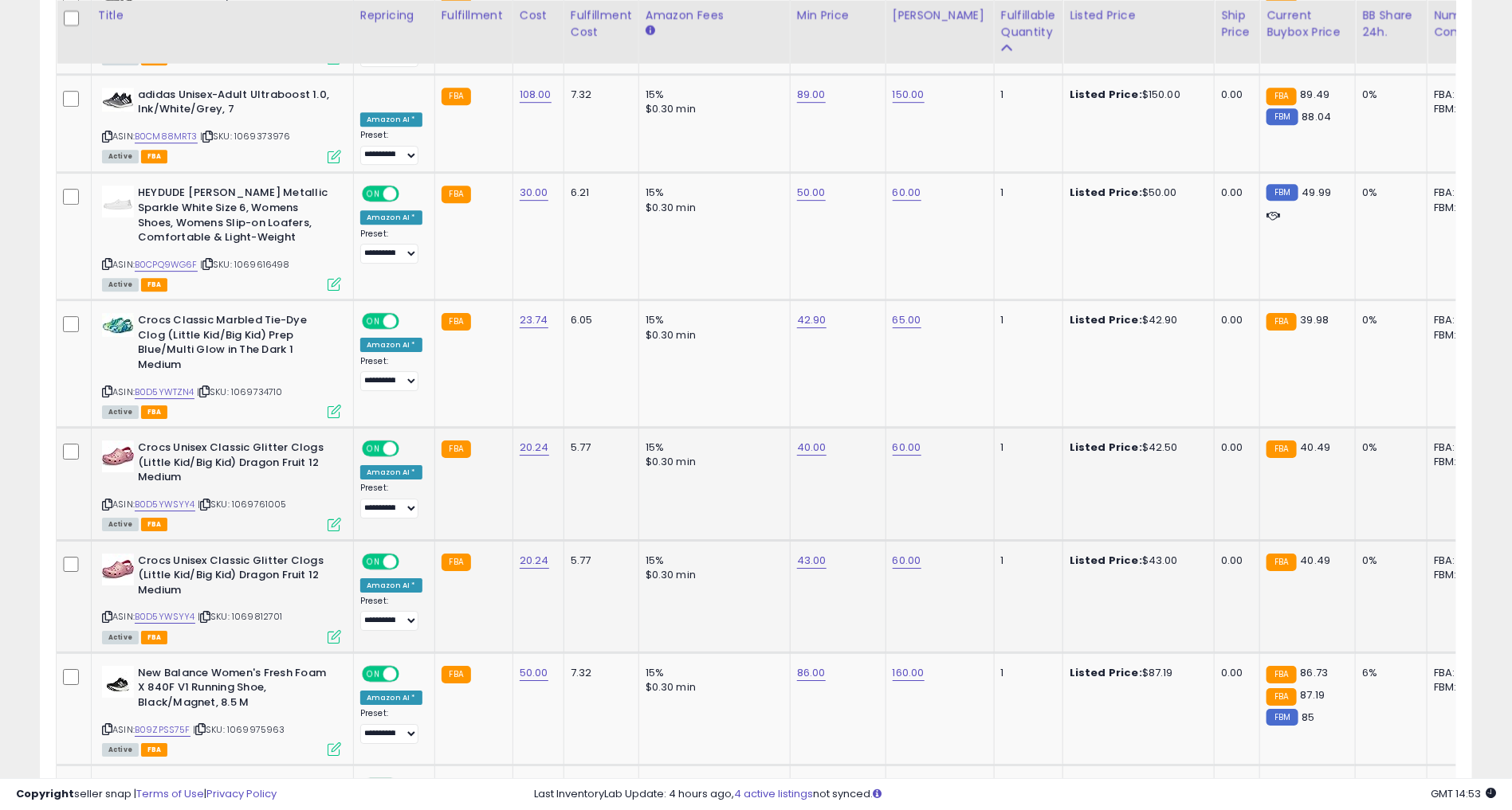
scroll to position [2353, 0]
click at [807, 552] on link "43.00" at bounding box center [812, 561] width 29 height 16
type input "*"
type input "**"
click button "submit" at bounding box center [849, 459] width 27 height 24
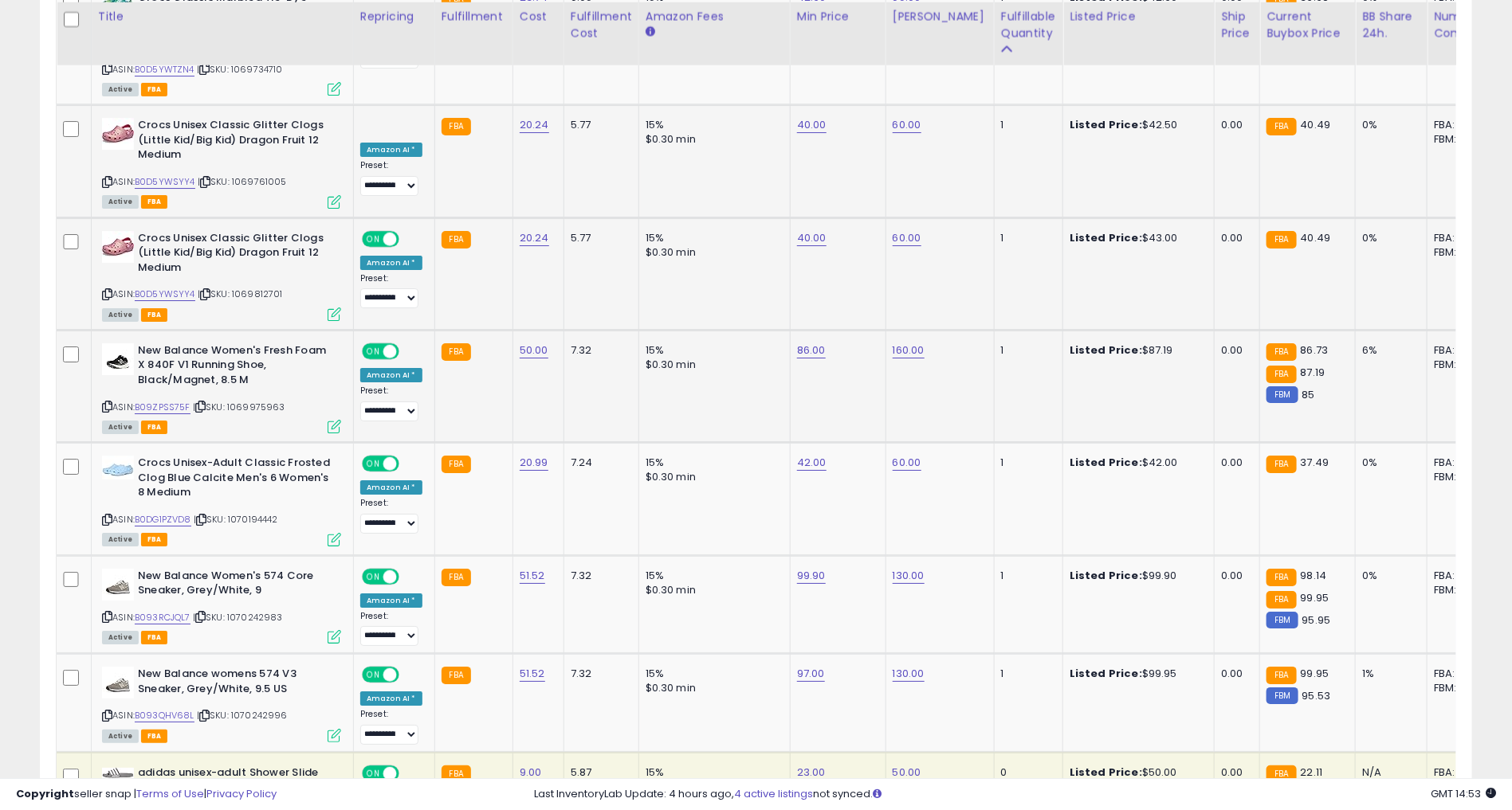
scroll to position [2687, 0]
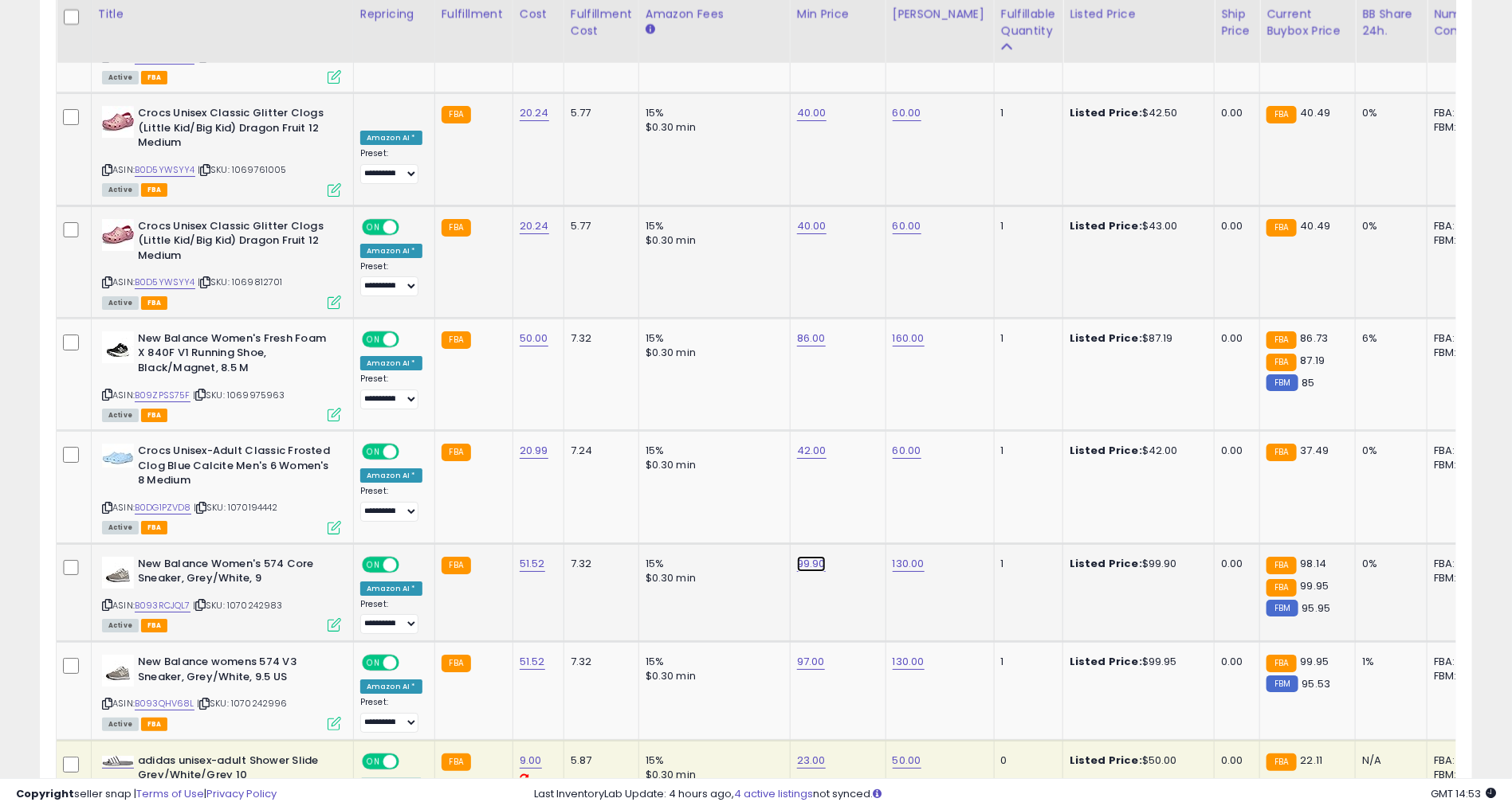
click at [802, 556] on link "99.90" at bounding box center [811, 564] width 29 height 16
type input "*"
type input "**"
click button "submit" at bounding box center [849, 462] width 27 height 24
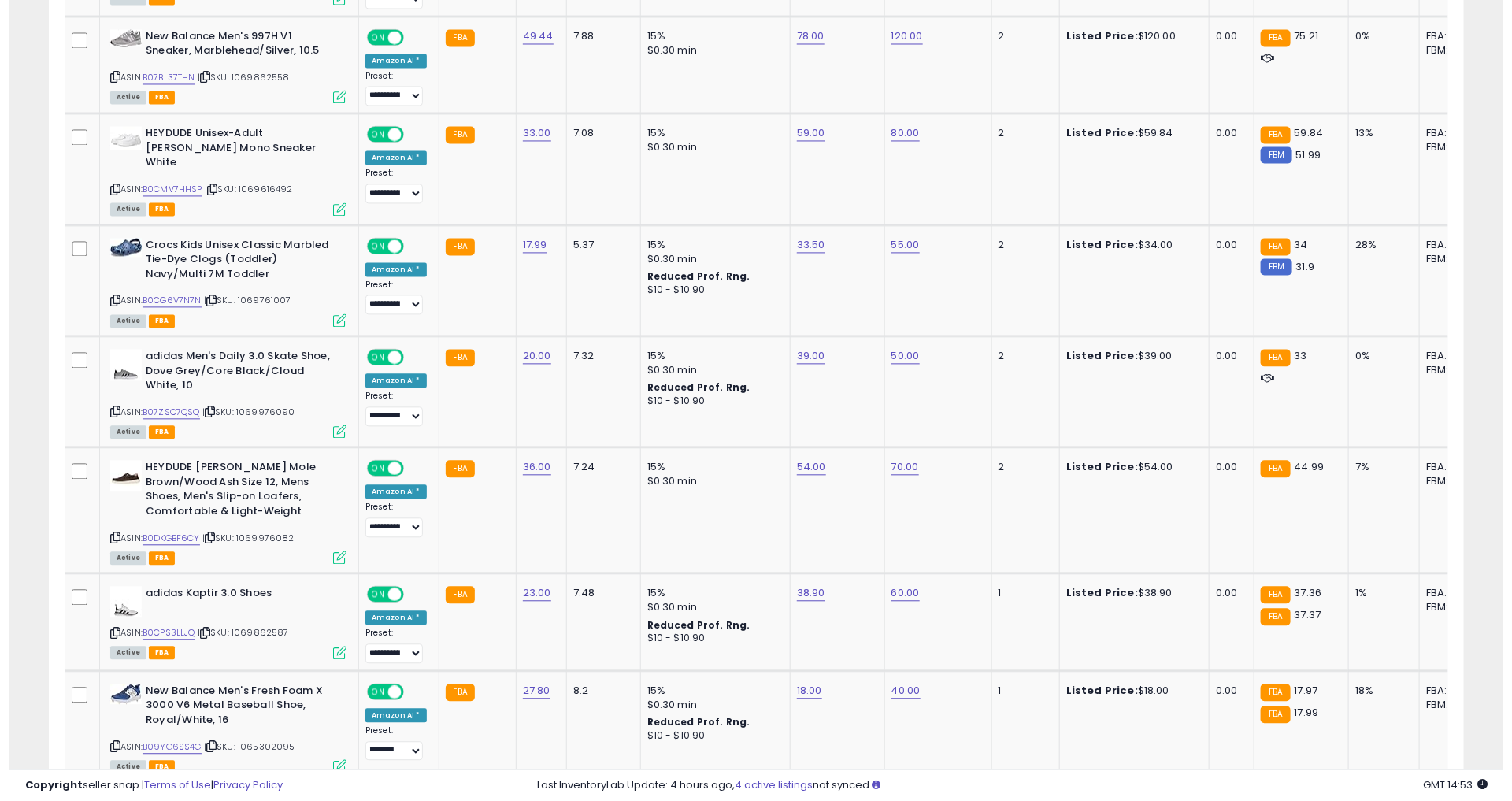
scroll to position [0, 0]
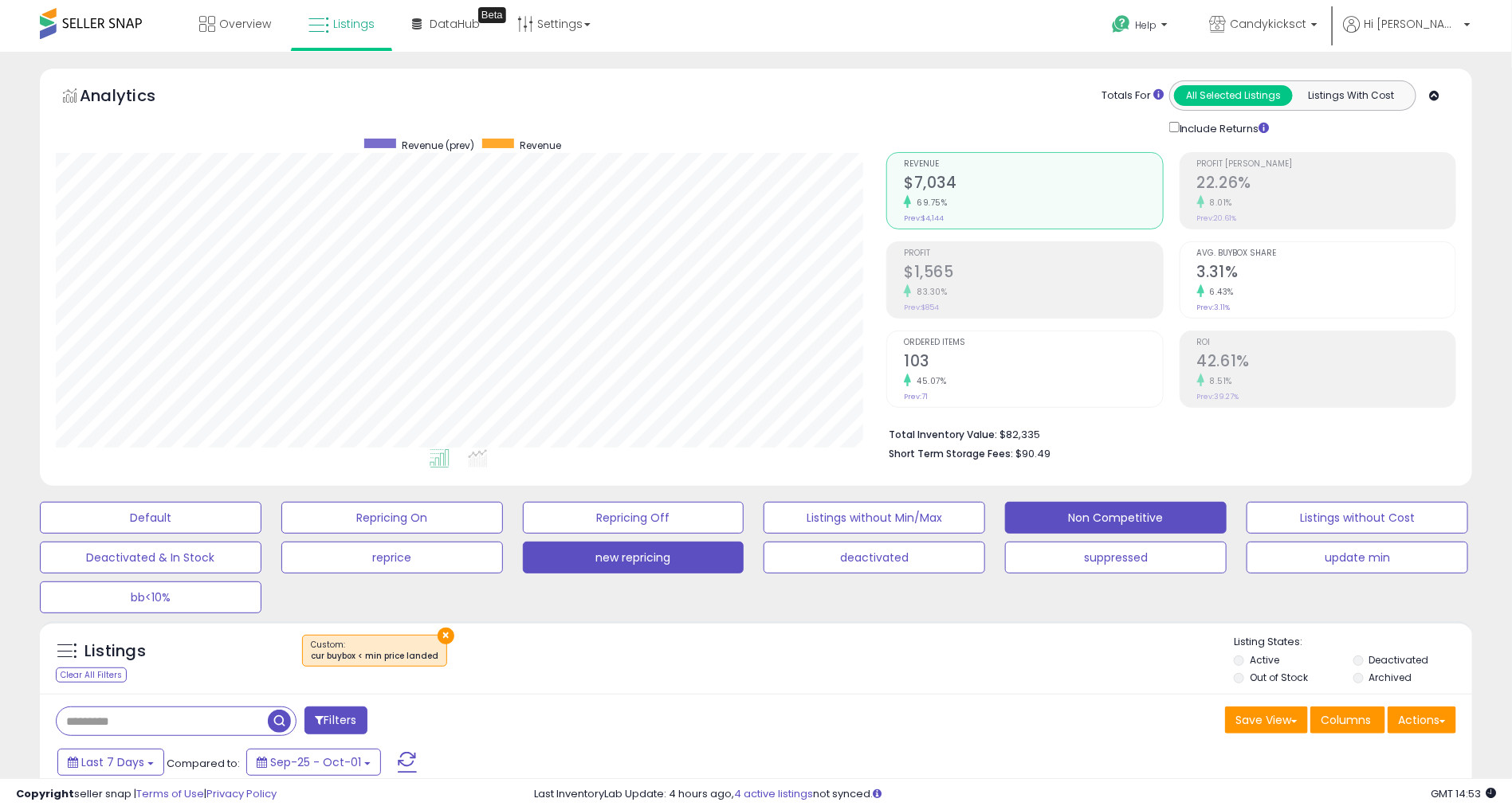
click at [593, 561] on button "new repricing" at bounding box center [633, 557] width 222 height 32
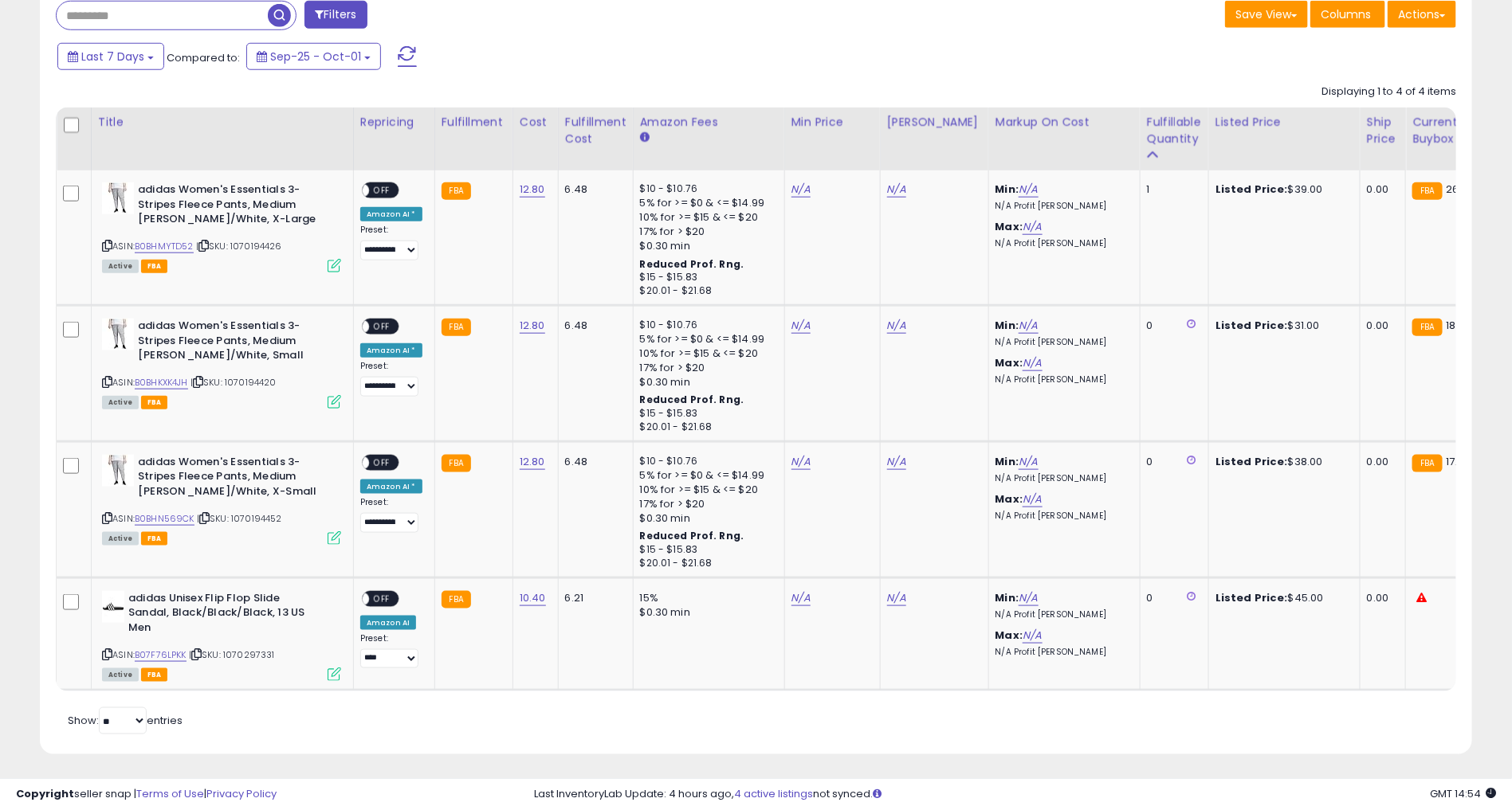
scroll to position [707, 0]
